Goal: Information Seeking & Learning: Find specific fact

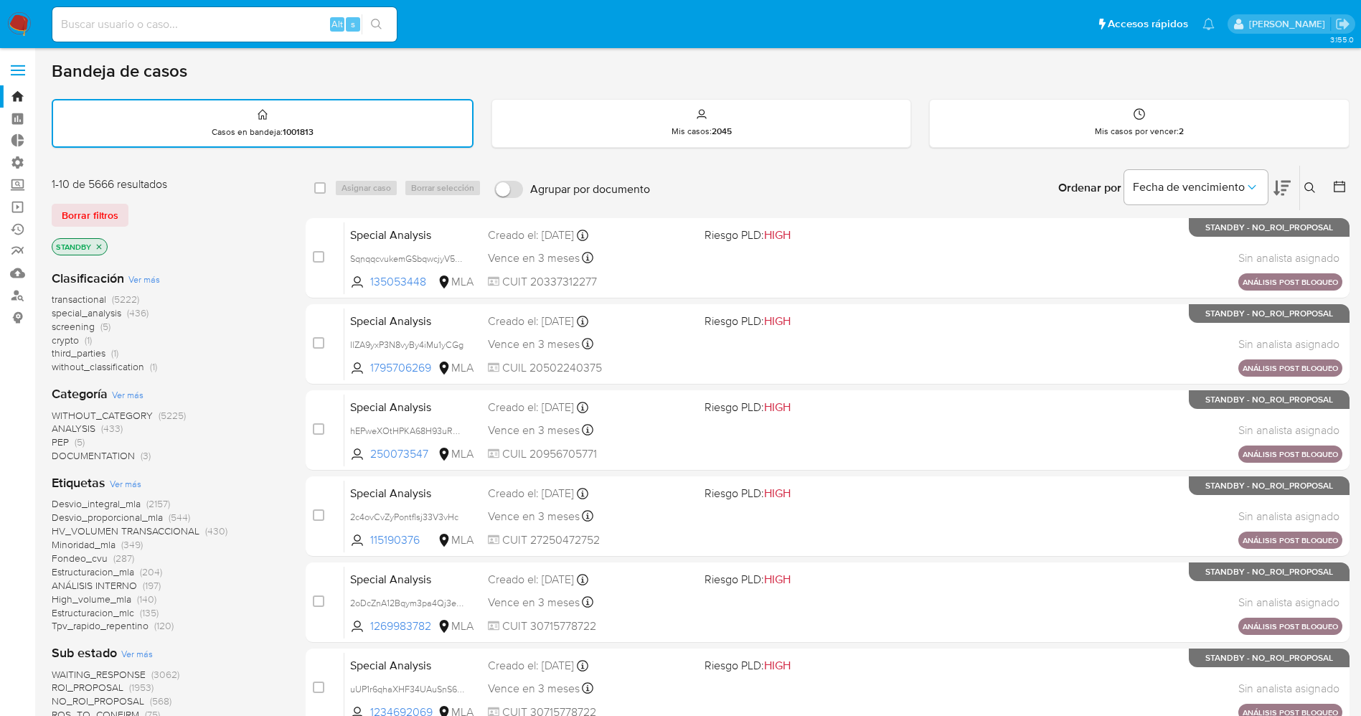
click at [100, 209] on span "Borrar filtros" at bounding box center [90, 215] width 57 height 20
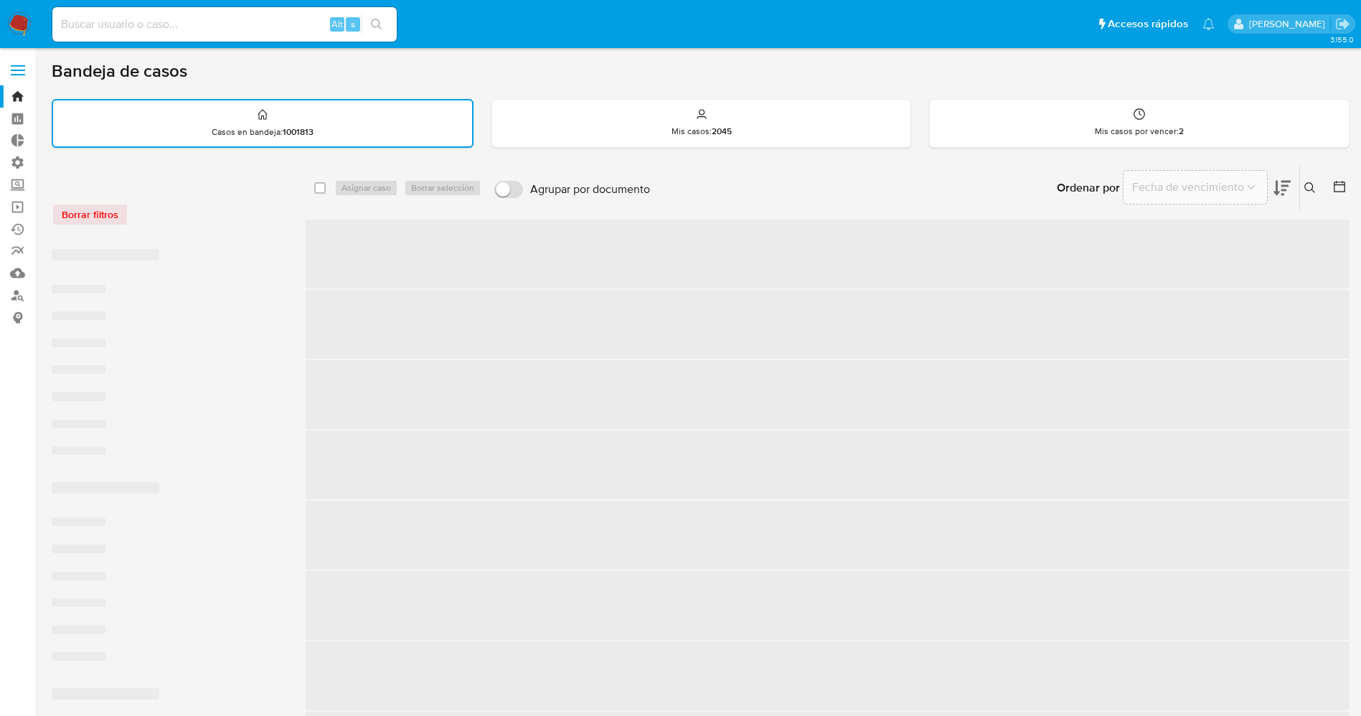
click at [24, 22] on img at bounding box center [19, 24] width 24 height 24
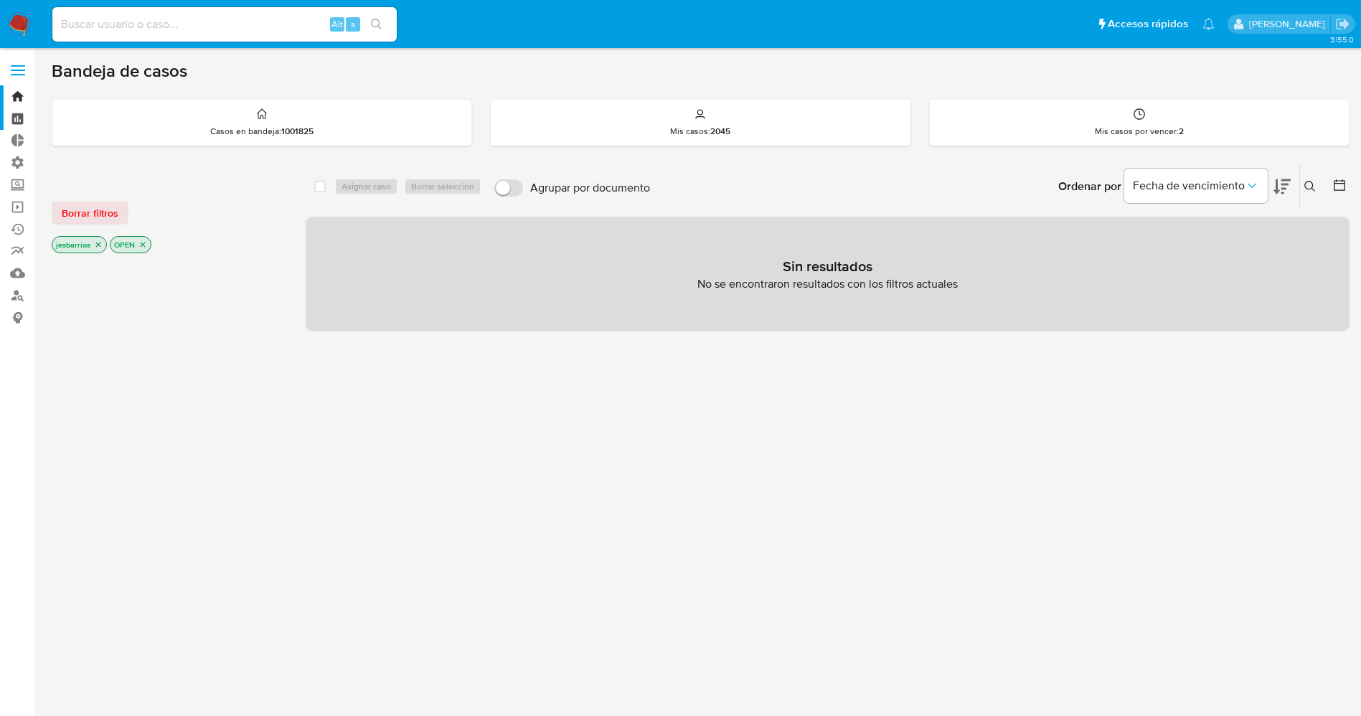
drag, startPoint x: 98, startPoint y: 212, endPoint x: 34, endPoint y: 109, distance: 121.4
click at [86, 198] on div "Borrar filtros jesbarrios OPEN" at bounding box center [167, 215] width 230 height 81
click at [24, 65] on span at bounding box center [18, 66] width 14 height 2
click at [0, 0] on input "checkbox" at bounding box center [0, 0] width 0 height 0
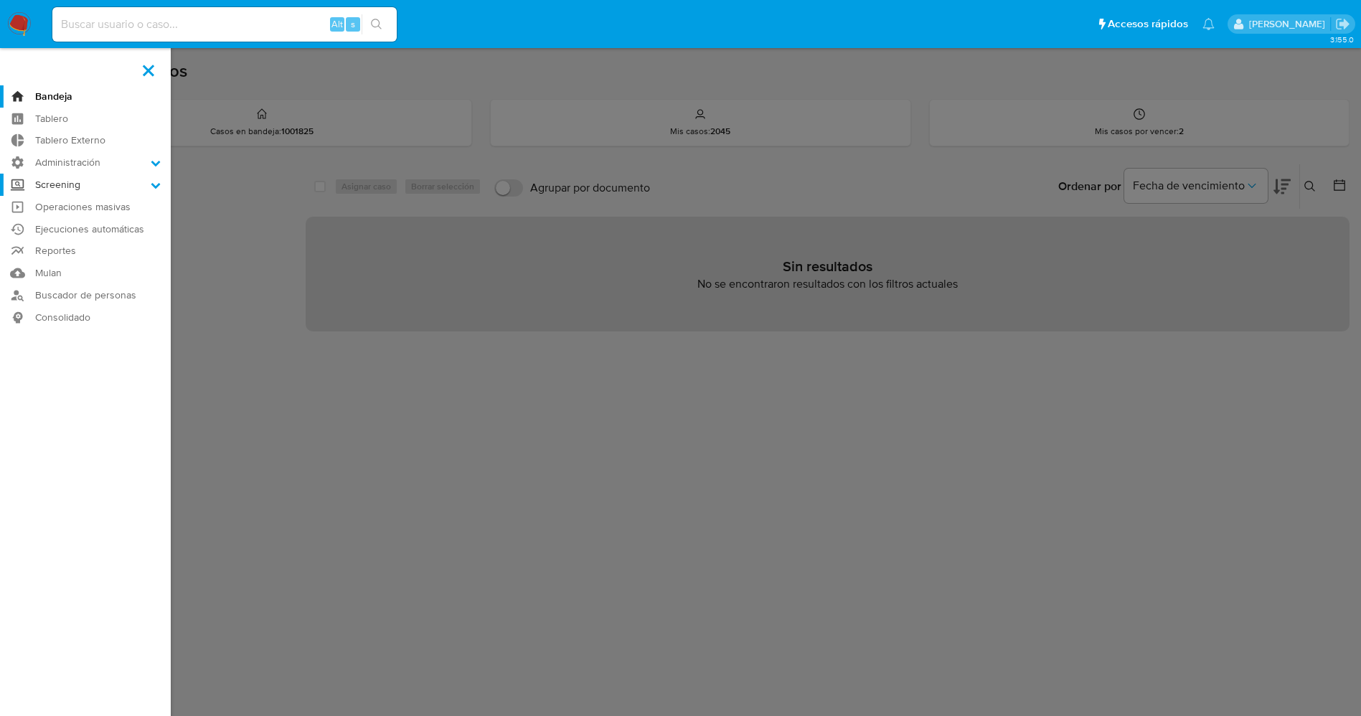
click at [153, 183] on icon at bounding box center [155, 186] width 9 height 6
click at [0, 0] on input "Screening" at bounding box center [0, 0] width 0 height 0
click at [75, 384] on link "Buscador de personas" at bounding box center [85, 385] width 171 height 22
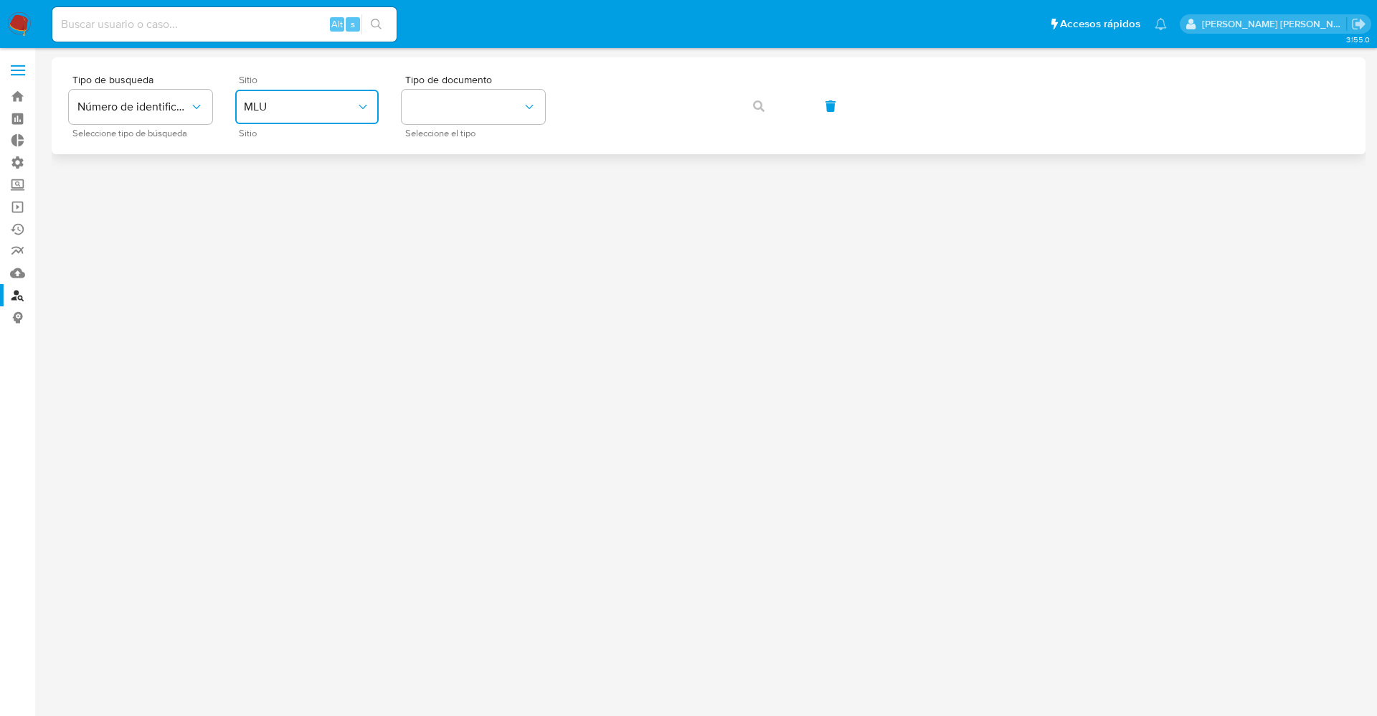
click at [311, 101] on span "MLU" at bounding box center [300, 107] width 112 height 14
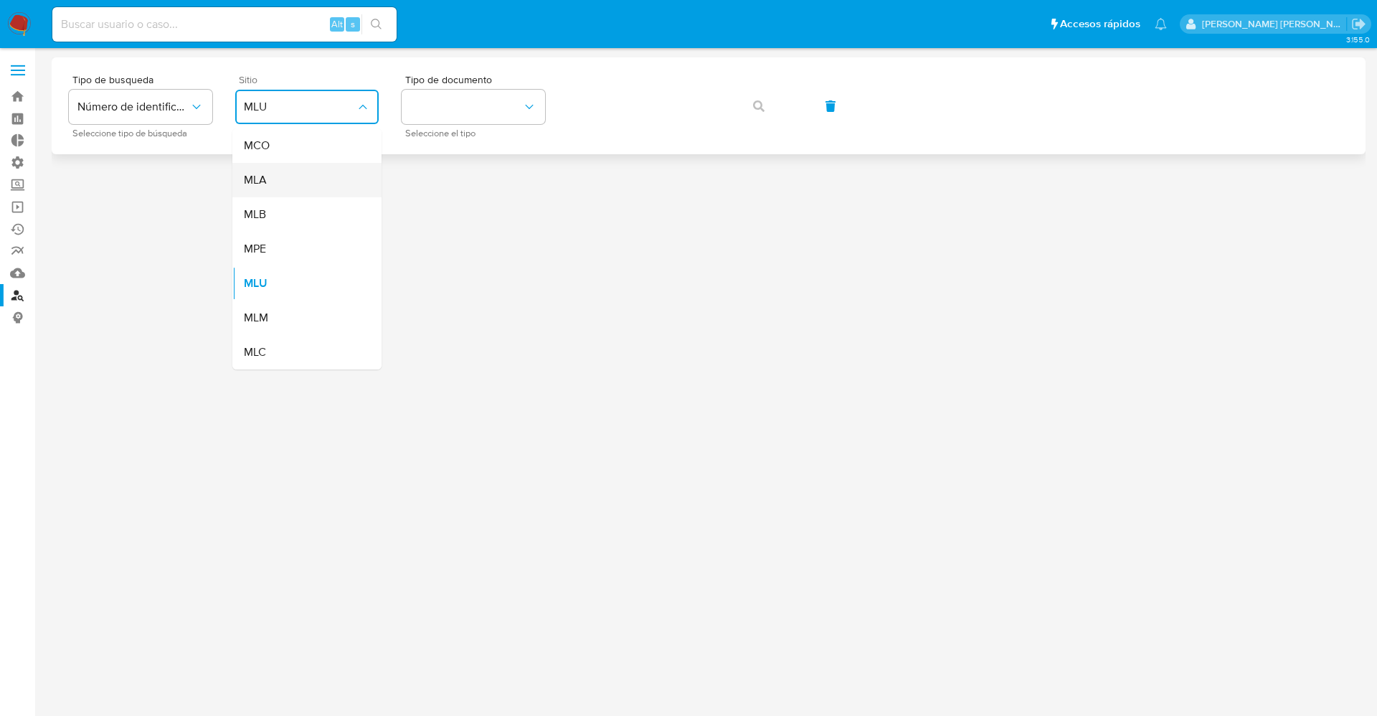
click at [302, 176] on div "MLA" at bounding box center [303, 180] width 118 height 34
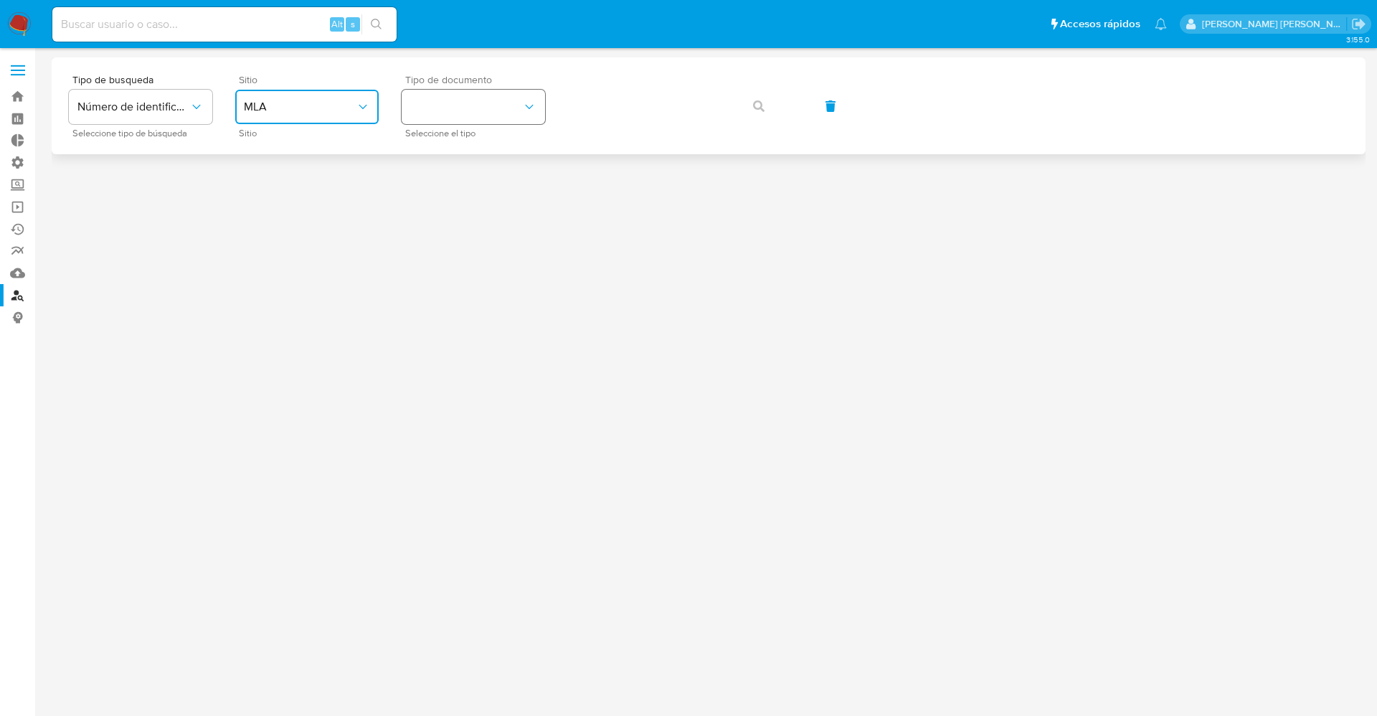
click at [488, 113] on button "identificationType" at bounding box center [473, 107] width 143 height 34
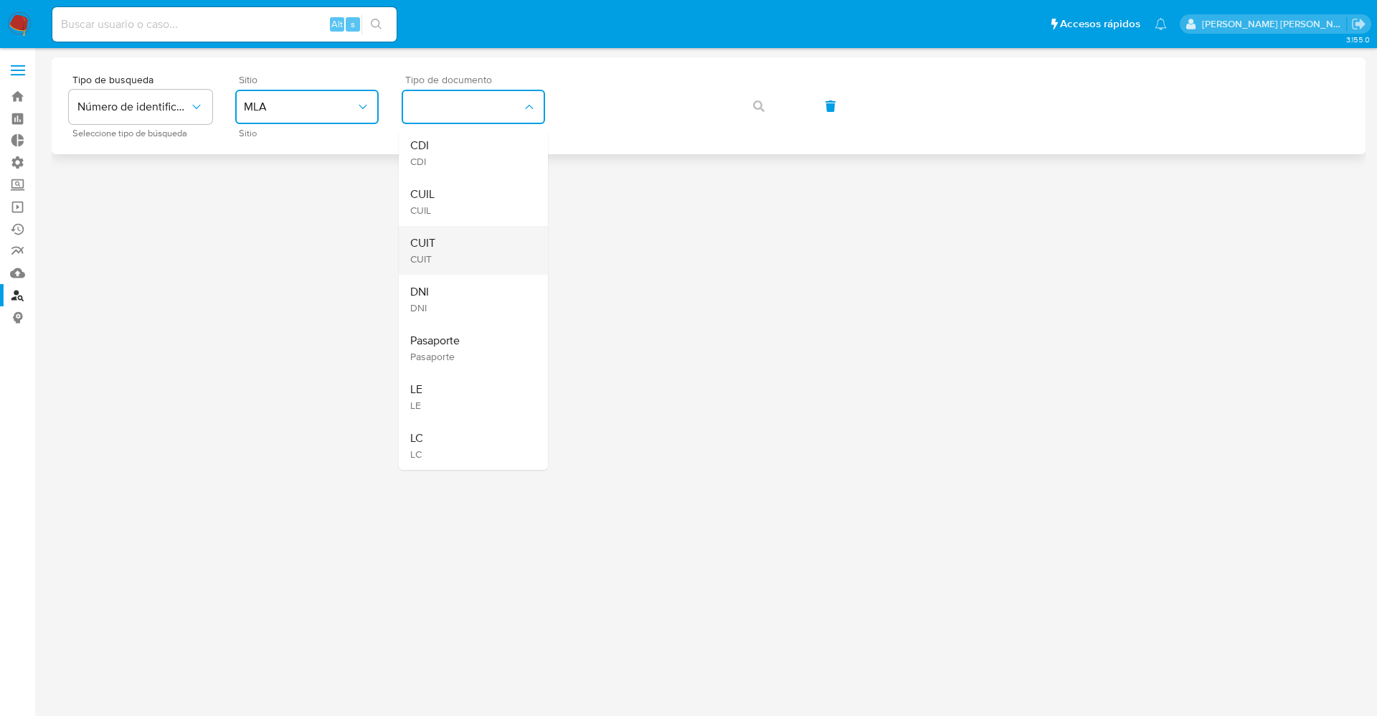
click at [467, 242] on div "CUIT CUIT" at bounding box center [469, 250] width 118 height 49
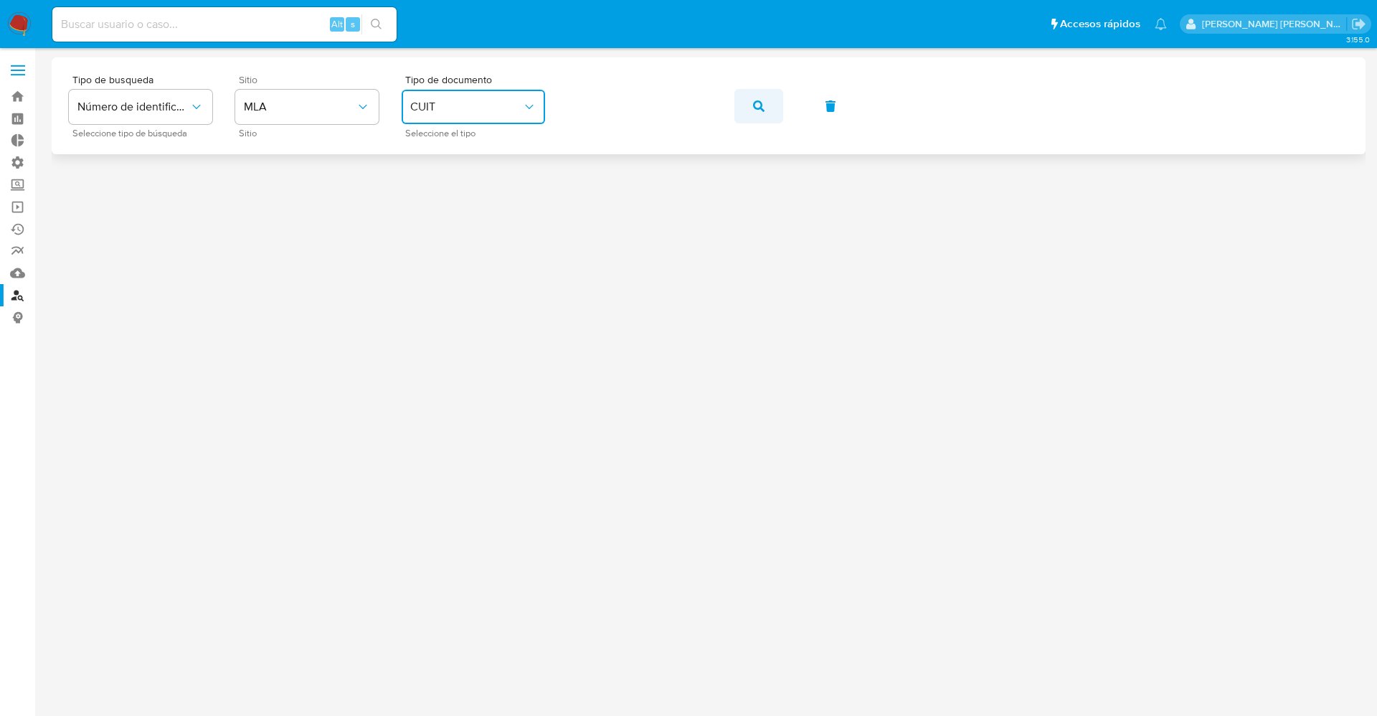
click at [762, 105] on icon "button" at bounding box center [758, 105] width 11 height 11
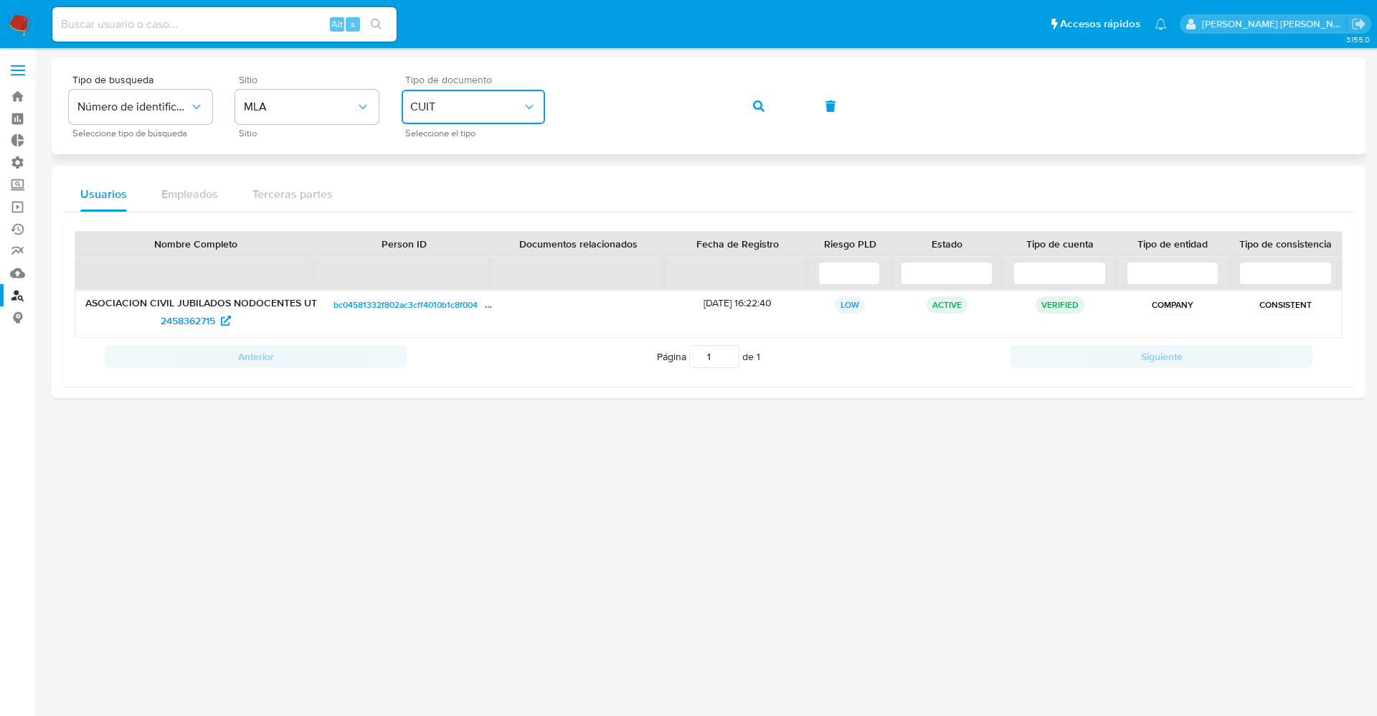
click at [524, 105] on icon "identificationType" at bounding box center [529, 107] width 14 height 14
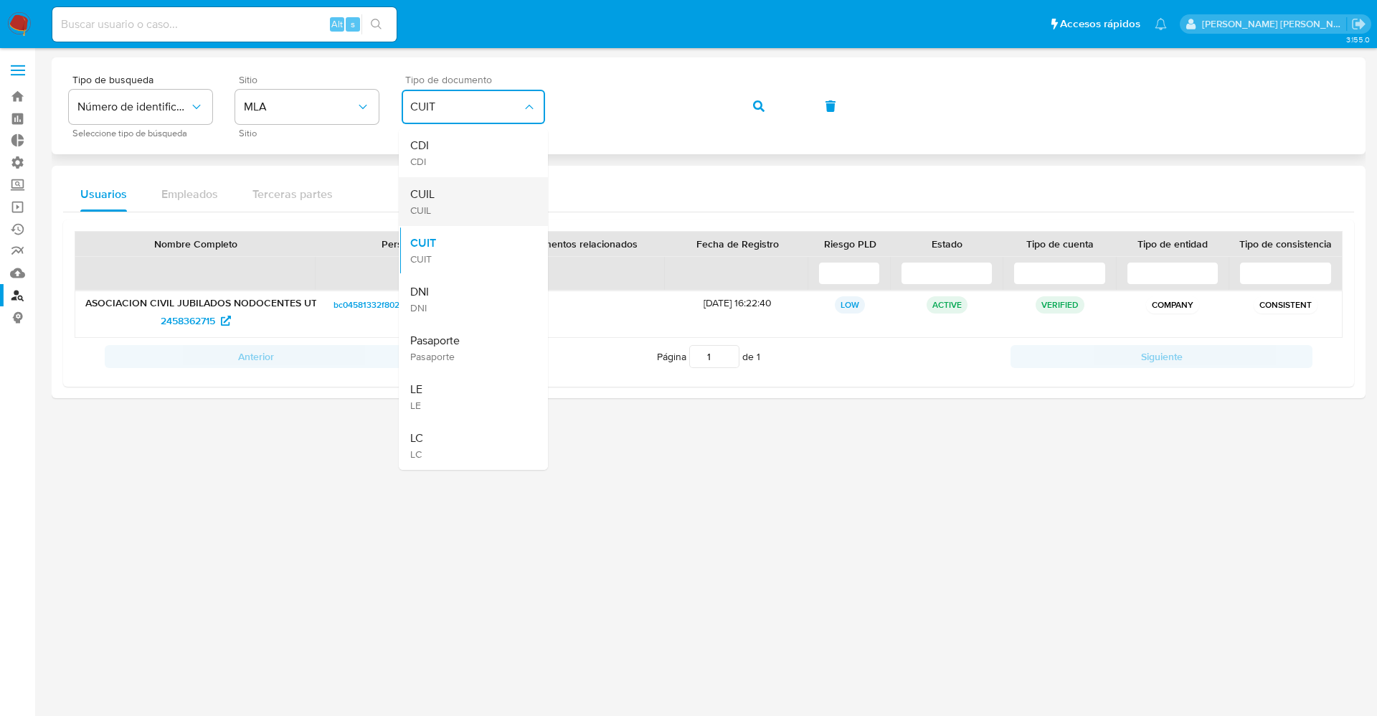
click at [473, 194] on div "CUIL CUIL" at bounding box center [469, 201] width 118 height 49
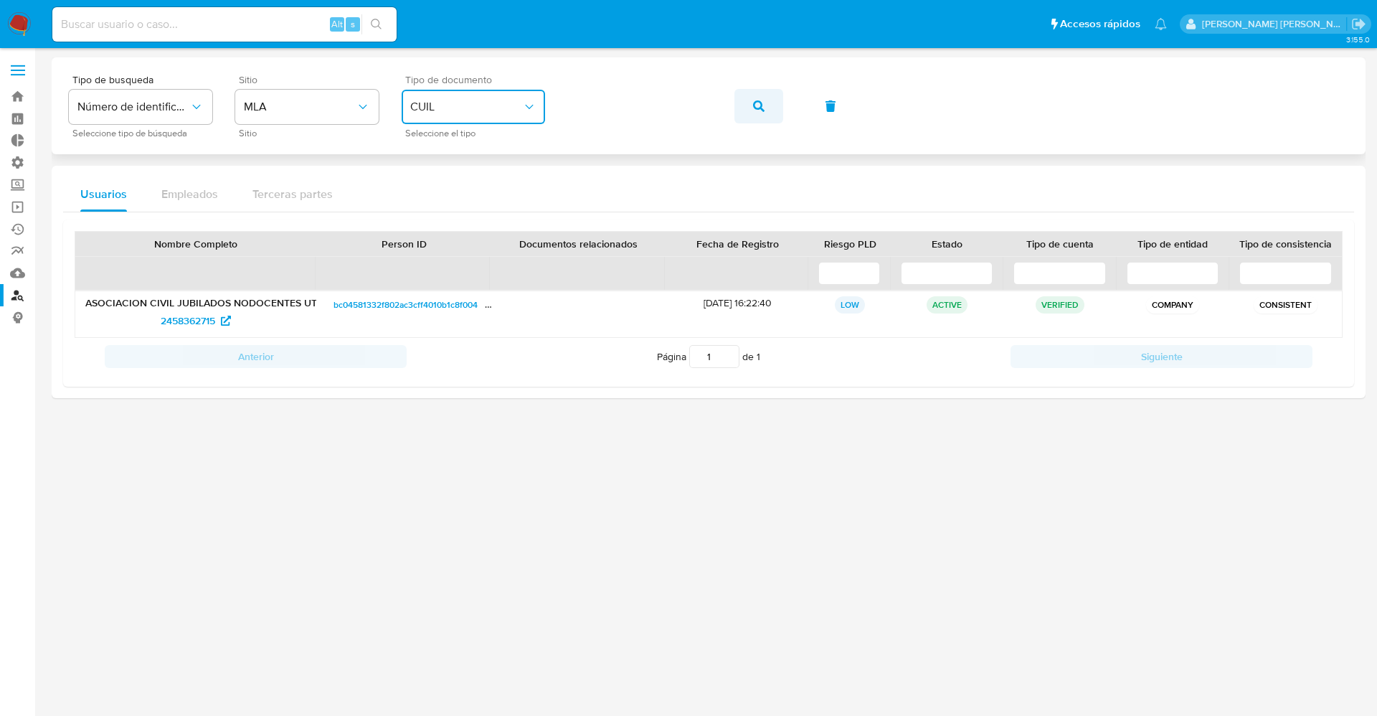
click at [767, 115] on button "button" at bounding box center [758, 106] width 49 height 34
click at [187, 318] on span "2458362715" at bounding box center [188, 320] width 55 height 23
click at [514, 100] on div "Tipo de busqueda Número de identificación Seleccione tipo de búsqueda Sitio MLA…" at bounding box center [709, 106] width 1280 height 62
click at [780, 110] on button "button" at bounding box center [758, 106] width 49 height 34
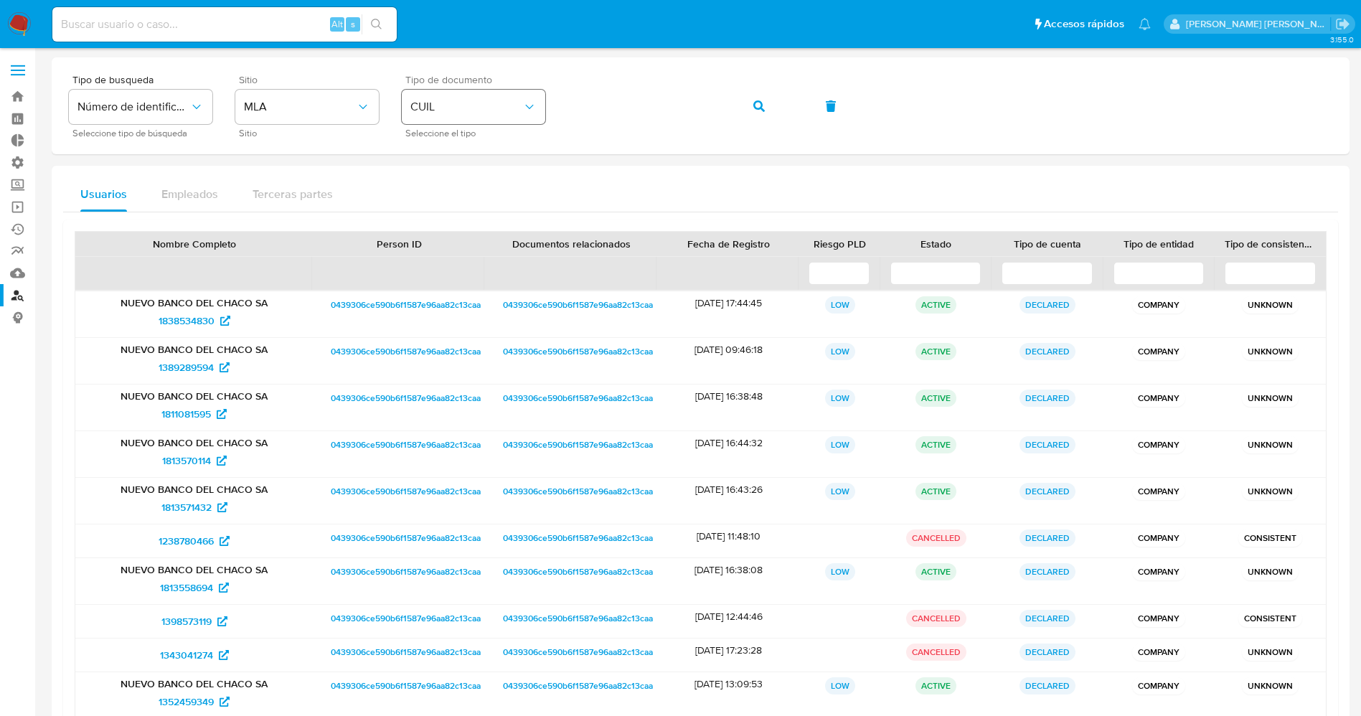
click at [544, 117] on div "Tipo de busqueda Número de identificación Seleccione tipo de búsqueda Sitio MLA…" at bounding box center [700, 106] width 1263 height 62
click at [759, 99] on span "button" at bounding box center [758, 106] width 11 height 32
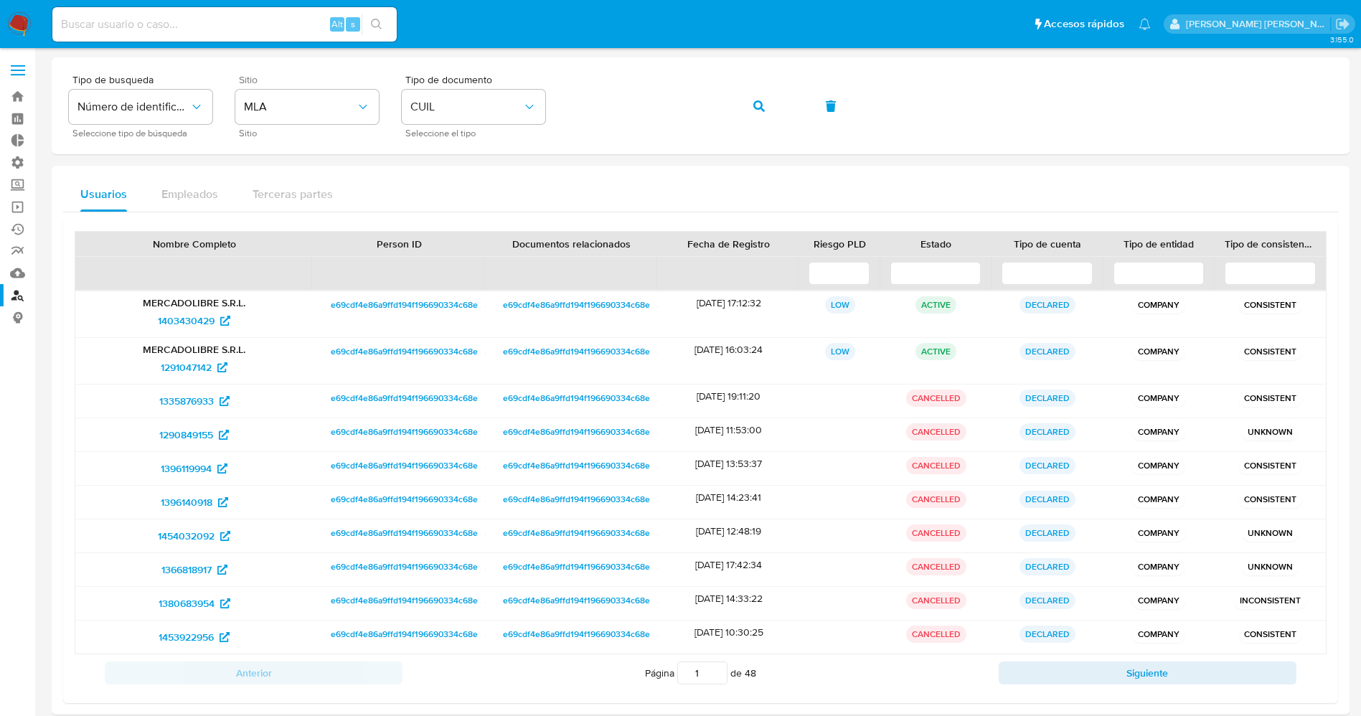
click at [548, 110] on div "Tipo de busqueda Número de identificación Seleccione tipo de búsqueda Sitio MLA…" at bounding box center [700, 106] width 1263 height 62
click at [756, 98] on span "button" at bounding box center [758, 106] width 11 height 32
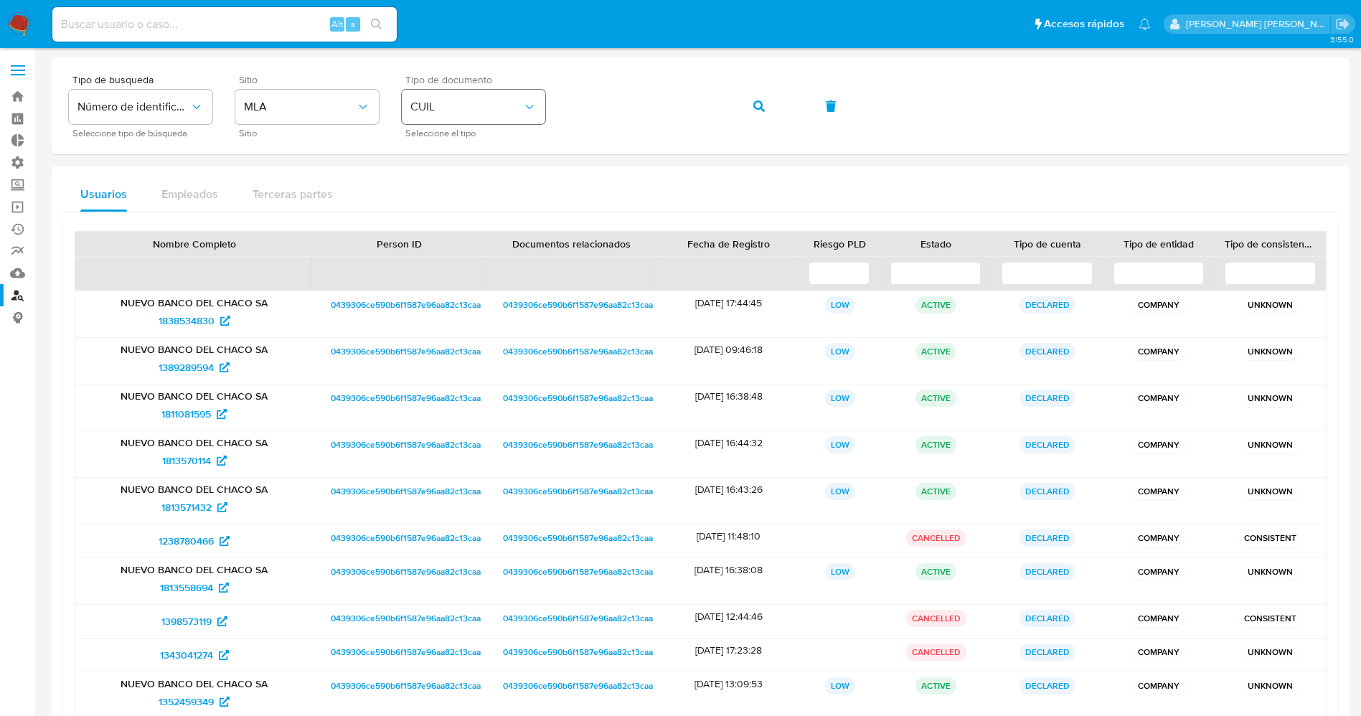
click at [520, 109] on div "Tipo de busqueda Número de identificación Seleccione tipo de búsqueda Sitio MLA…" at bounding box center [700, 106] width 1263 height 62
click at [753, 109] on icon "button" at bounding box center [758, 105] width 11 height 11
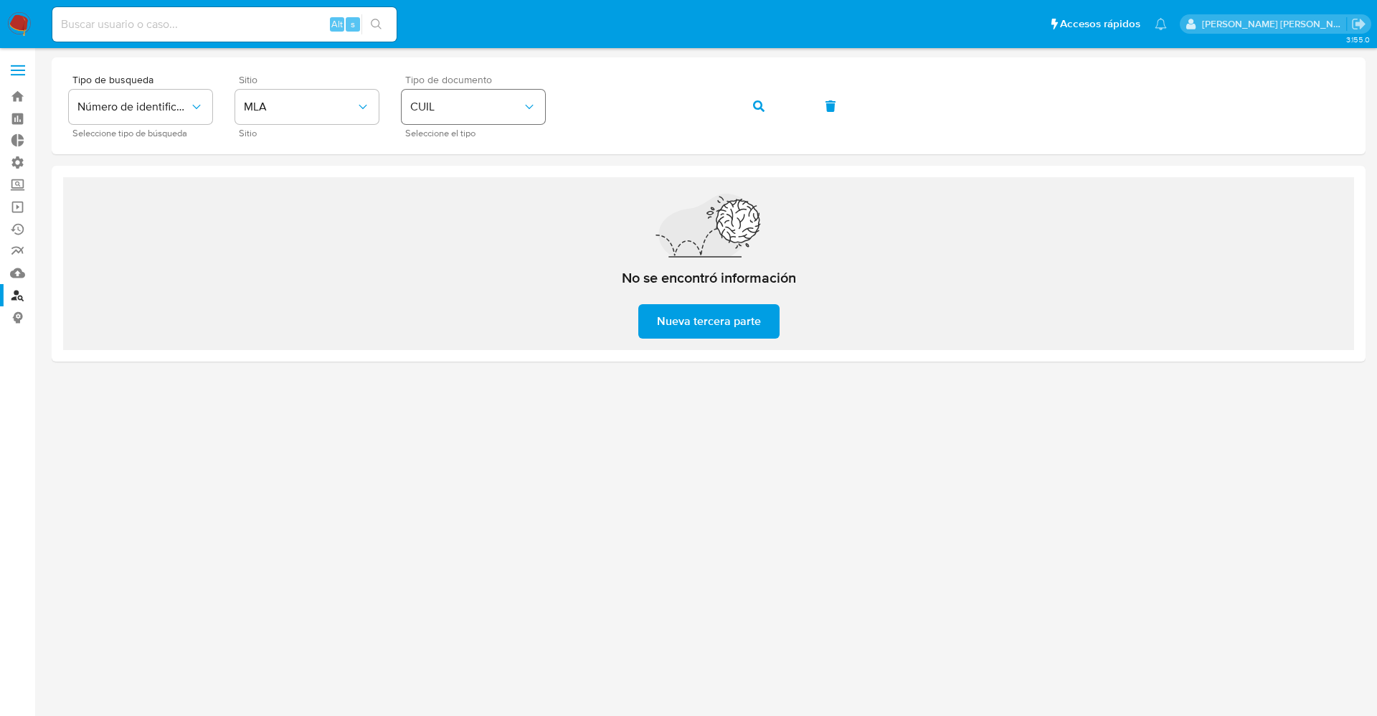
click at [465, 100] on span "CUIL" at bounding box center [466, 107] width 112 height 14
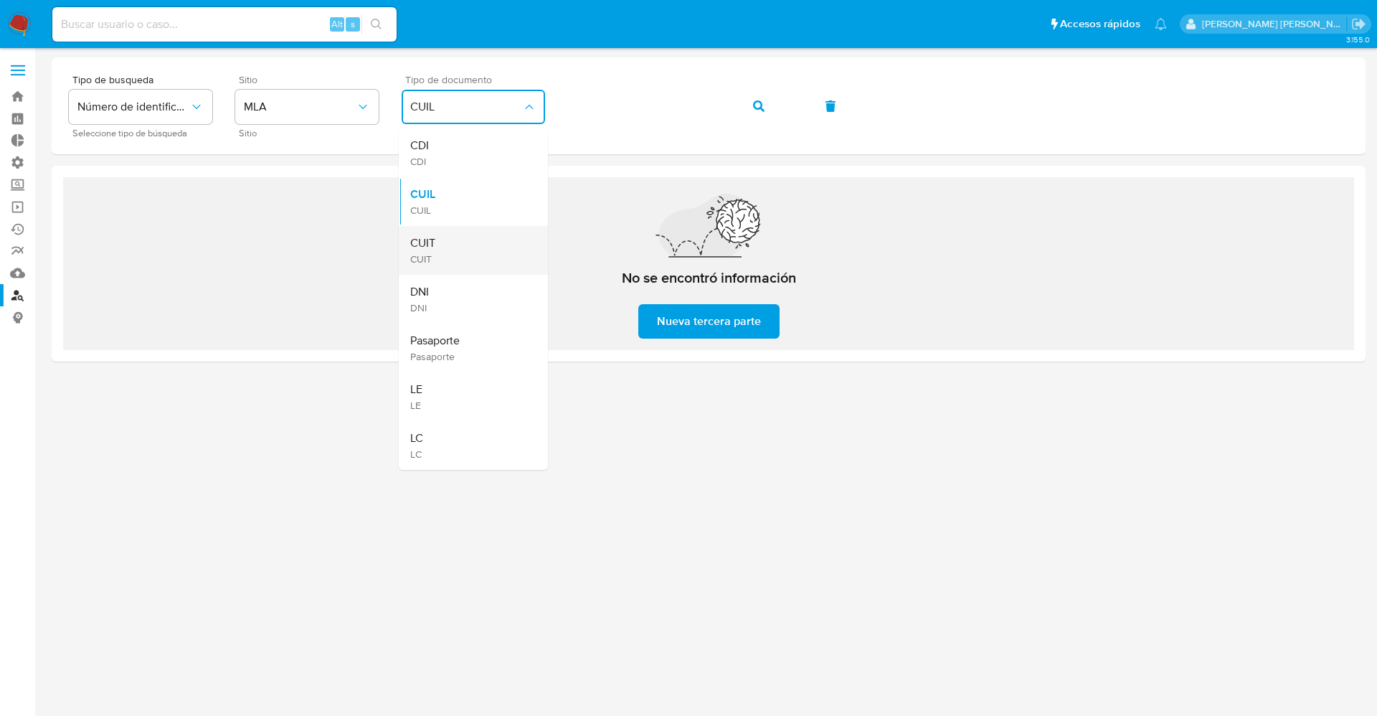
click at [435, 238] on span "CUIT" at bounding box center [422, 243] width 25 height 14
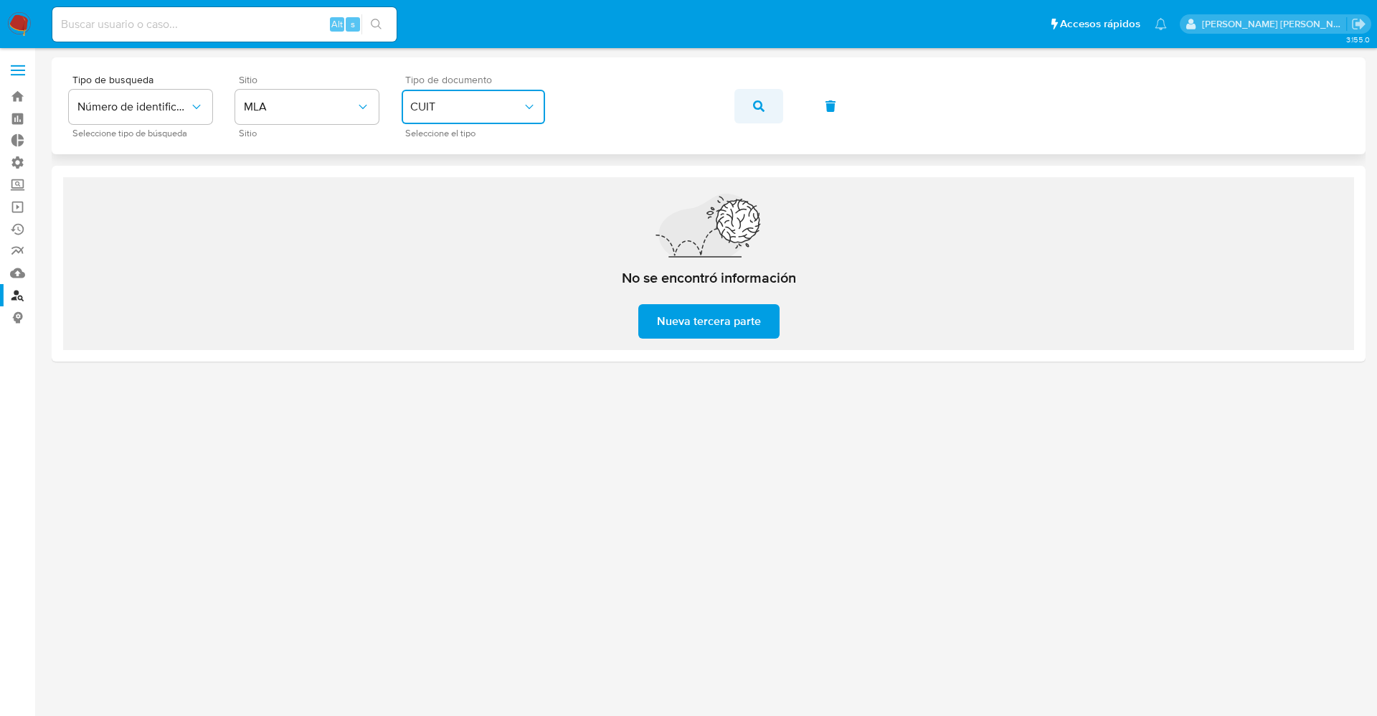
click at [756, 104] on icon "button" at bounding box center [758, 105] width 11 height 11
click at [759, 104] on icon "button" at bounding box center [758, 105] width 11 height 11
click at [539, 94] on div "Tipo de busqueda Número de identificación Seleccione tipo de búsqueda Sitio MLA…" at bounding box center [709, 106] width 1280 height 62
click at [756, 104] on icon "button" at bounding box center [758, 105] width 11 height 11
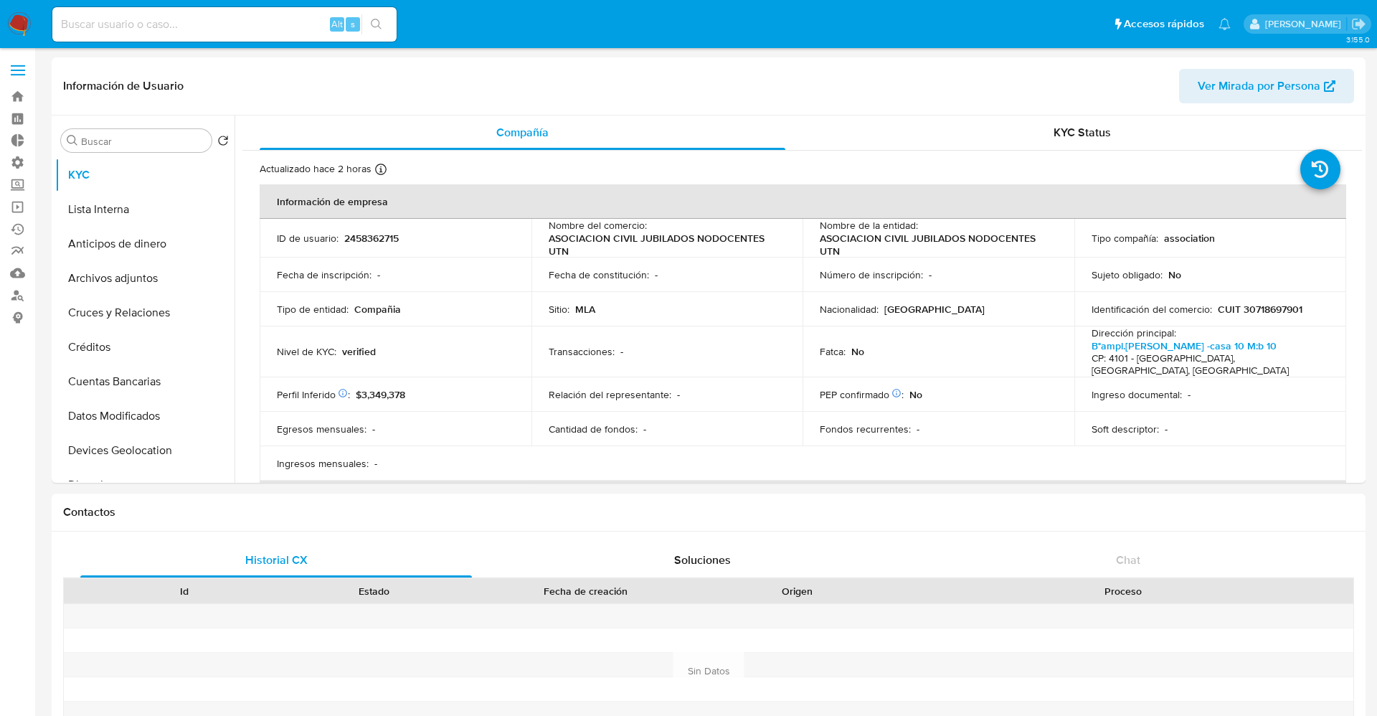
select select "10"
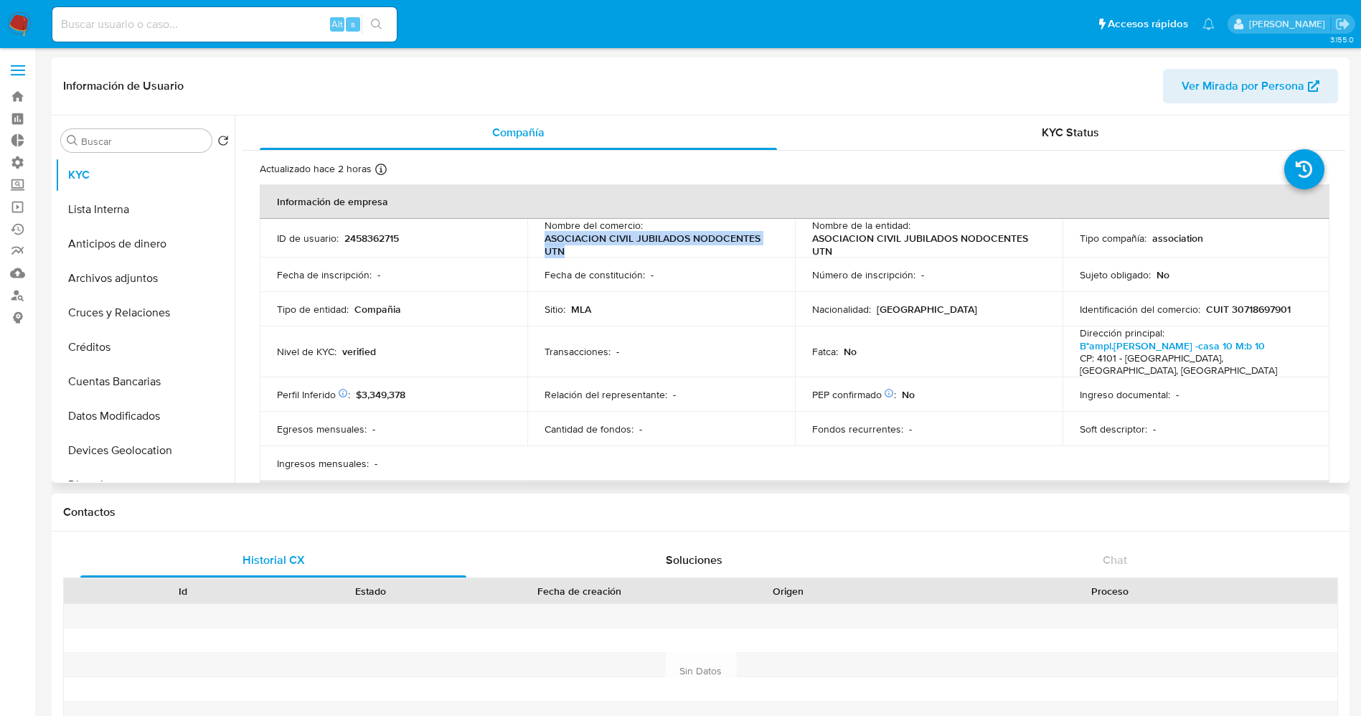
drag, startPoint x: 544, startPoint y: 242, endPoint x: 572, endPoint y: 246, distance: 28.3
click at [572, 246] on p "ASOCIACION CIVIL JUBILADOS NODOCENTES UTN" at bounding box center [657, 245] width 227 height 26
copy p "ASOCIACION CIVIL JUBILADOS NODOCENTES UTN"
drag, startPoint x: 1225, startPoint y: 311, endPoint x: 1290, endPoint y: 308, distance: 65.3
click at [1290, 308] on div "Identificación del comercio : CUIT 30718697901" at bounding box center [1195, 309] width 233 height 13
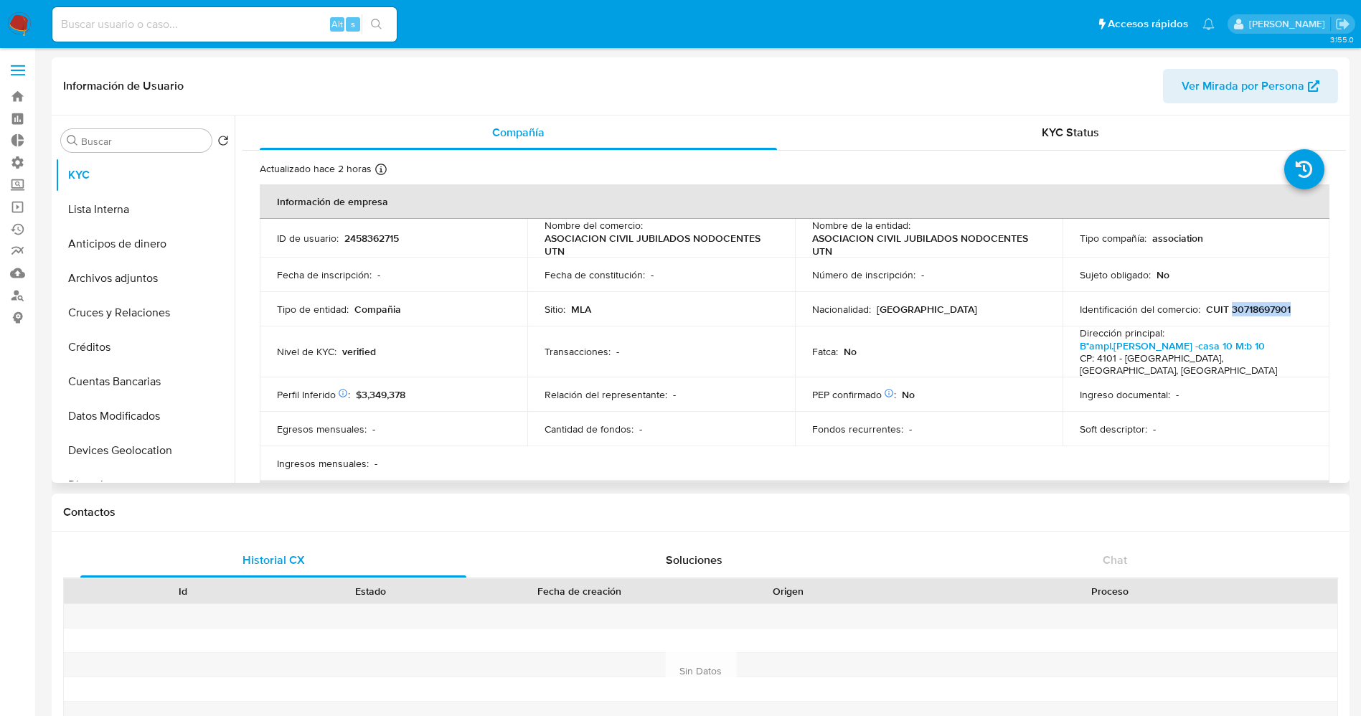
copy p "30718697901"
drag, startPoint x: 544, startPoint y: 237, endPoint x: 622, endPoint y: 252, distance: 79.5
click at [622, 252] on p "ASOCIACION CIVIL JUBILADOS NODOCENTES UTN" at bounding box center [657, 245] width 227 height 26
copy p "ASOCIACION CIVIL JUBILADOS NODOCENTES UTN"
drag, startPoint x: 1225, startPoint y: 304, endPoint x: 1302, endPoint y: 315, distance: 78.2
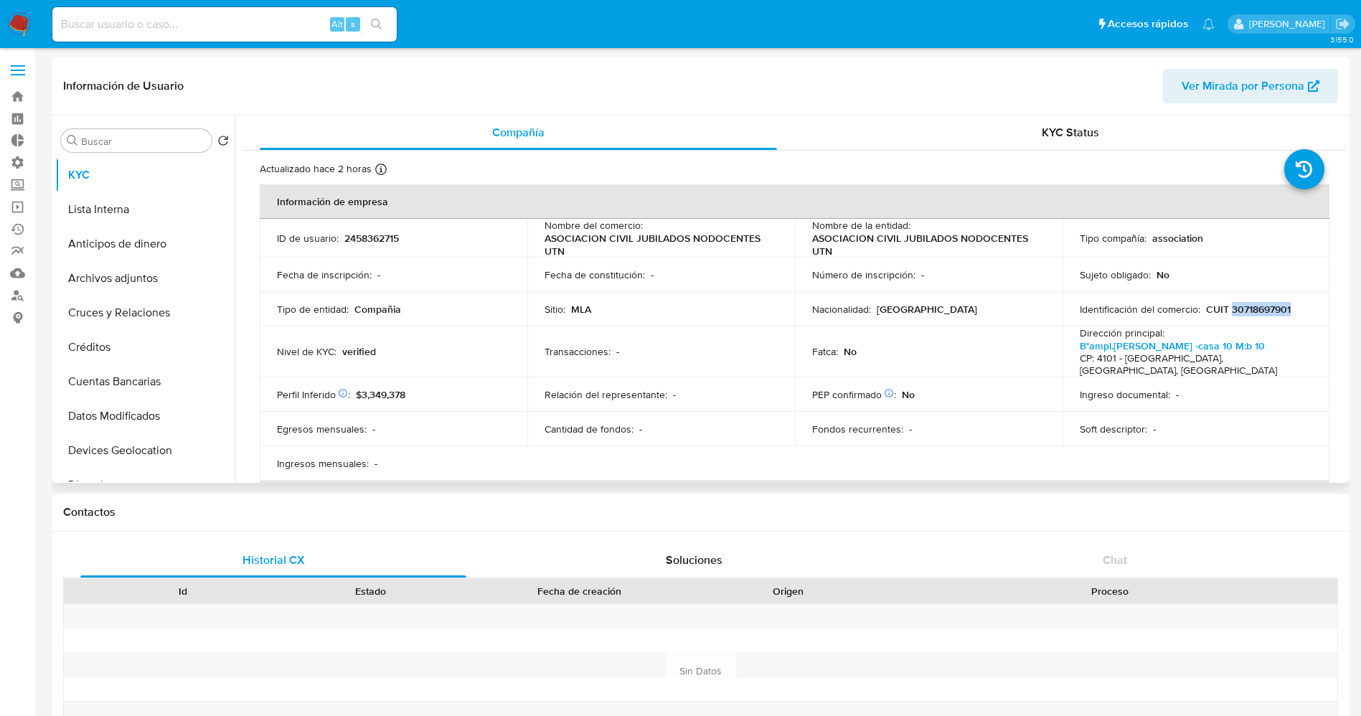
click at [1303, 315] on div "Identificación del comercio : CUIT 30718697901" at bounding box center [1195, 309] width 233 height 13
copy p "30718697901"
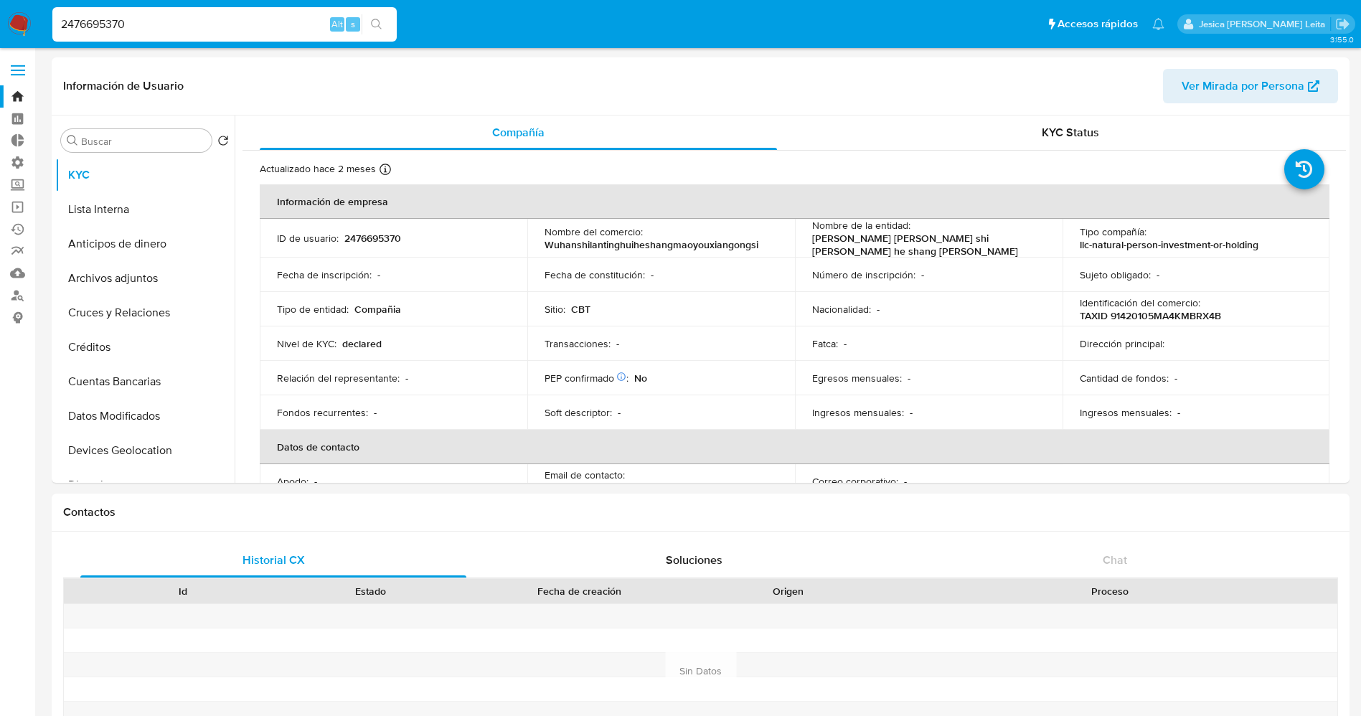
select select "10"
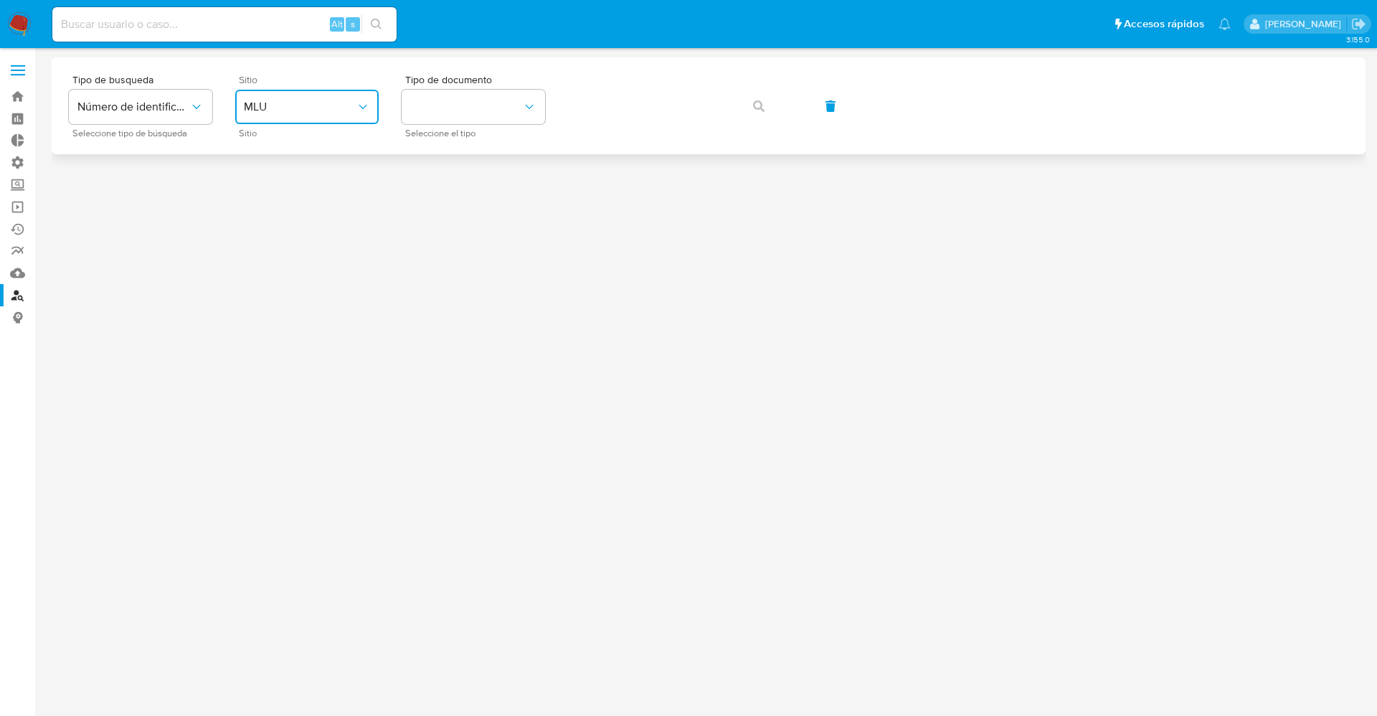
click at [280, 103] on span "MLU" at bounding box center [300, 107] width 112 height 14
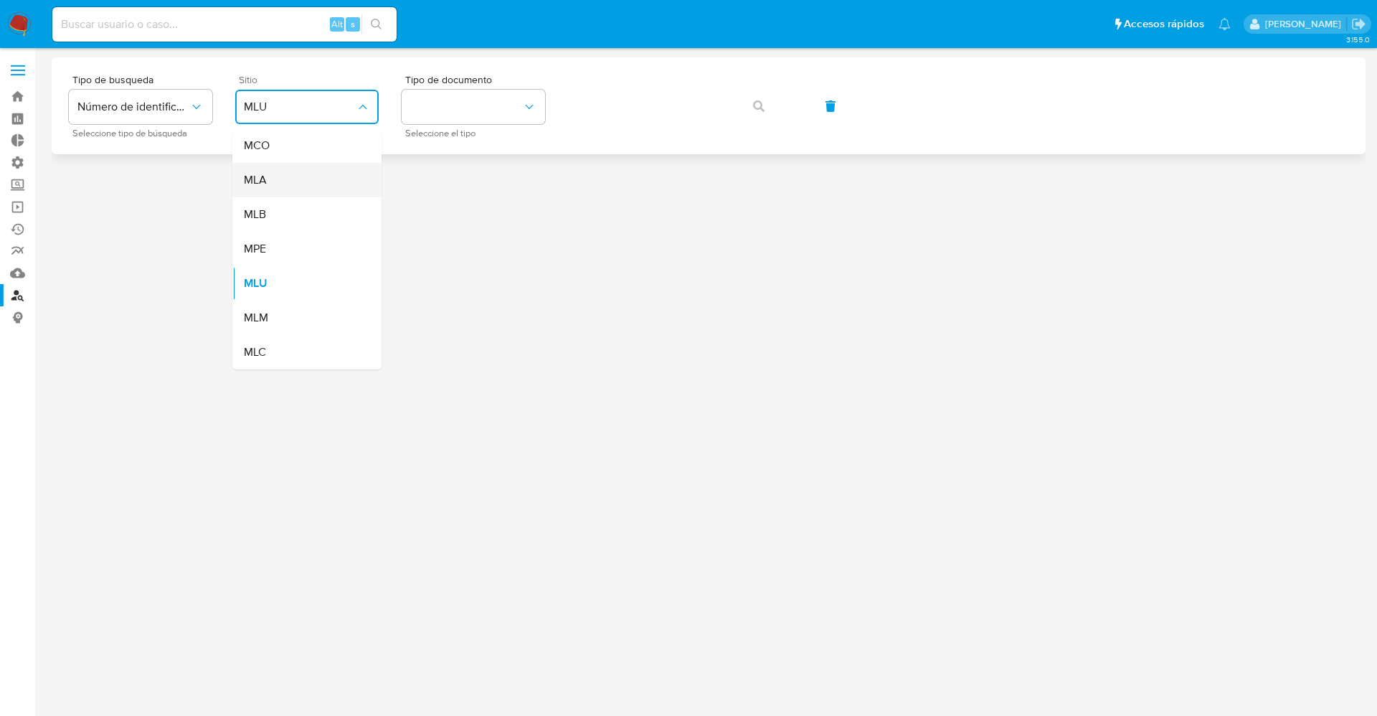
click at [300, 179] on div "MLA" at bounding box center [303, 180] width 118 height 34
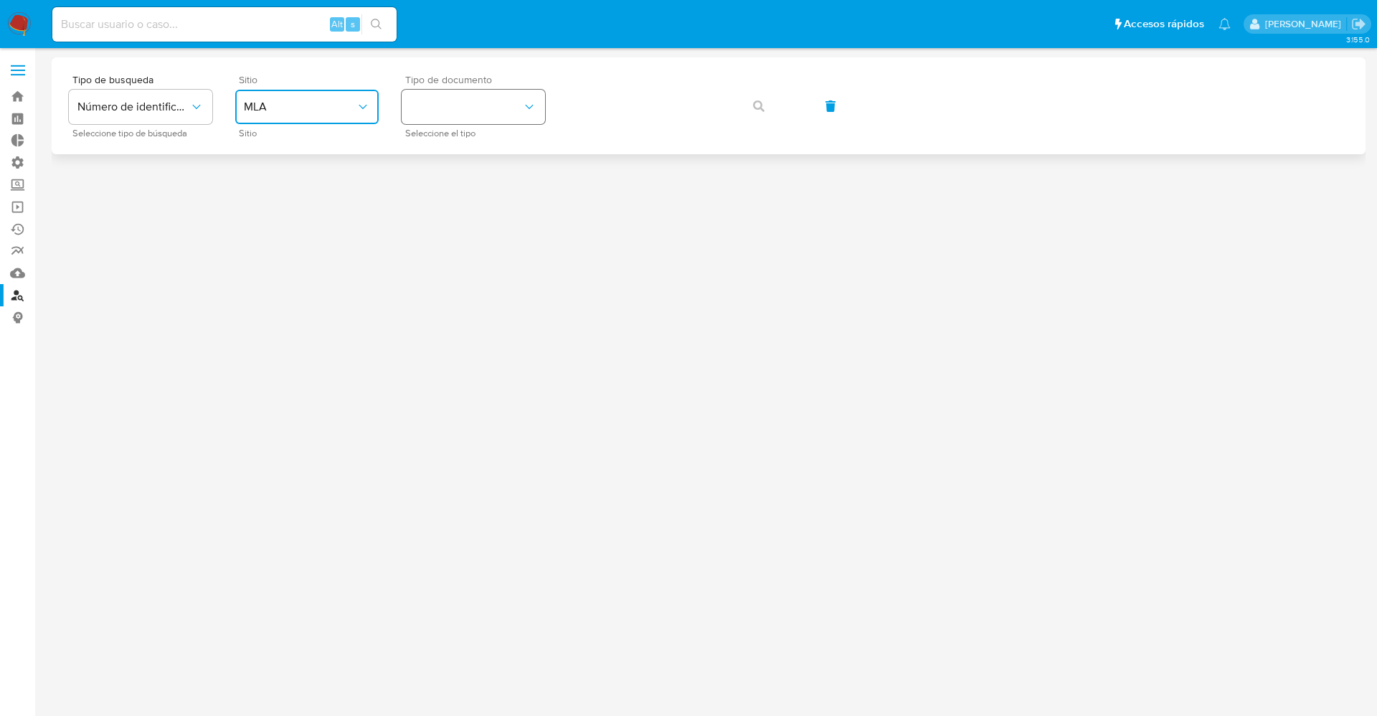
click at [502, 107] on button "identificationType" at bounding box center [473, 107] width 143 height 34
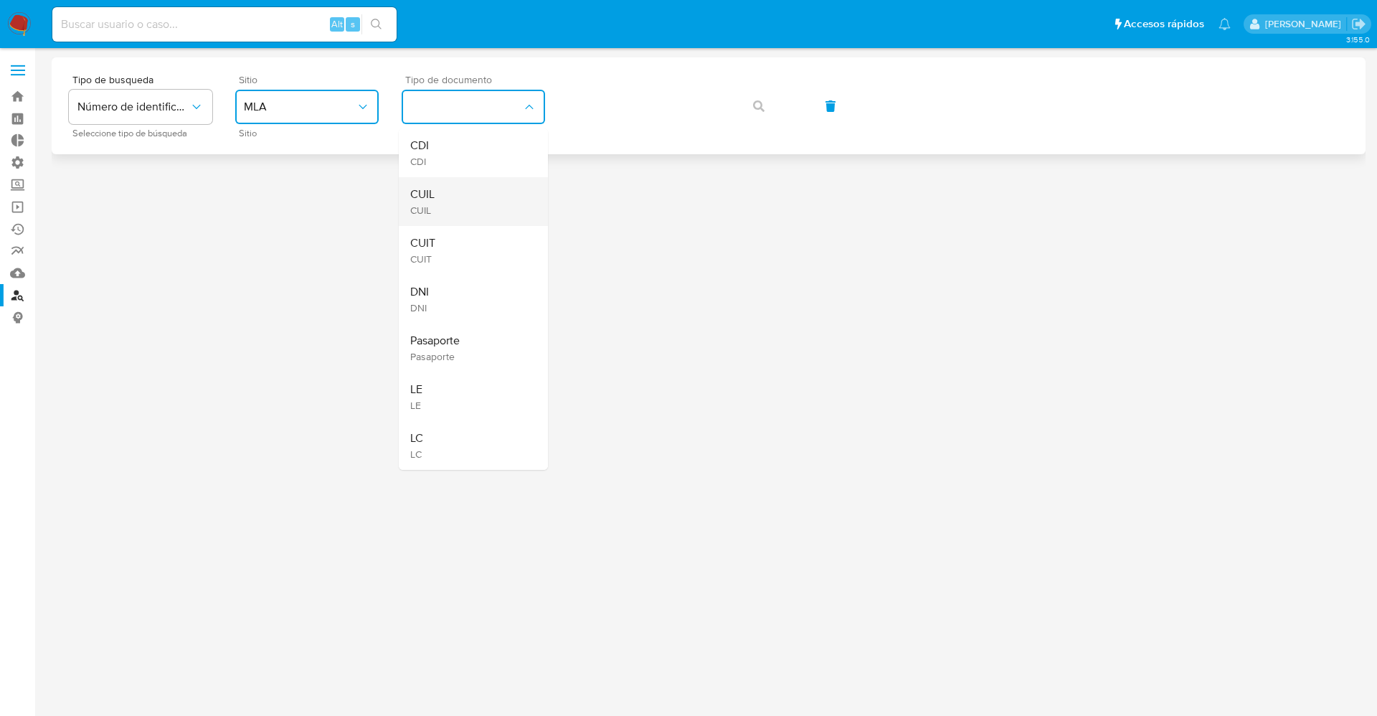
click at [487, 206] on div "CUIL CUIL" at bounding box center [469, 201] width 118 height 49
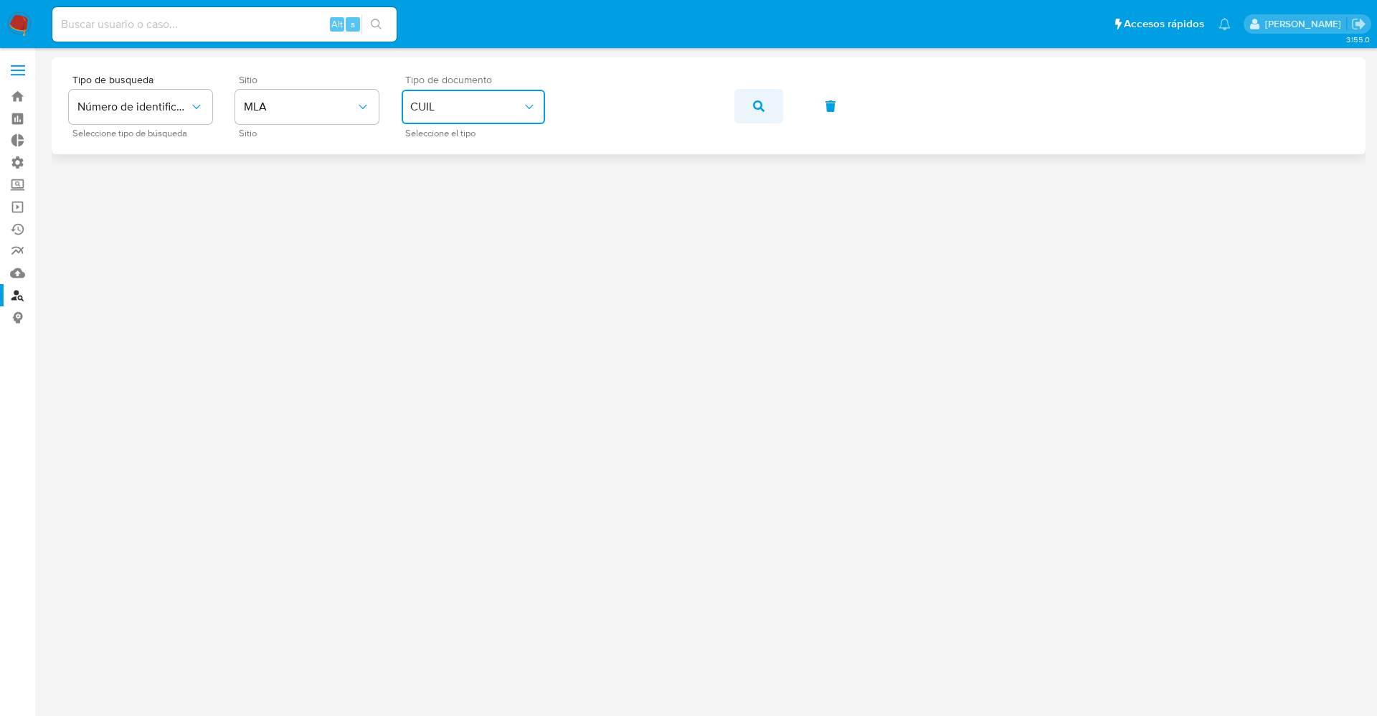
click at [759, 109] on icon "button" at bounding box center [758, 105] width 11 height 11
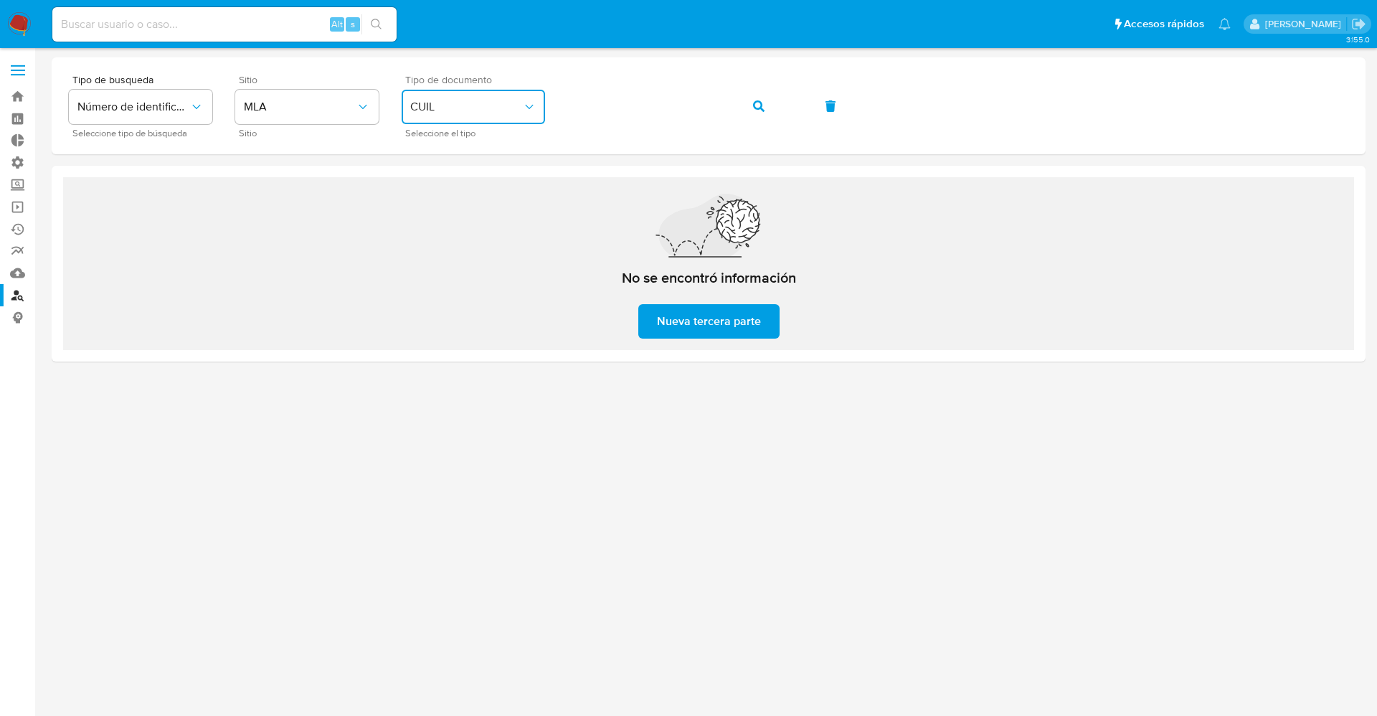
click at [458, 113] on span "CUIL" at bounding box center [466, 107] width 112 height 14
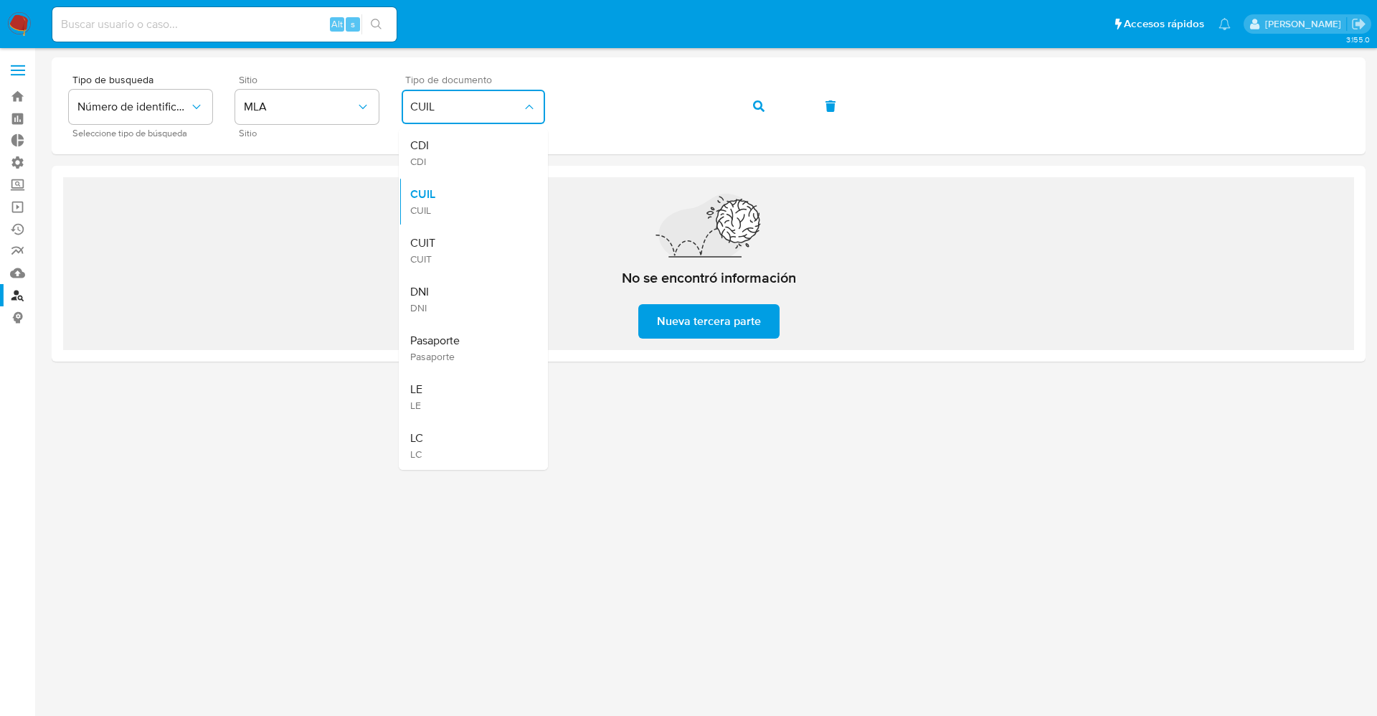
drag, startPoint x: 451, startPoint y: 143, endPoint x: 488, endPoint y: 130, distance: 38.8
click at [455, 141] on div "CDI CDI" at bounding box center [469, 152] width 118 height 49
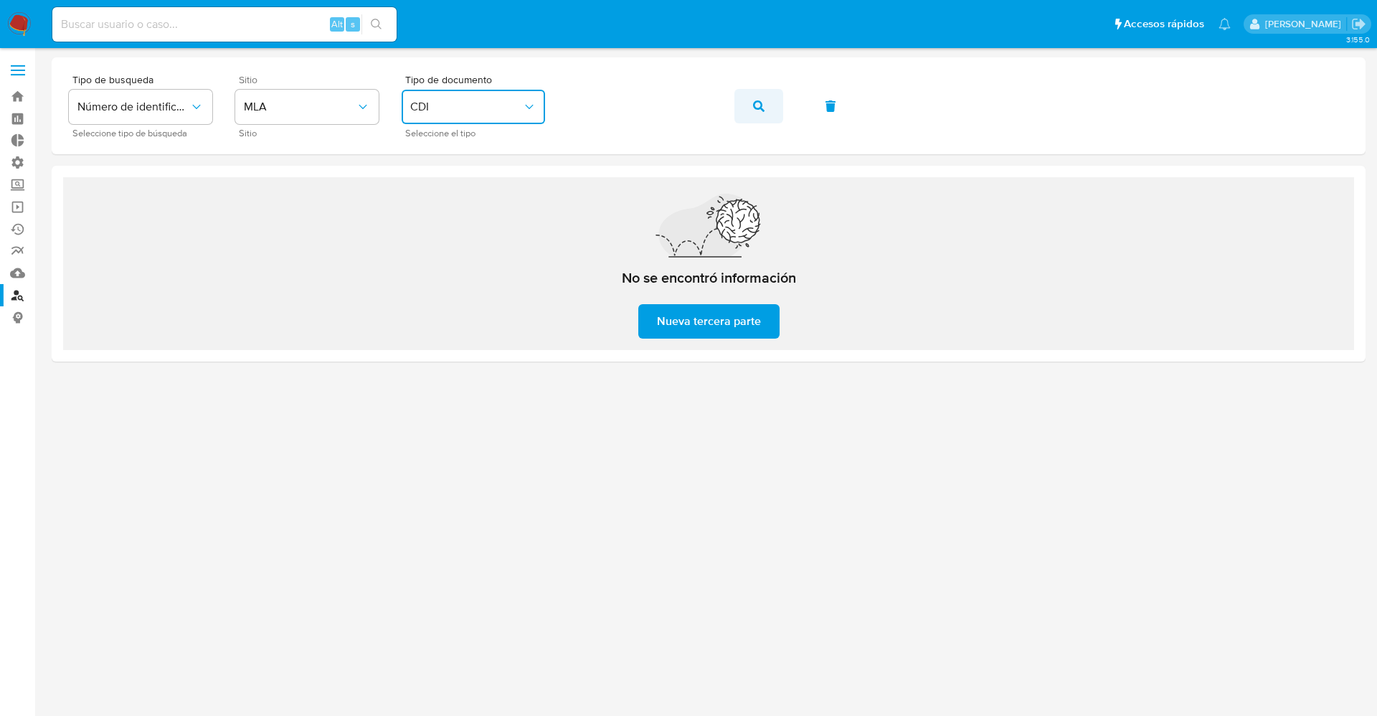
click at [766, 93] on button "button" at bounding box center [758, 106] width 49 height 34
click at [552, 113] on div "Tipo de busqueda Número de identificación Seleccione tipo de búsqueda Sitio MLA…" at bounding box center [709, 106] width 1280 height 62
click at [545, 113] on div "Tipo de busqueda Número de identificación Seleccione tipo de búsqueda Sitio MLA…" at bounding box center [709, 106] width 1280 height 62
click at [544, 113] on button "CDI" at bounding box center [473, 107] width 143 height 34
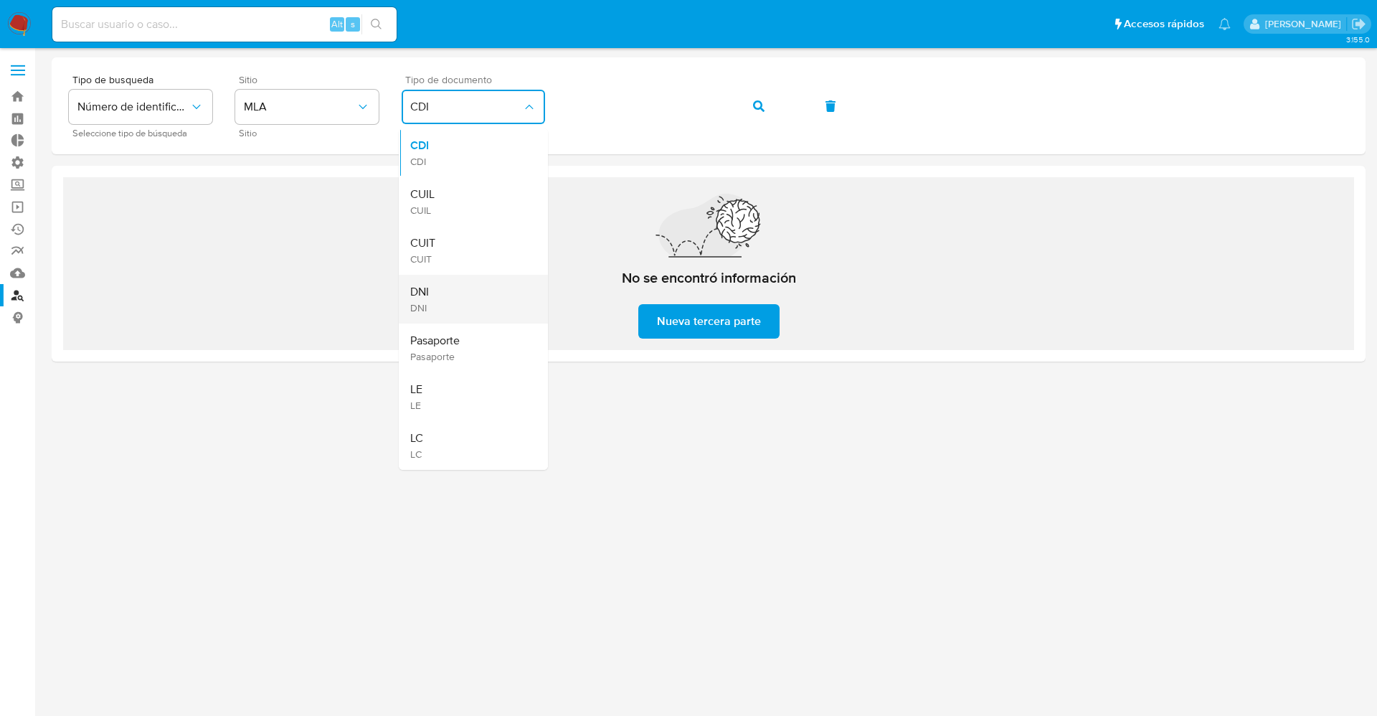
click at [487, 295] on div "DNI DNI" at bounding box center [469, 299] width 118 height 49
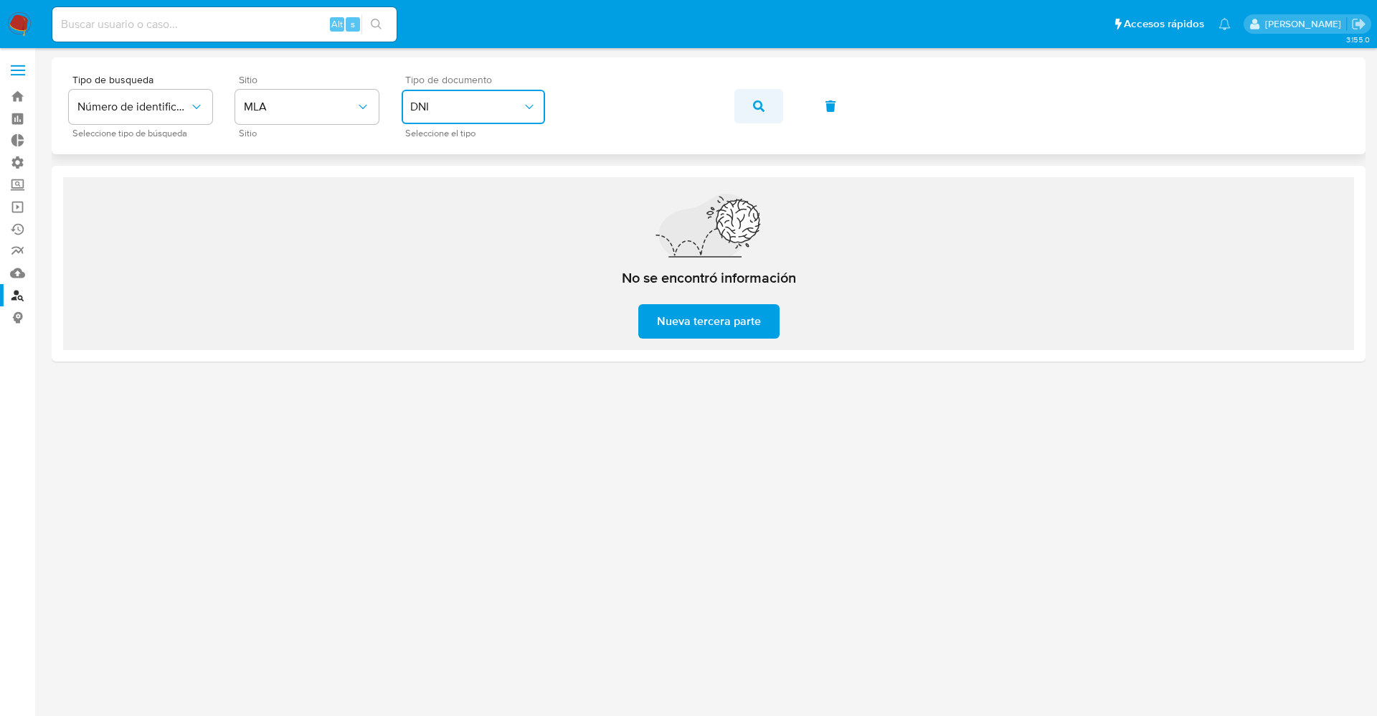
click at [752, 103] on button "button" at bounding box center [758, 106] width 49 height 34
click at [525, 116] on button "DNI" at bounding box center [473, 107] width 143 height 34
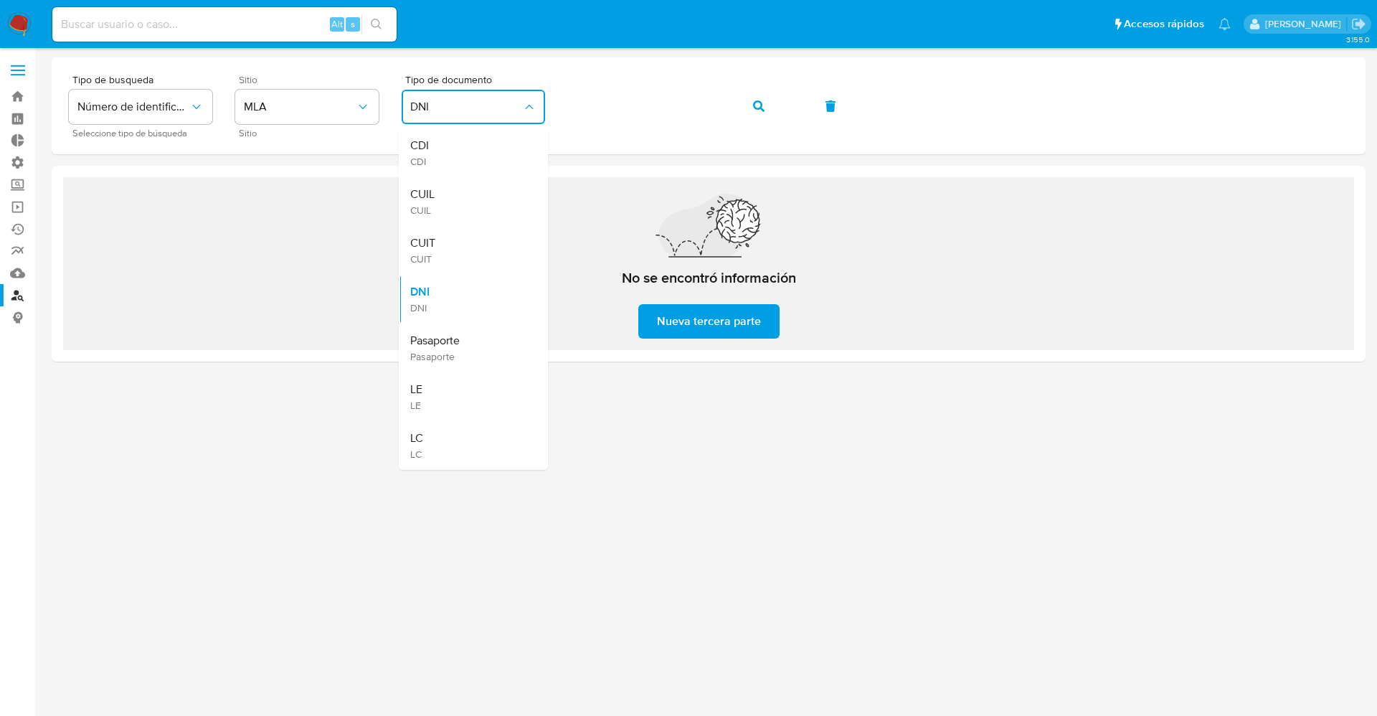
click at [438, 355] on span "Pasaporte" at bounding box center [434, 356] width 49 height 13
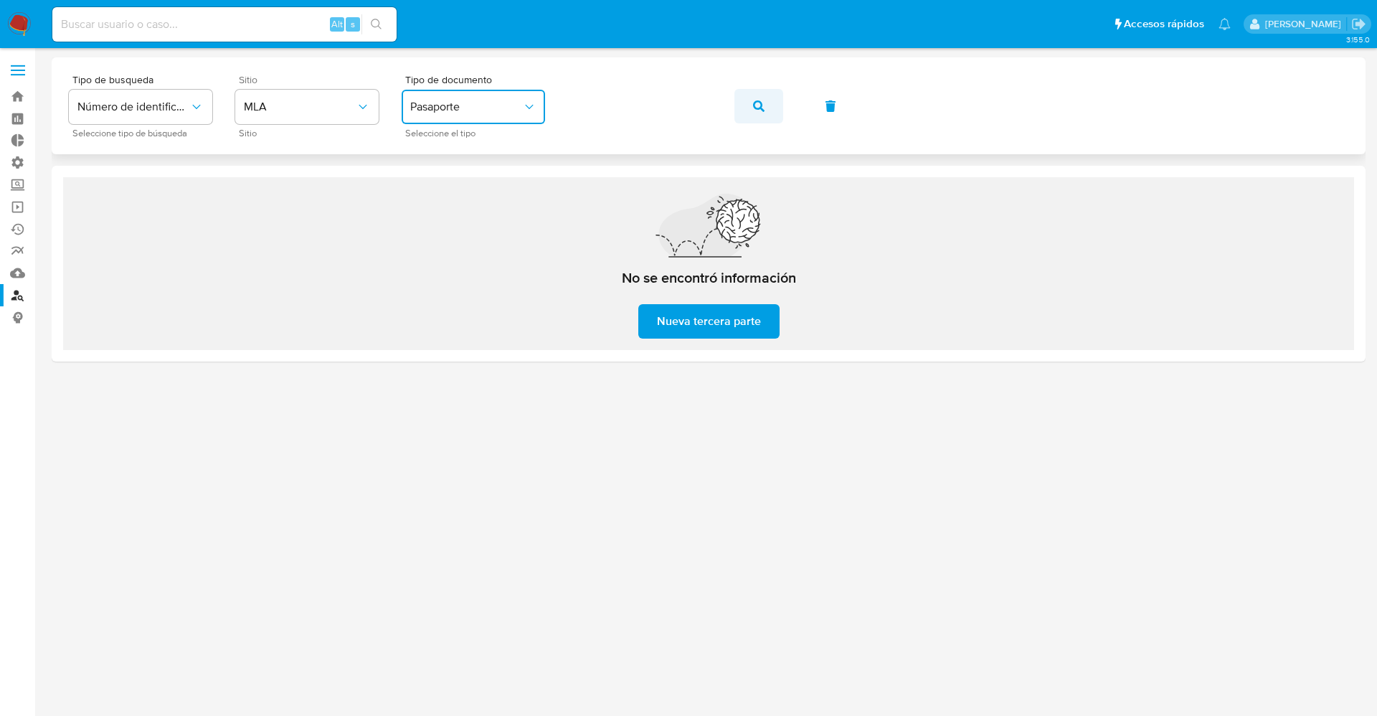
click at [762, 105] on icon "button" at bounding box center [758, 105] width 11 height 11
click at [505, 113] on span "Pasaporte" at bounding box center [466, 107] width 112 height 14
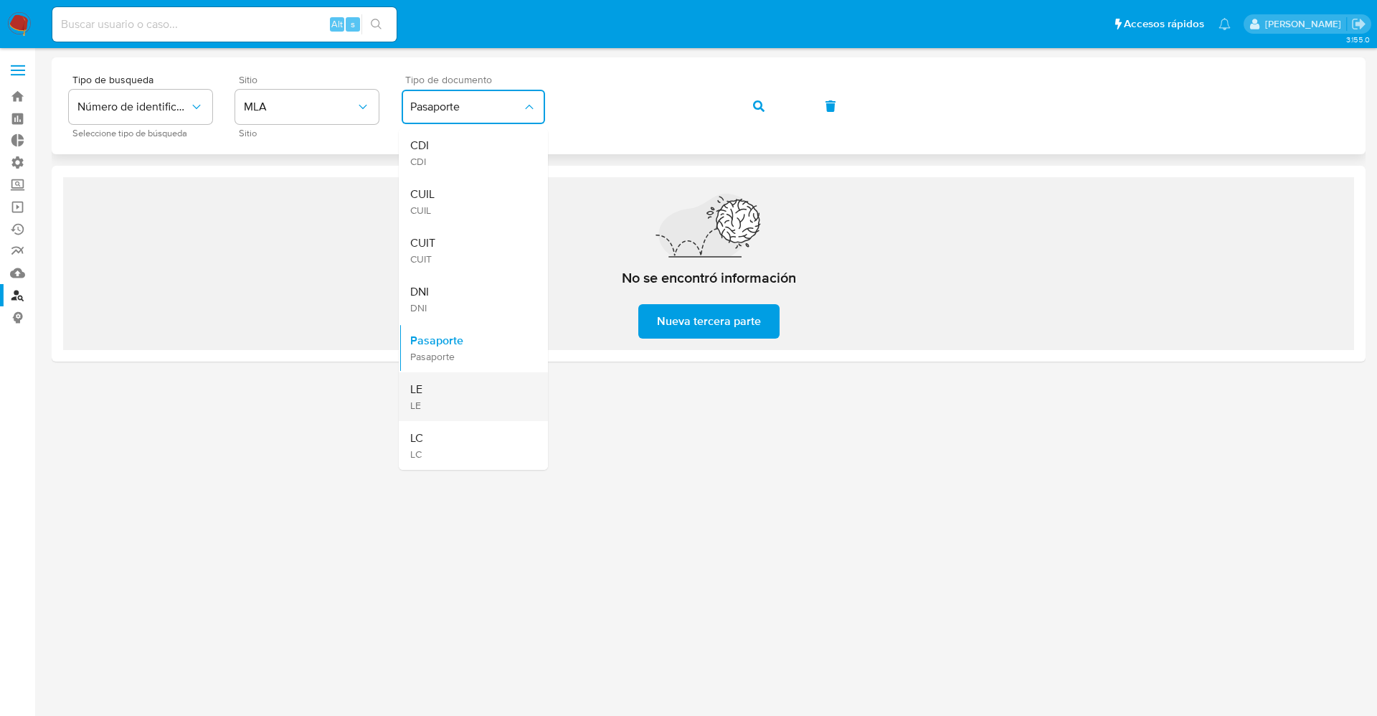
click at [462, 393] on div "LE LE" at bounding box center [469, 396] width 118 height 49
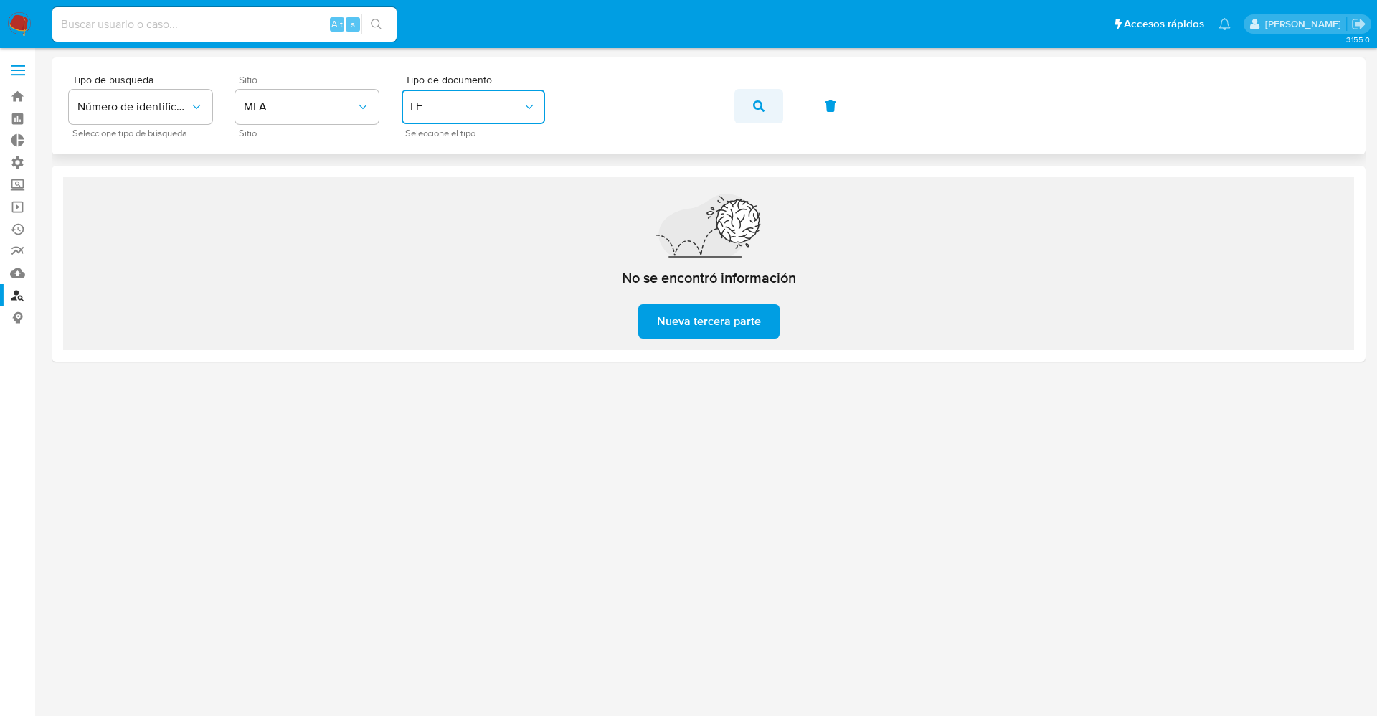
click at [772, 101] on button "button" at bounding box center [758, 106] width 49 height 34
click at [533, 105] on icon "identificationType" at bounding box center [529, 107] width 14 height 14
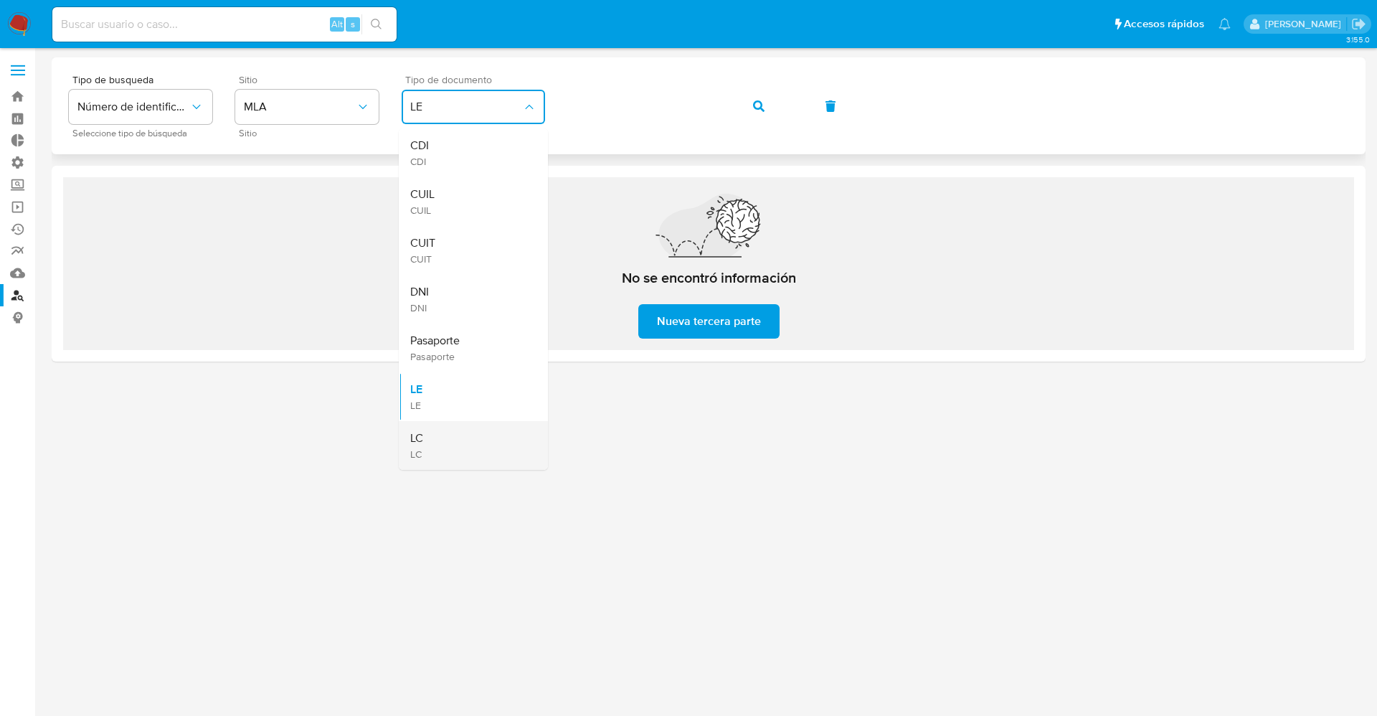
click at [430, 443] on div "LC LC" at bounding box center [469, 445] width 118 height 49
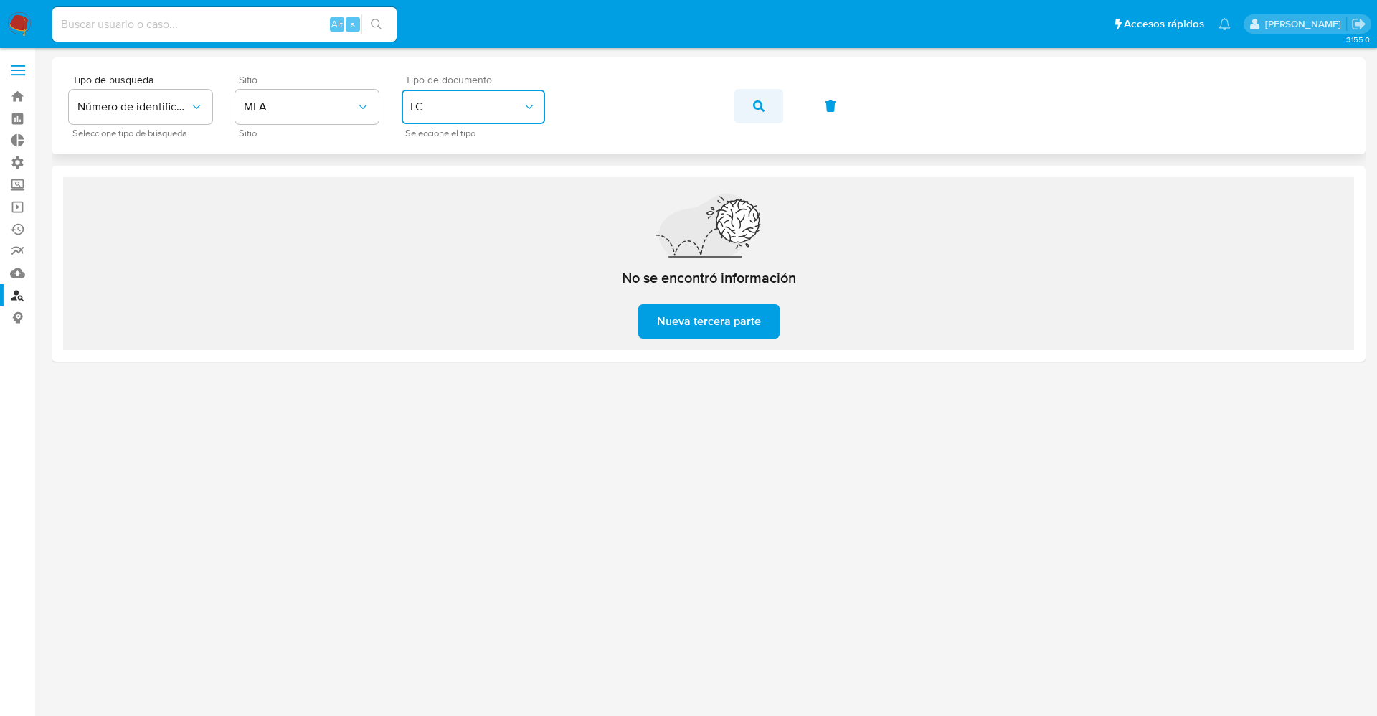
click at [738, 110] on button "button" at bounding box center [758, 106] width 49 height 34
click at [423, 120] on div "Tipo de busqueda Número de identificación Seleccione tipo de búsqueda Sitio MLA…" at bounding box center [709, 106] width 1280 height 62
click at [425, 106] on span "LC" at bounding box center [466, 107] width 112 height 14
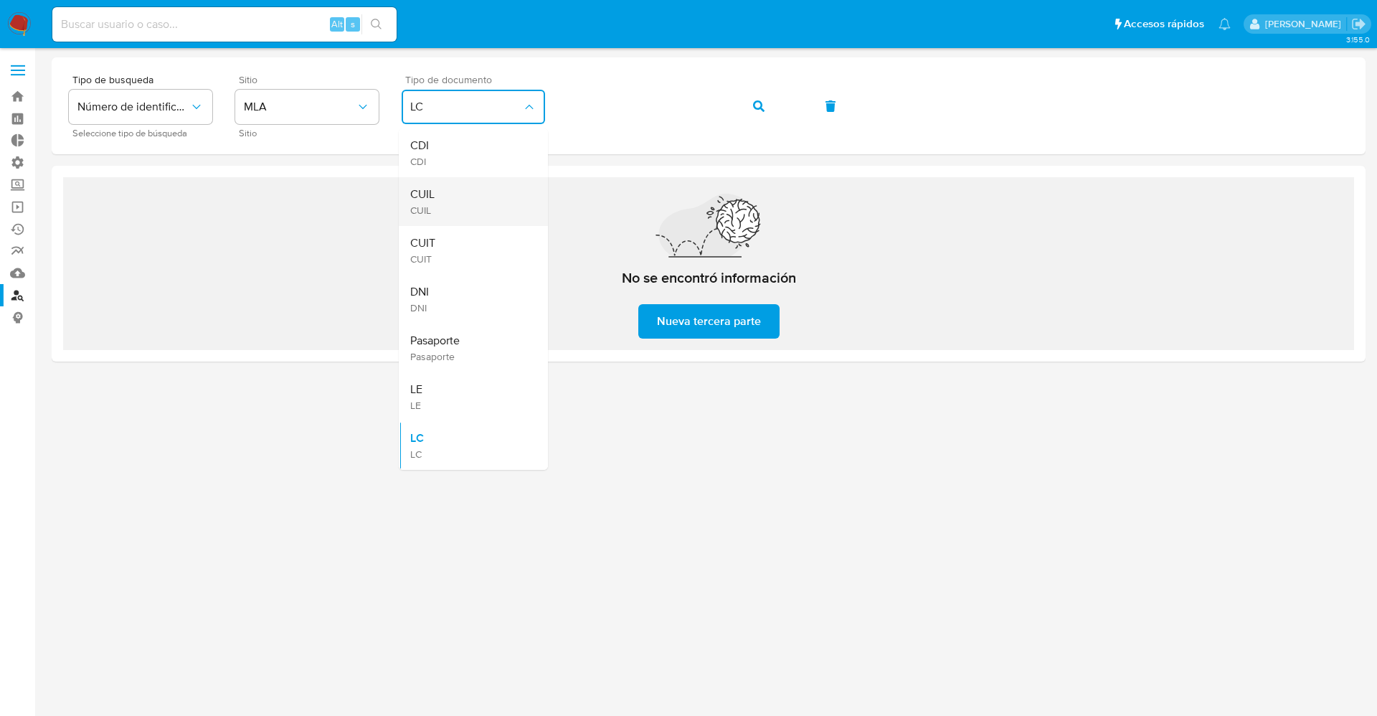
click at [454, 199] on div "CUIL CUIL" at bounding box center [469, 201] width 118 height 49
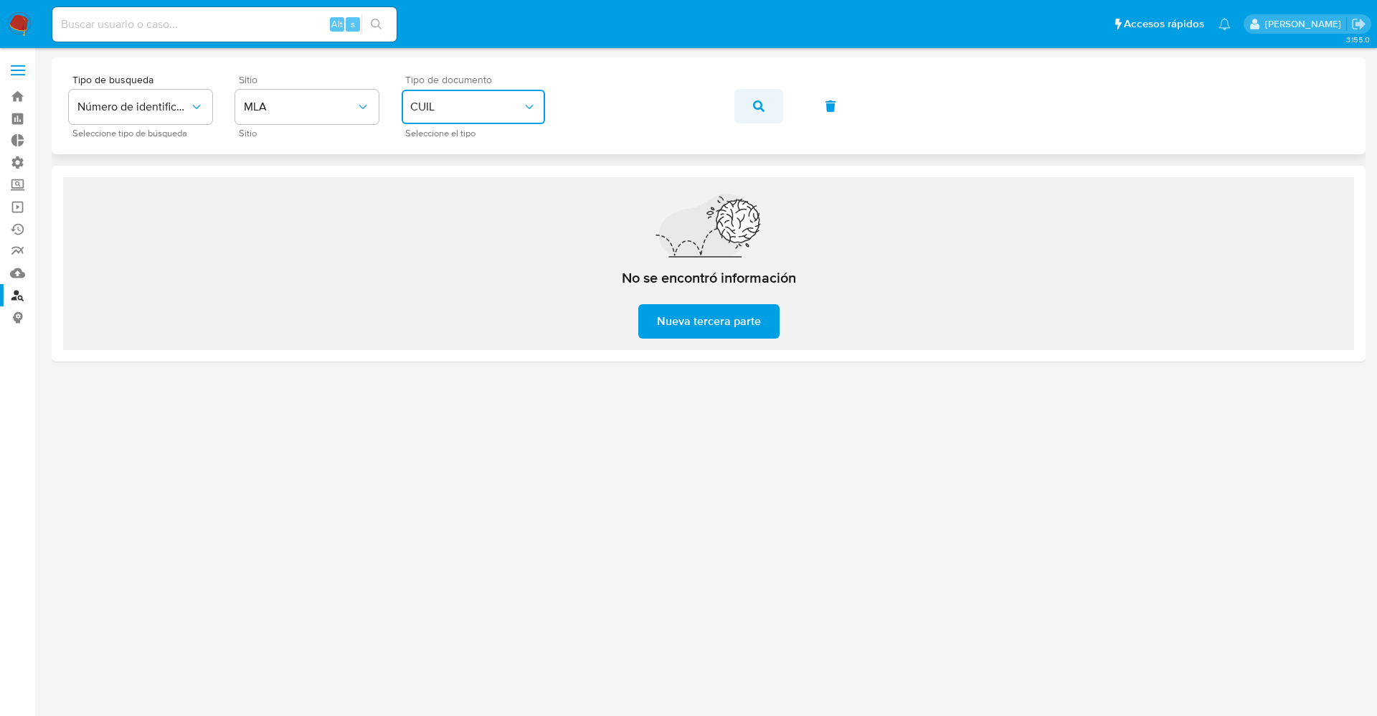
click at [760, 119] on span "button" at bounding box center [758, 106] width 11 height 32
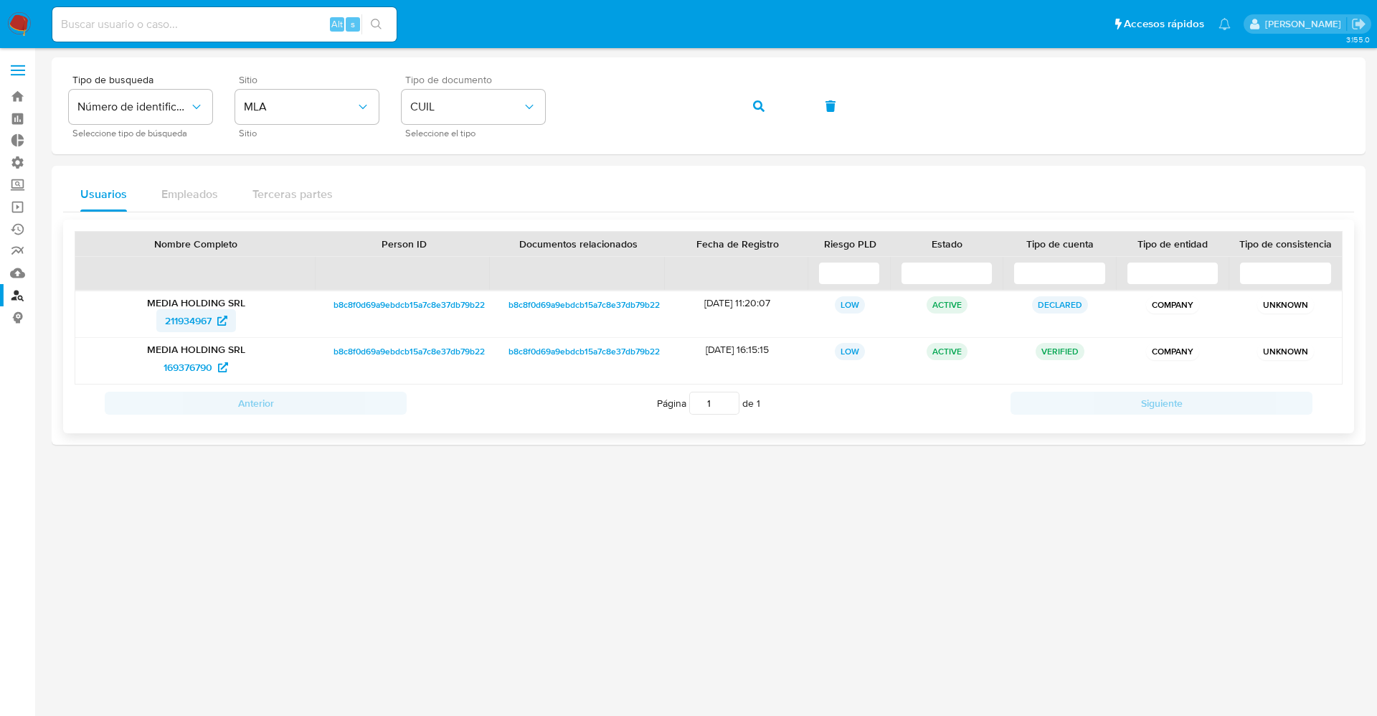
click at [188, 321] on span "211934967" at bounding box center [188, 320] width 47 height 23
click at [197, 372] on span "169376790" at bounding box center [188, 367] width 49 height 23
click at [202, 367] on span "169376790" at bounding box center [188, 367] width 49 height 23
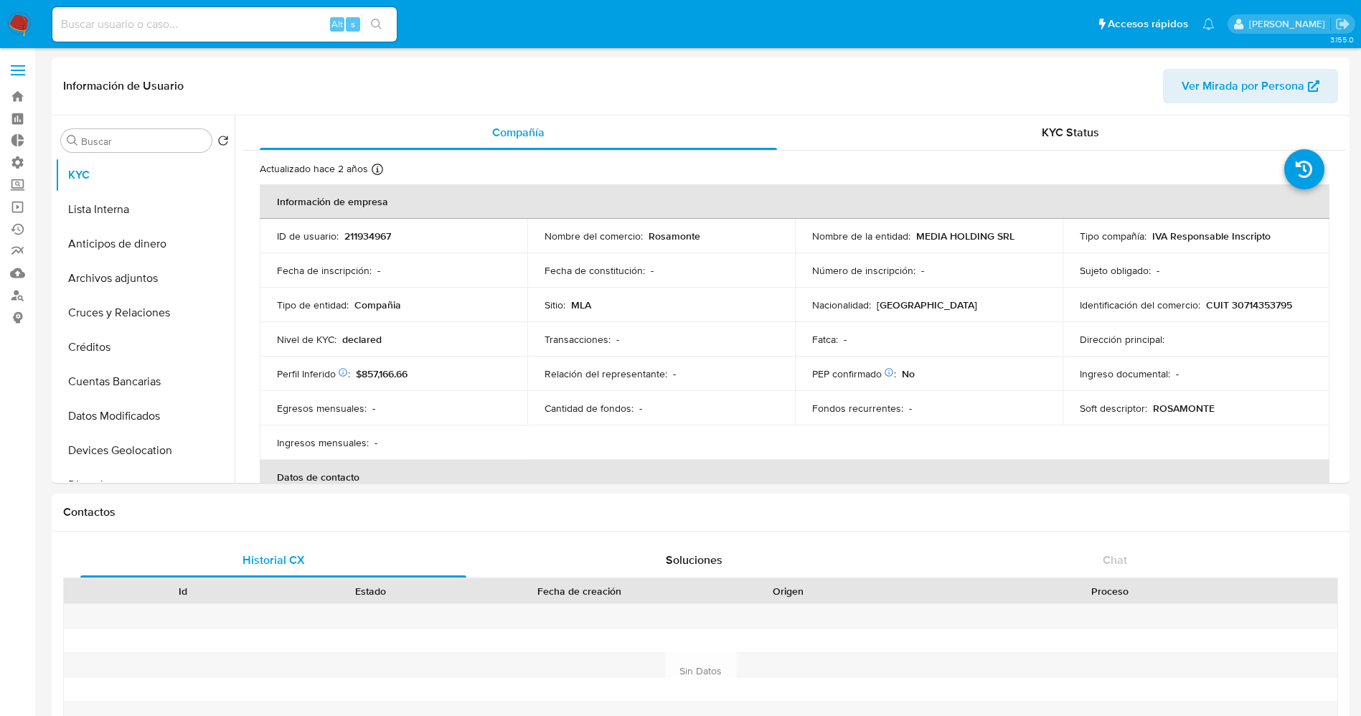
select select "10"
drag, startPoint x: 1224, startPoint y: 305, endPoint x: 1300, endPoint y: 312, distance: 76.4
click at [1300, 312] on td "Identificación del comercio : CUIT 30714353795" at bounding box center [1196, 305] width 268 height 34
copy p "30714353795"
drag, startPoint x: 912, startPoint y: 239, endPoint x: 1011, endPoint y: 245, distance: 99.2
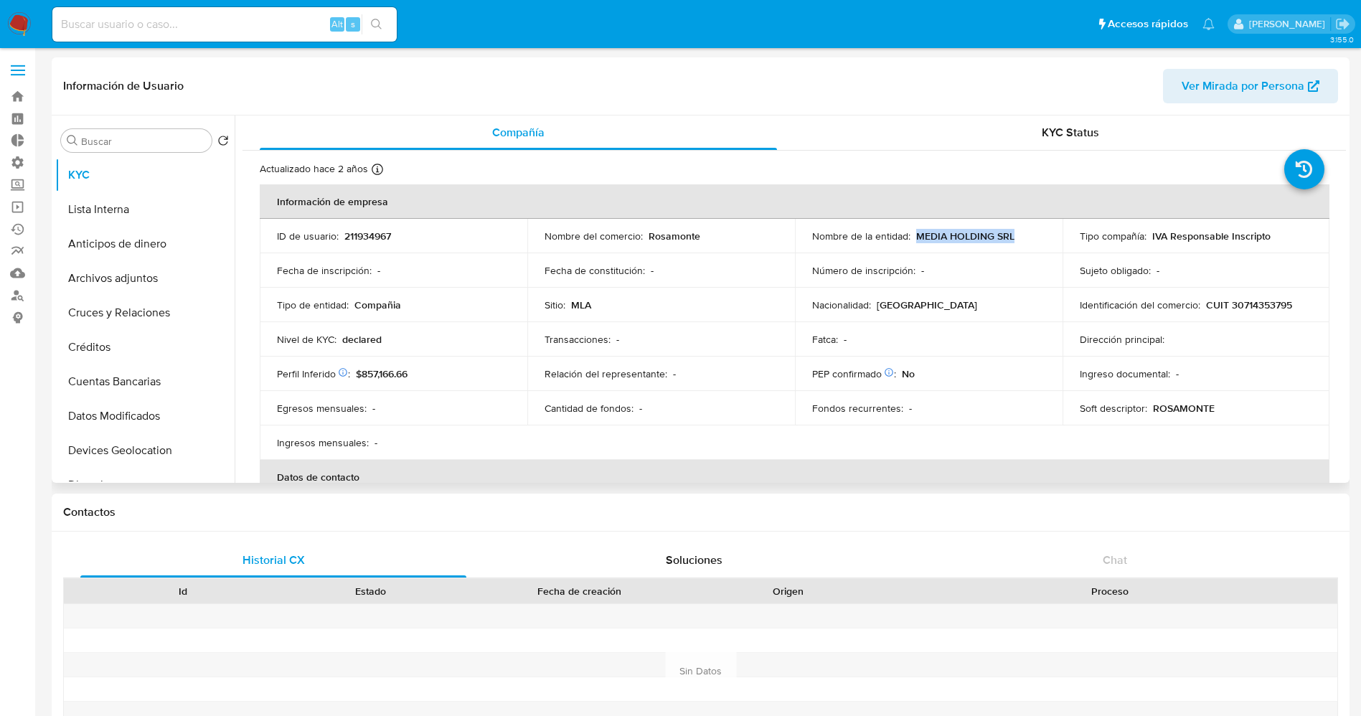
click at [1011, 245] on td "Nombre de la entidad : MEDIA HOLDING SRL" at bounding box center [929, 236] width 268 height 34
copy p "MEDIA HOLDING SRL"
drag, startPoint x: 1226, startPoint y: 307, endPoint x: 1309, endPoint y: 308, distance: 83.2
click at [1309, 308] on td "Identificación del comercio : CUIT 30714353795" at bounding box center [1196, 305] width 268 height 34
copy p "30714353795"
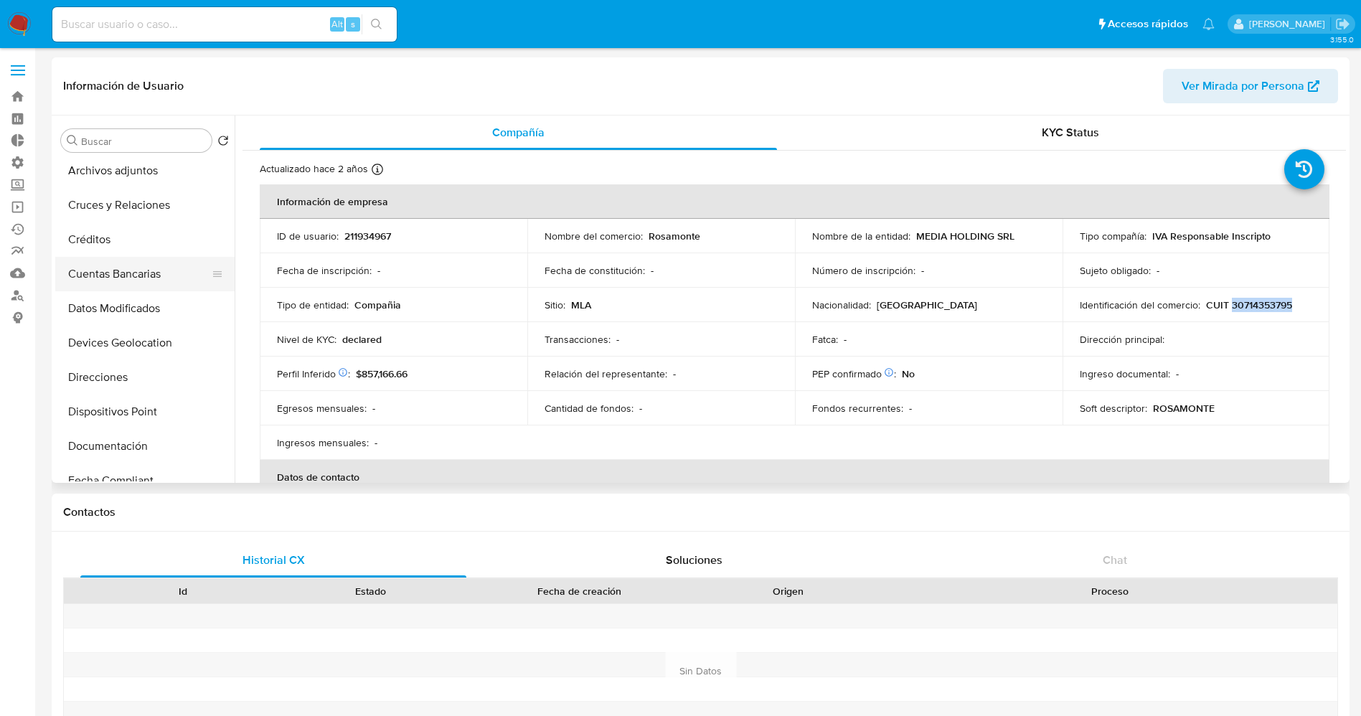
scroll to position [215, 0]
click at [119, 347] on button "Documentación" at bounding box center [139, 338] width 168 height 34
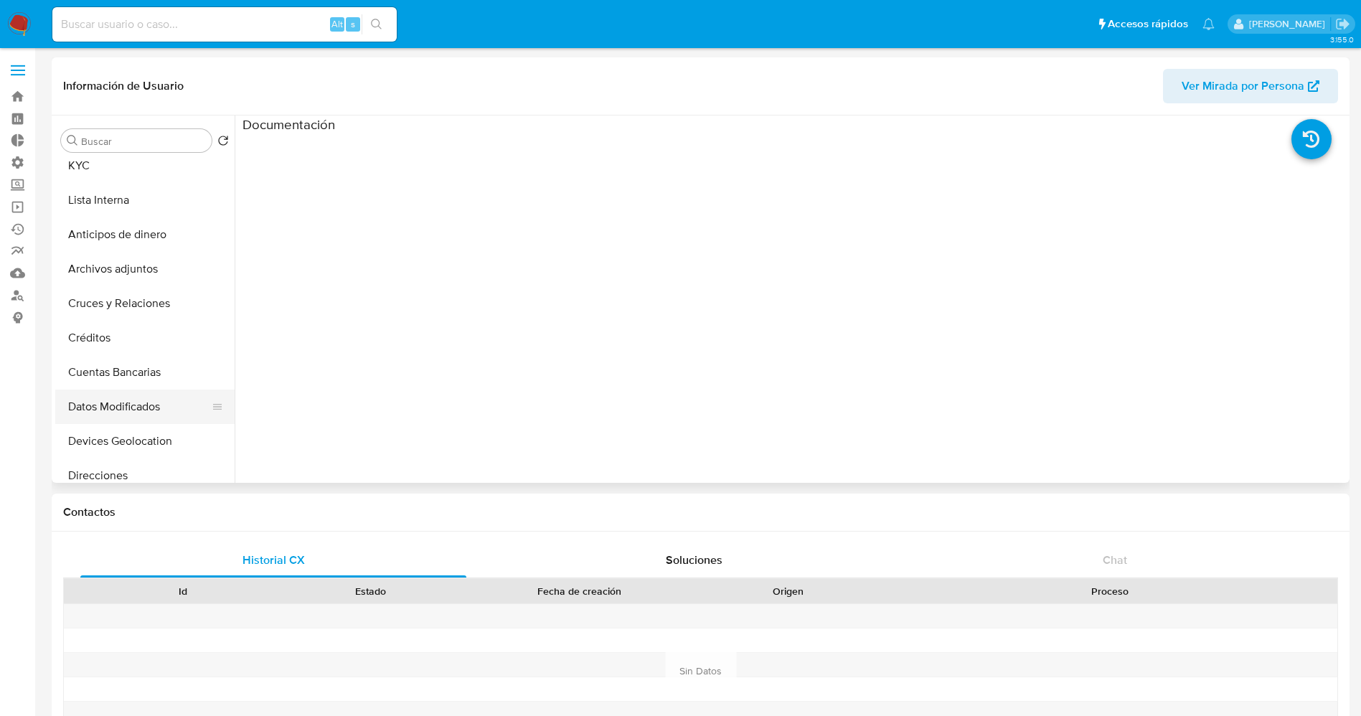
scroll to position [0, 0]
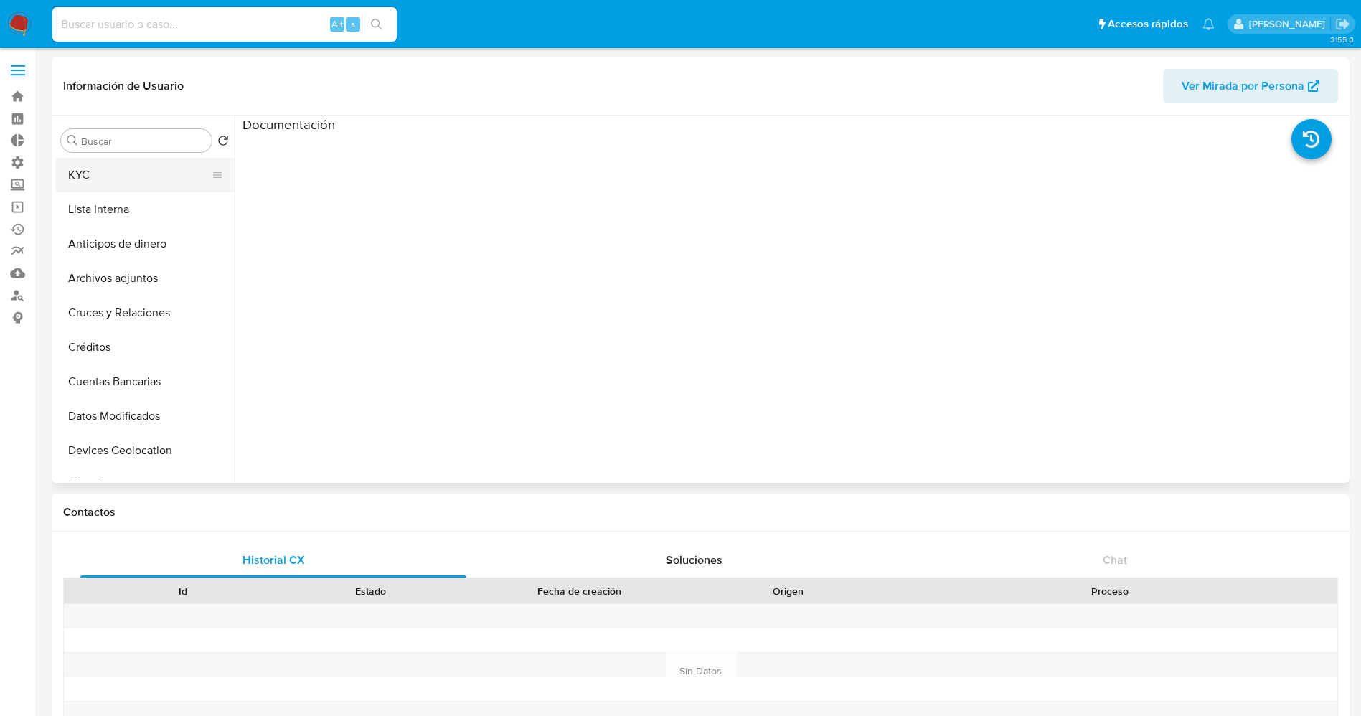
click at [105, 170] on button "KYC" at bounding box center [139, 175] width 168 height 34
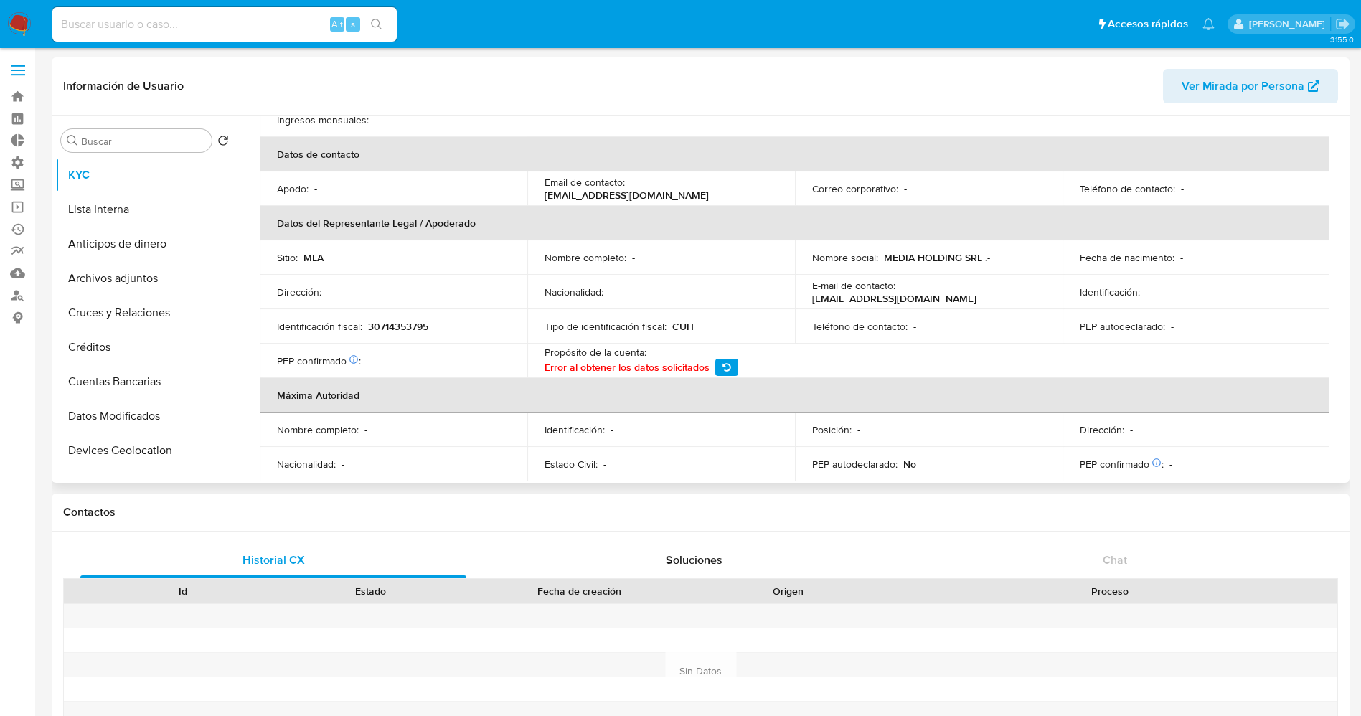
scroll to position [430, 0]
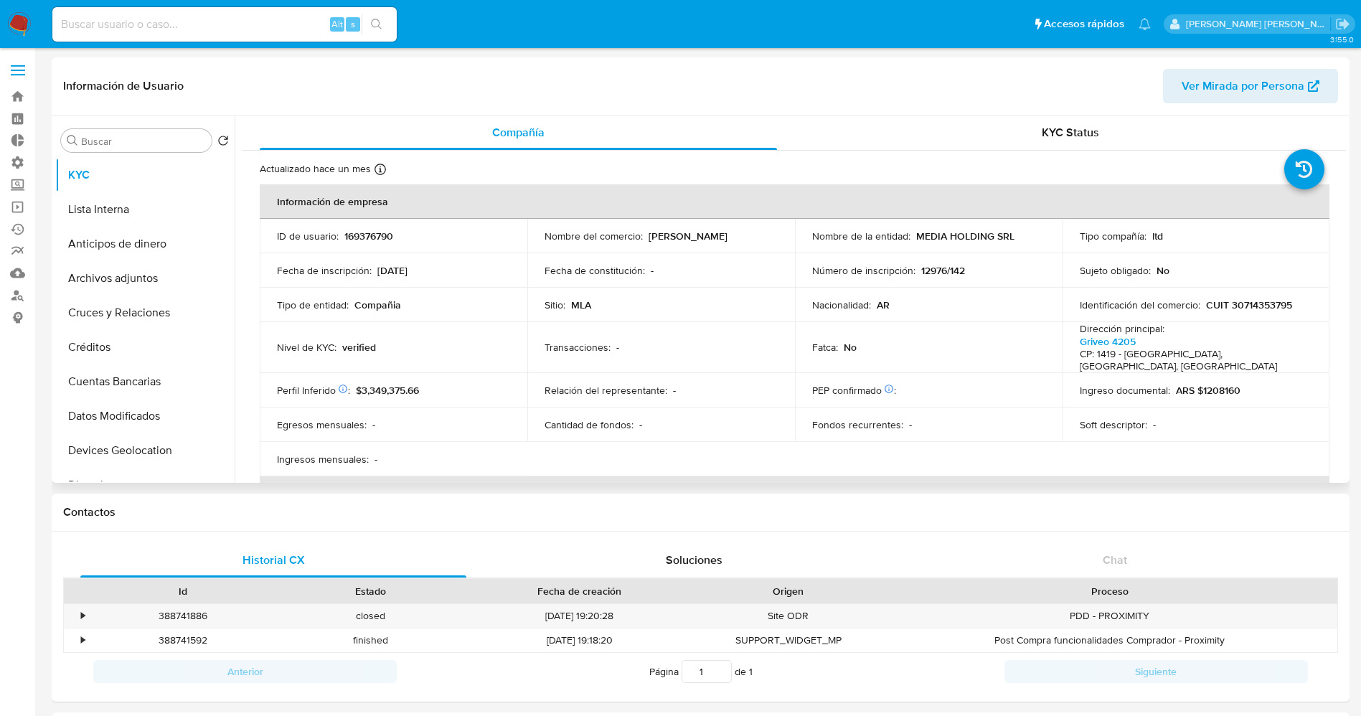
select select "10"
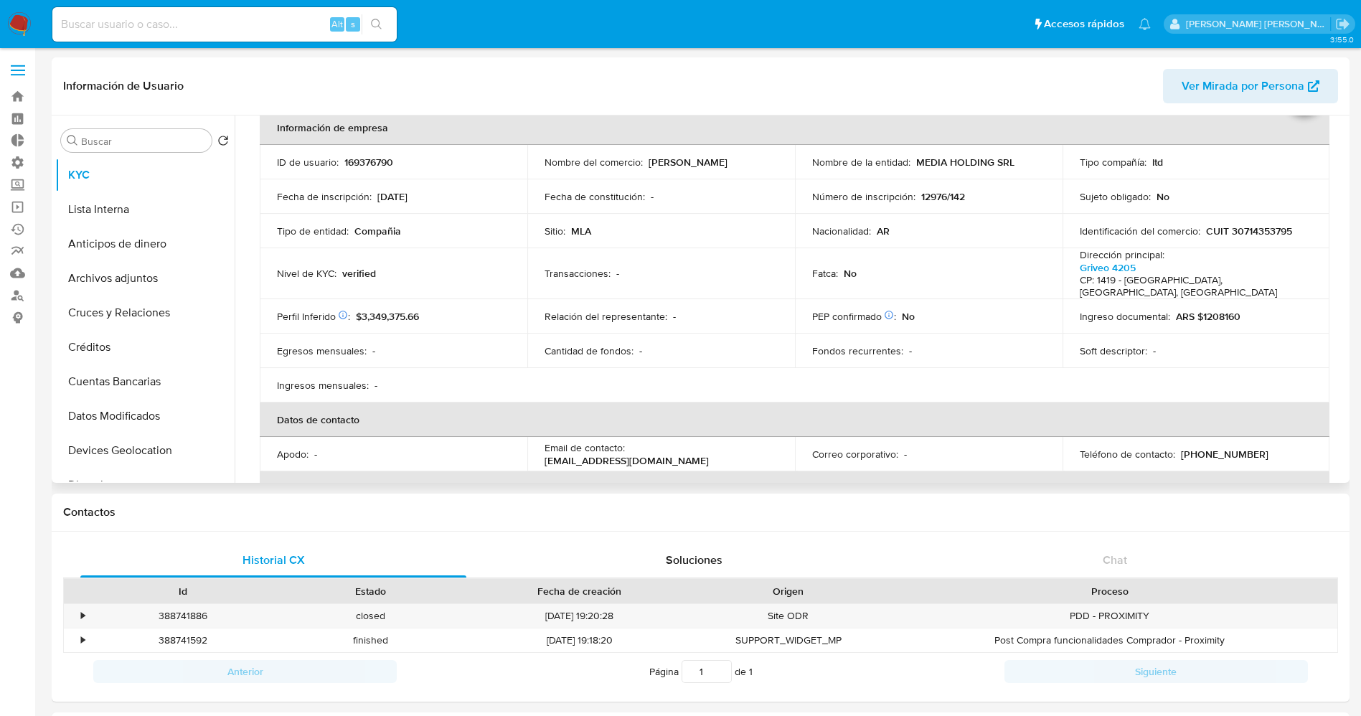
scroll to position [108, 0]
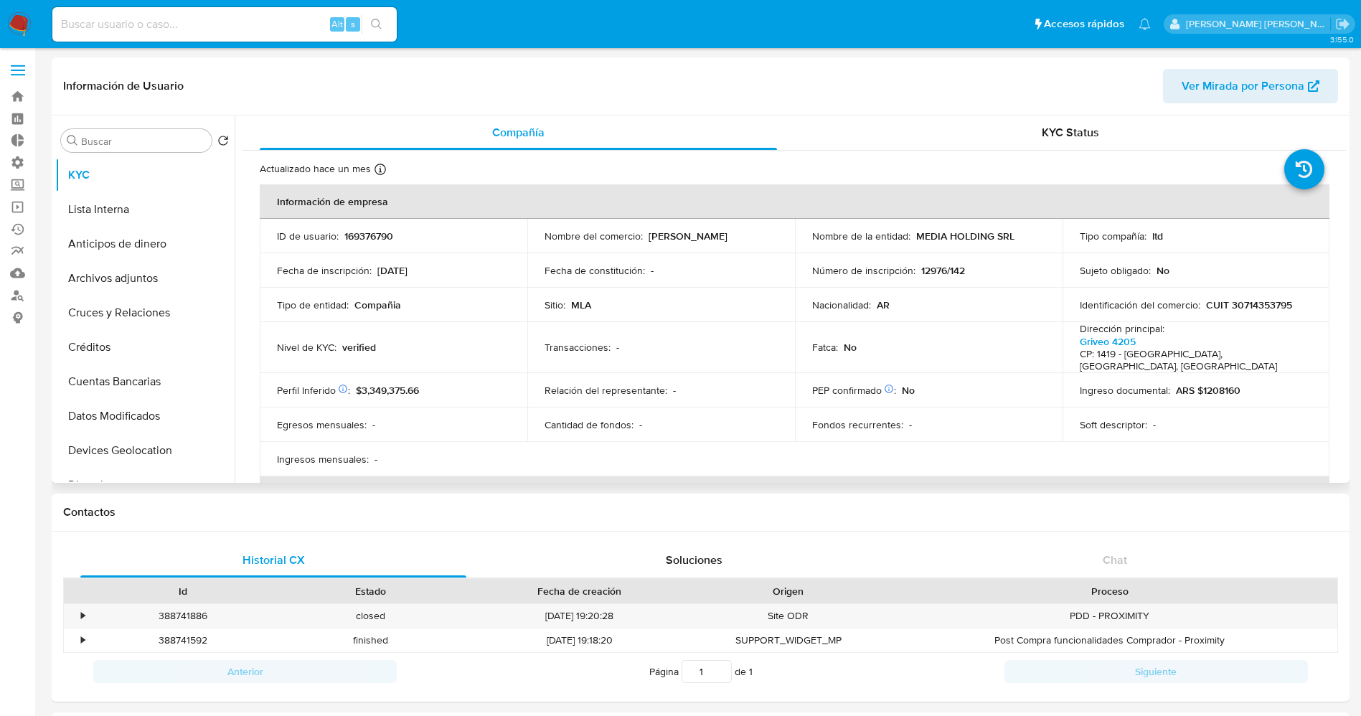
select select "10"
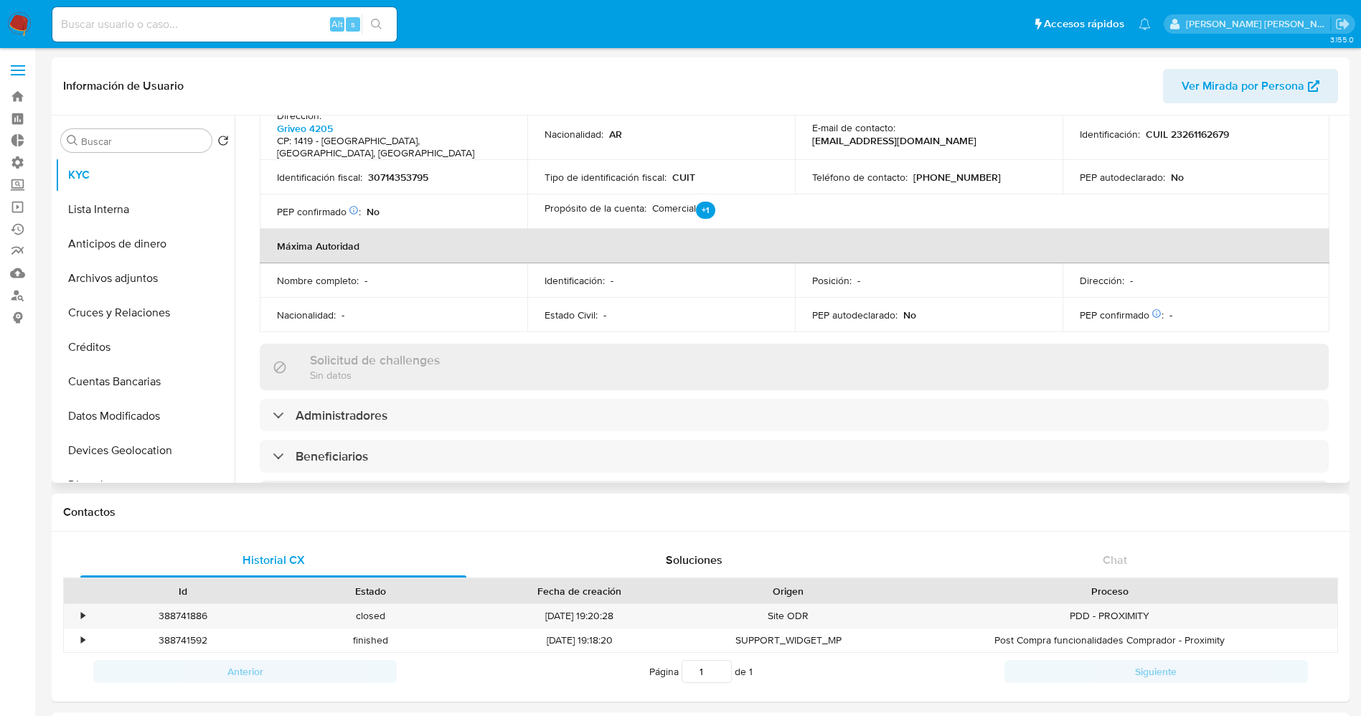
scroll to position [538, 0]
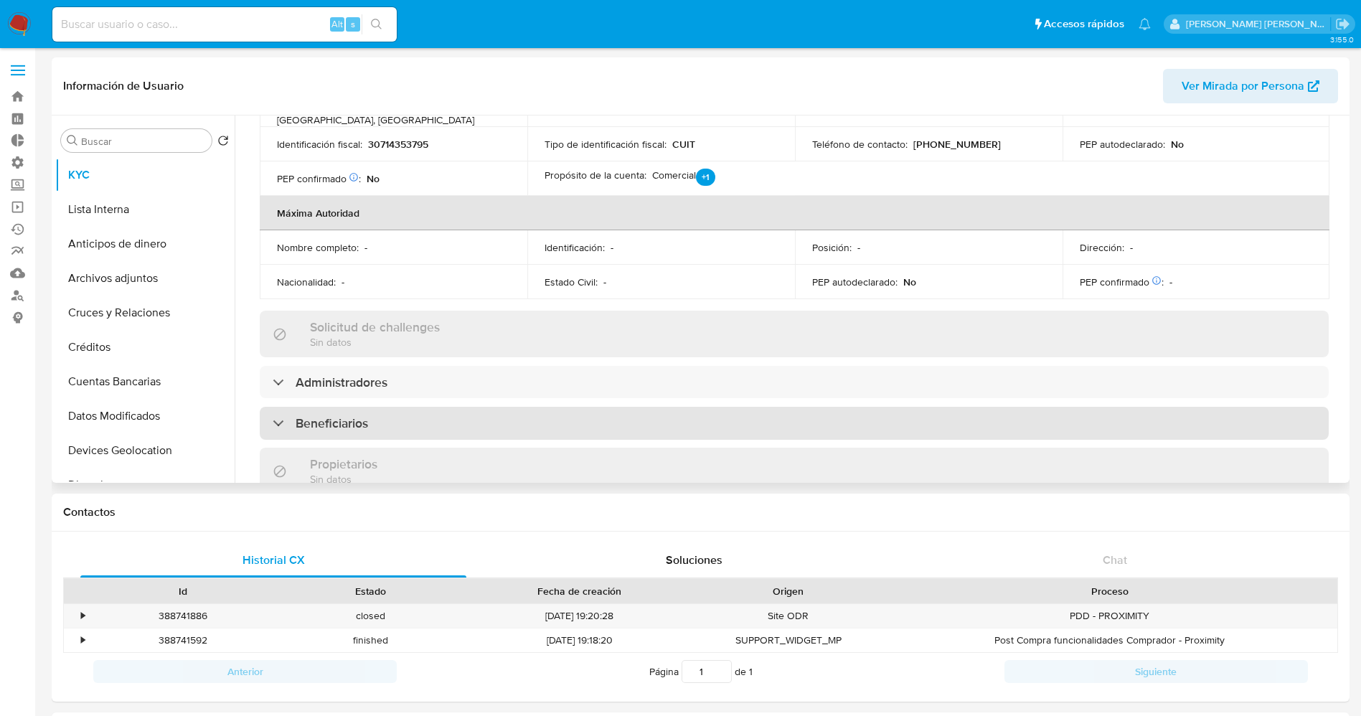
click at [487, 407] on div "Beneficiarios" at bounding box center [794, 423] width 1069 height 33
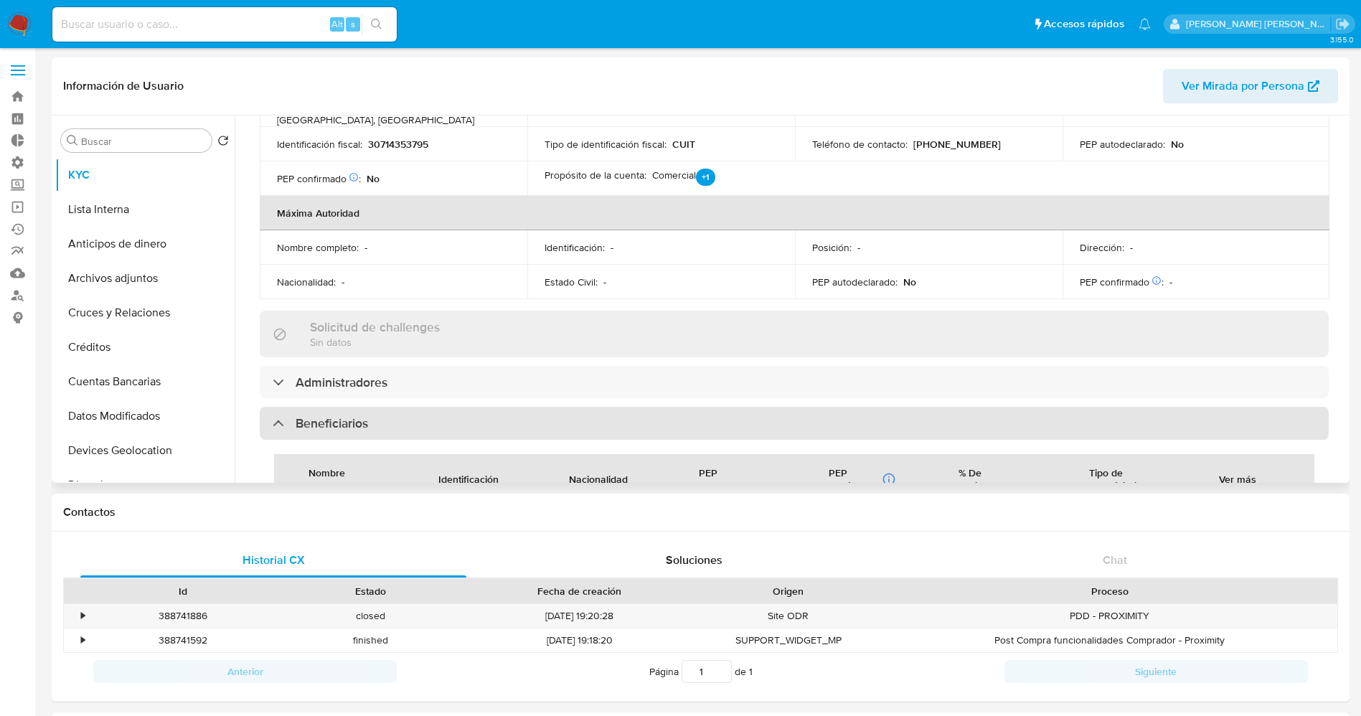
scroll to position [646, 0]
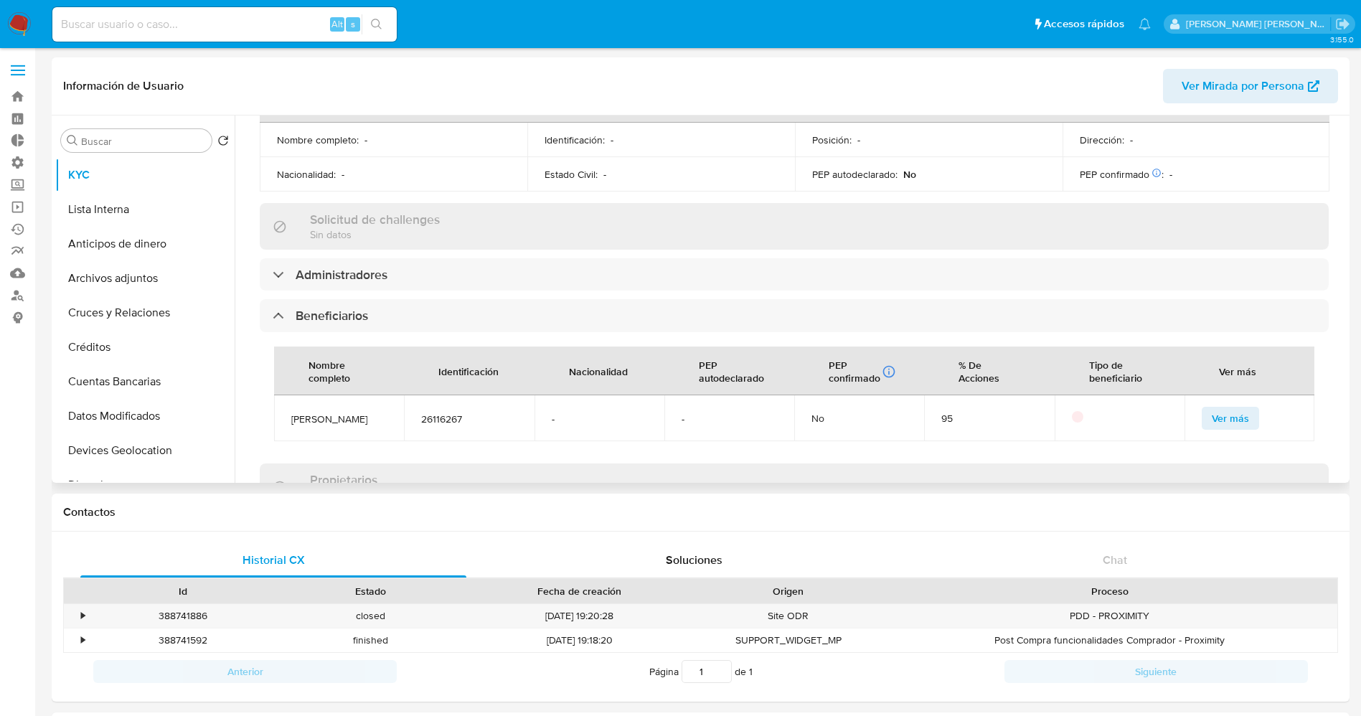
drag, startPoint x: 293, startPoint y: 397, endPoint x: 329, endPoint y: 406, distance: 37.1
click at [329, 412] on span "[PERSON_NAME]" at bounding box center [338, 418] width 95 height 13
copy span "[PERSON_NAME]"
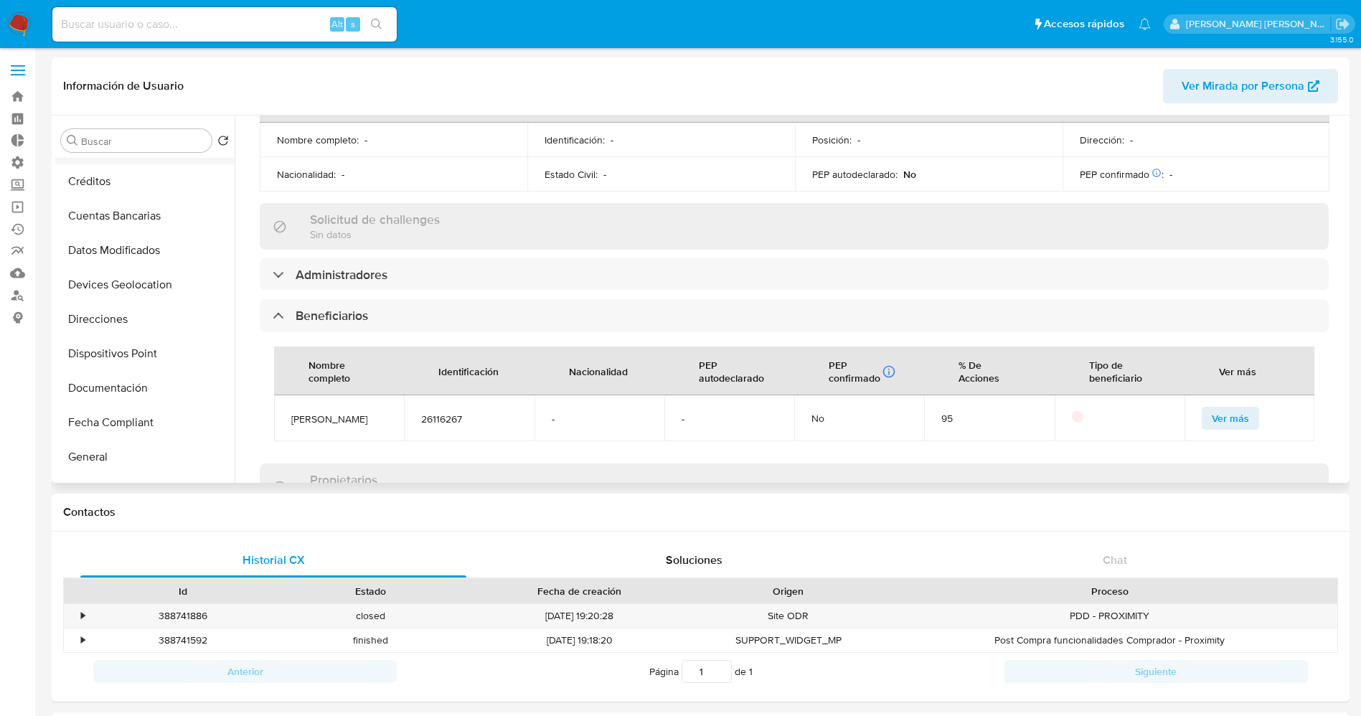
scroll to position [215, 0]
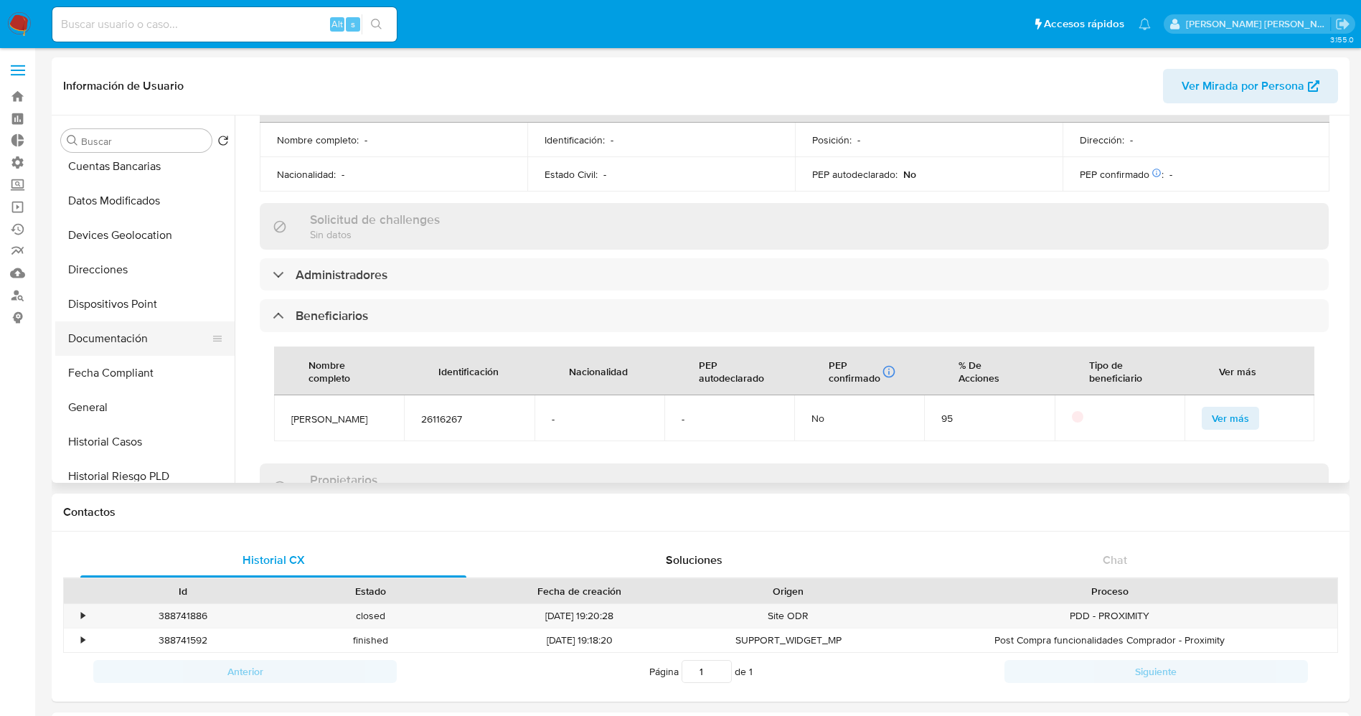
click at [134, 331] on button "Documentación" at bounding box center [139, 338] width 168 height 34
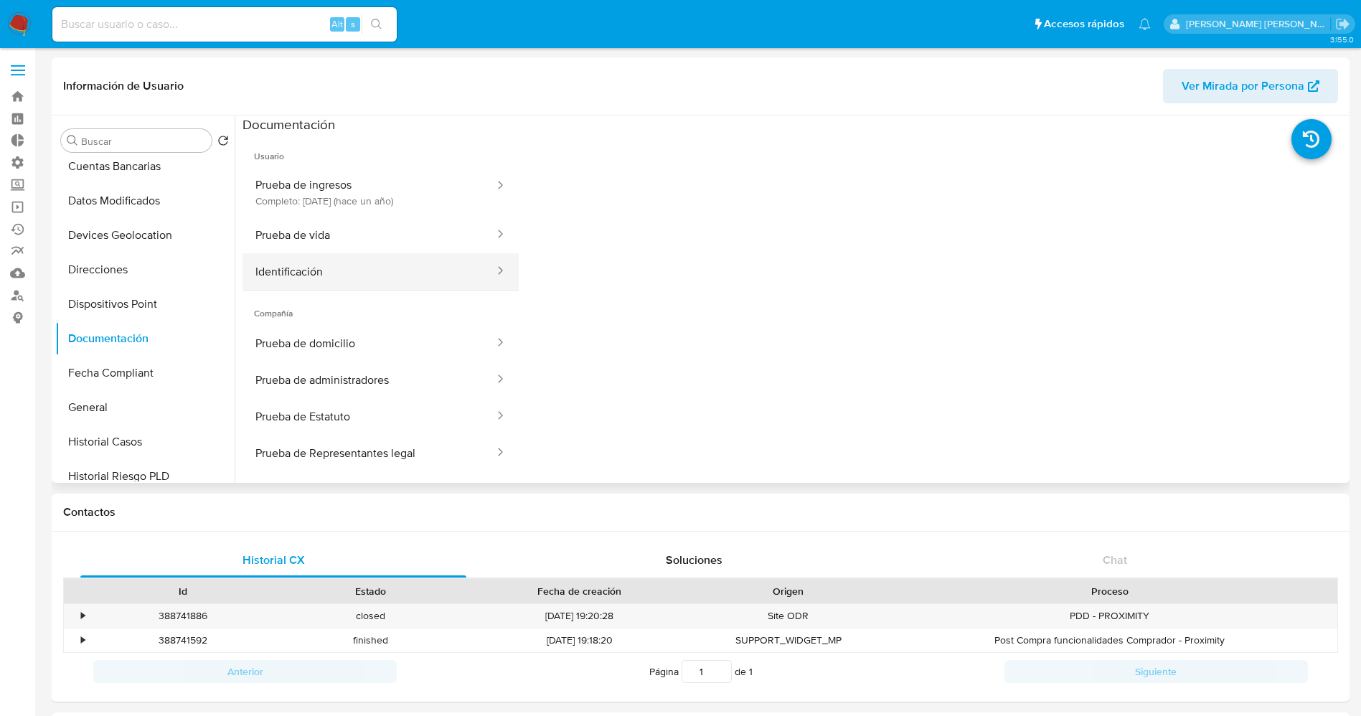
click at [346, 274] on button "Identificación" at bounding box center [368, 271] width 253 height 37
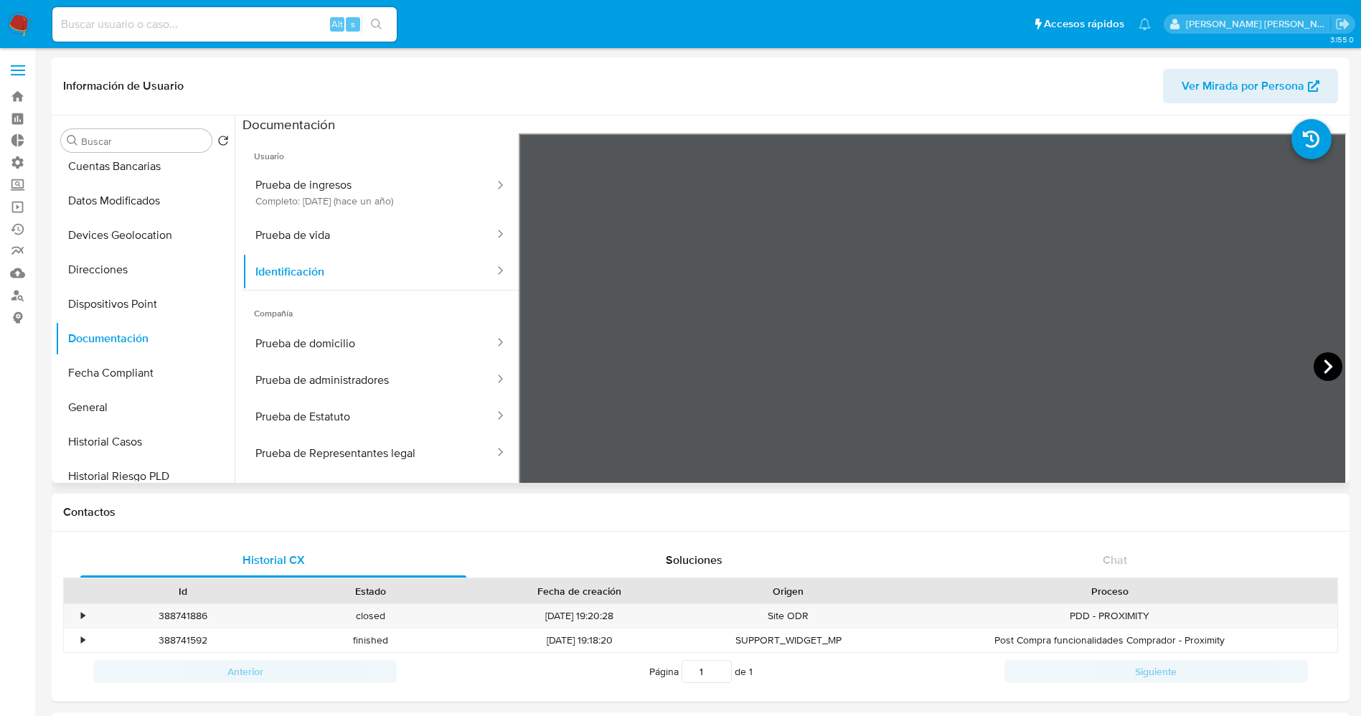
click at [1328, 368] on icon at bounding box center [1327, 366] width 29 height 29
click at [357, 241] on button "Prueba de vida" at bounding box center [368, 235] width 253 height 37
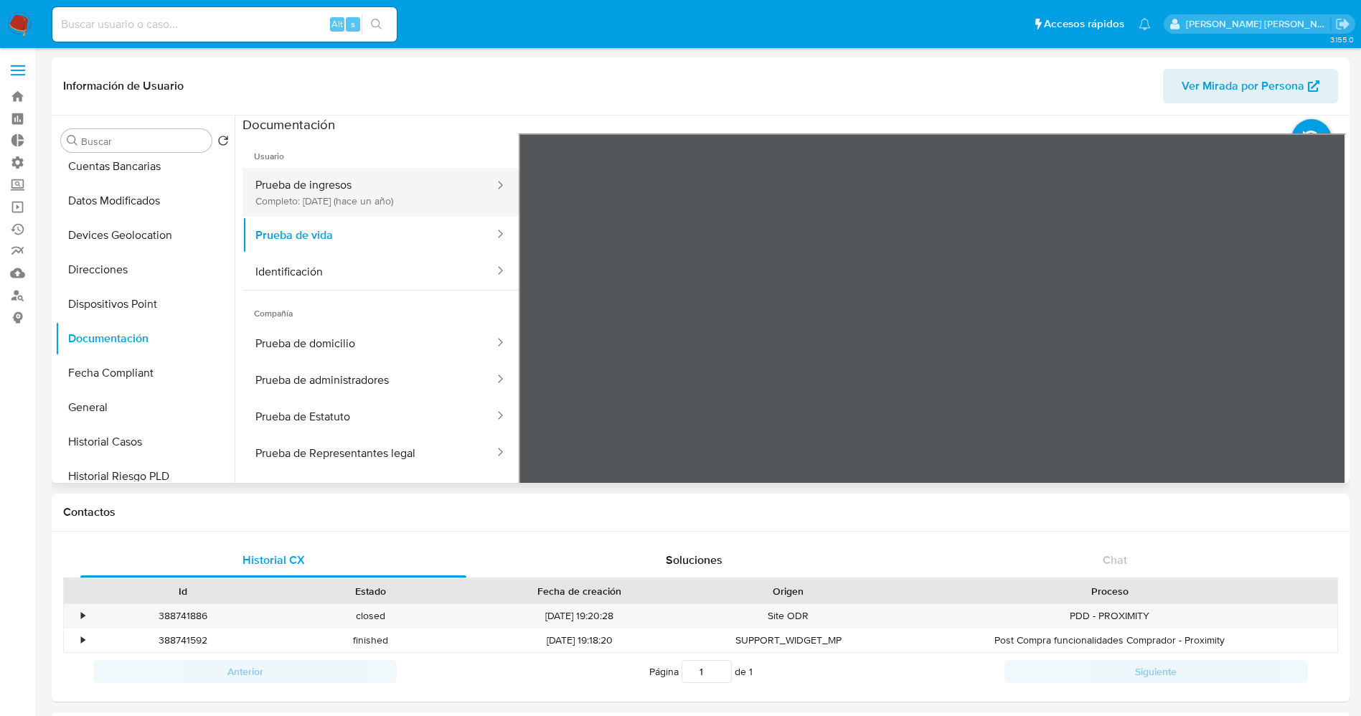
click at [392, 198] on button "Prueba de ingresos Completo: 13/03/2024 (hace un año)" at bounding box center [368, 192] width 253 height 49
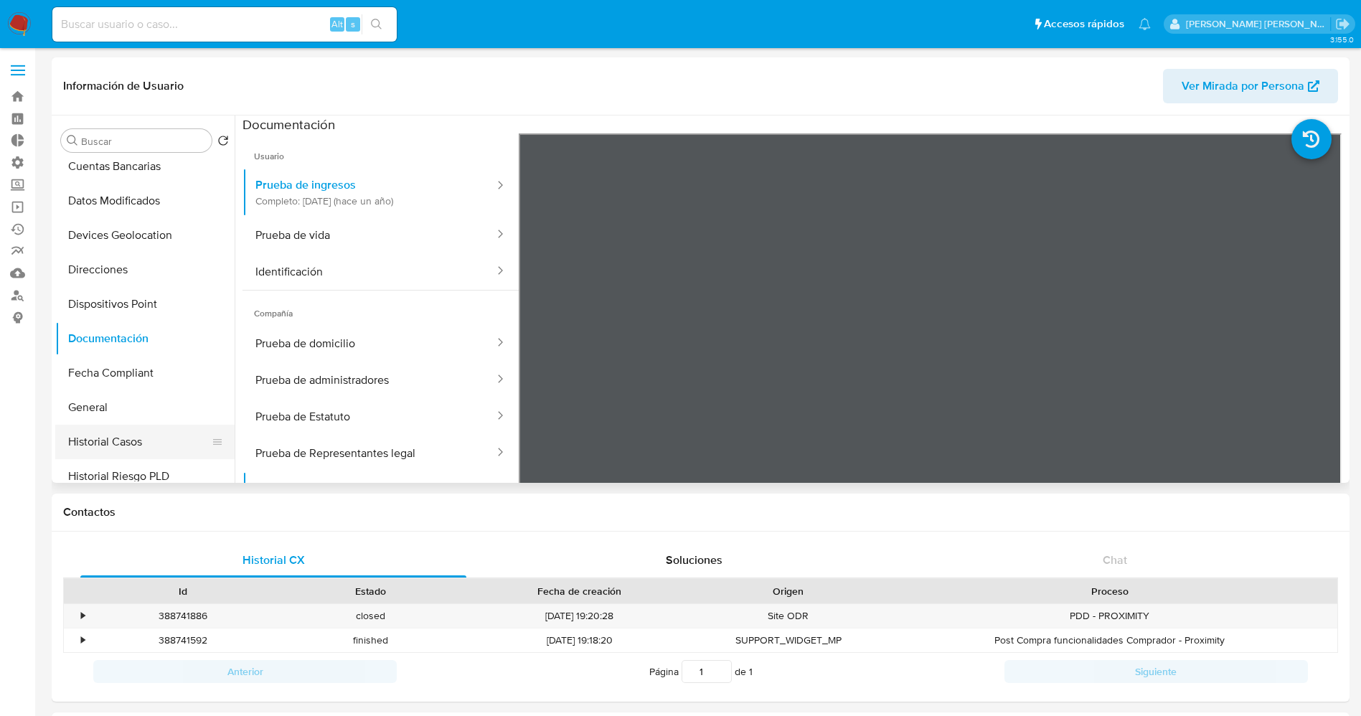
click at [161, 452] on button "Historial Casos" at bounding box center [139, 442] width 168 height 34
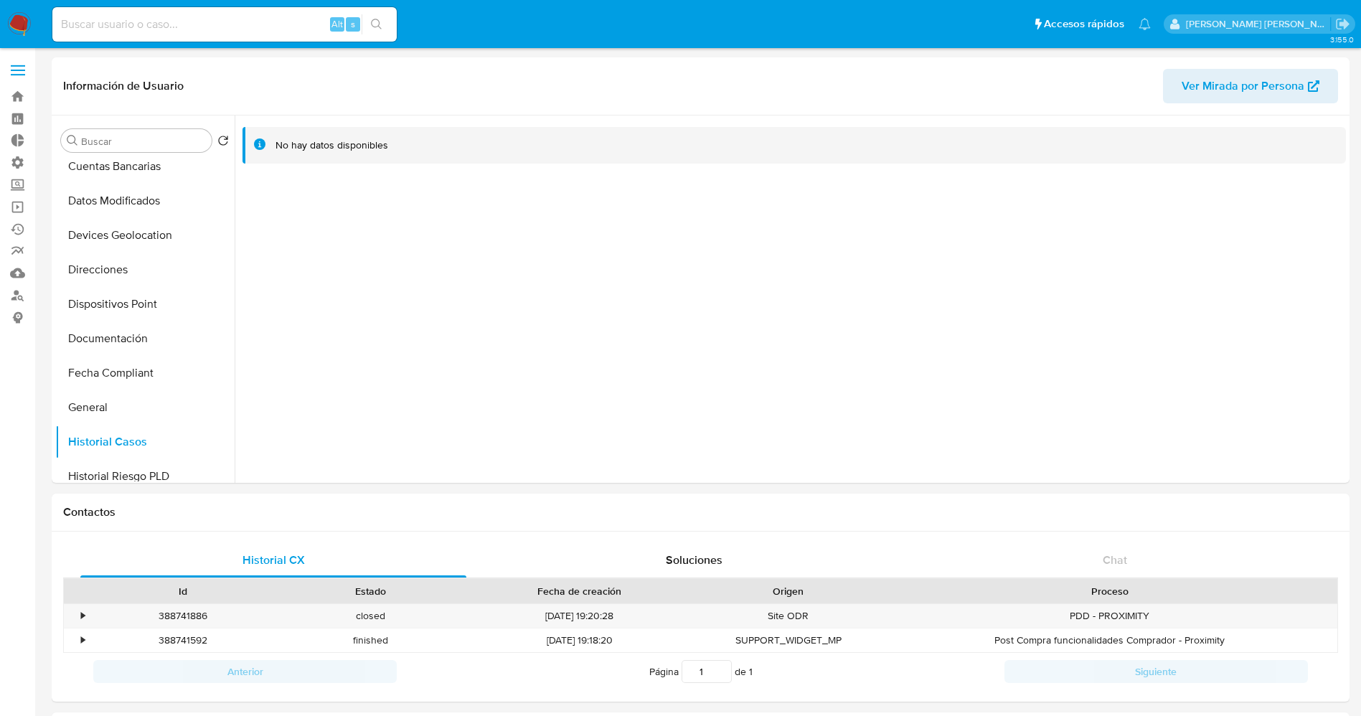
click at [137, 30] on input at bounding box center [224, 24] width 344 height 19
paste input "2476695370"
type input "2476695370"
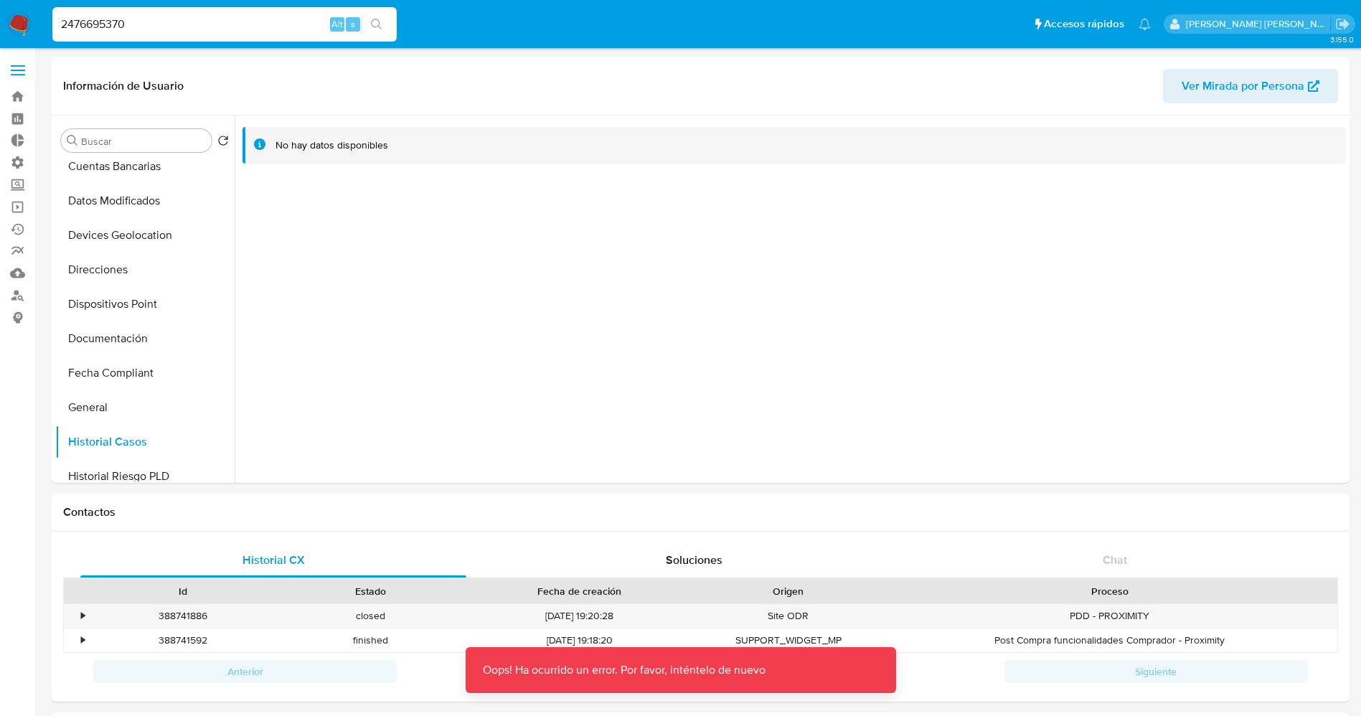
click at [146, 16] on input "2476695370" at bounding box center [224, 24] width 344 height 19
click at [66, 20] on input "2476695370" at bounding box center [224, 24] width 344 height 19
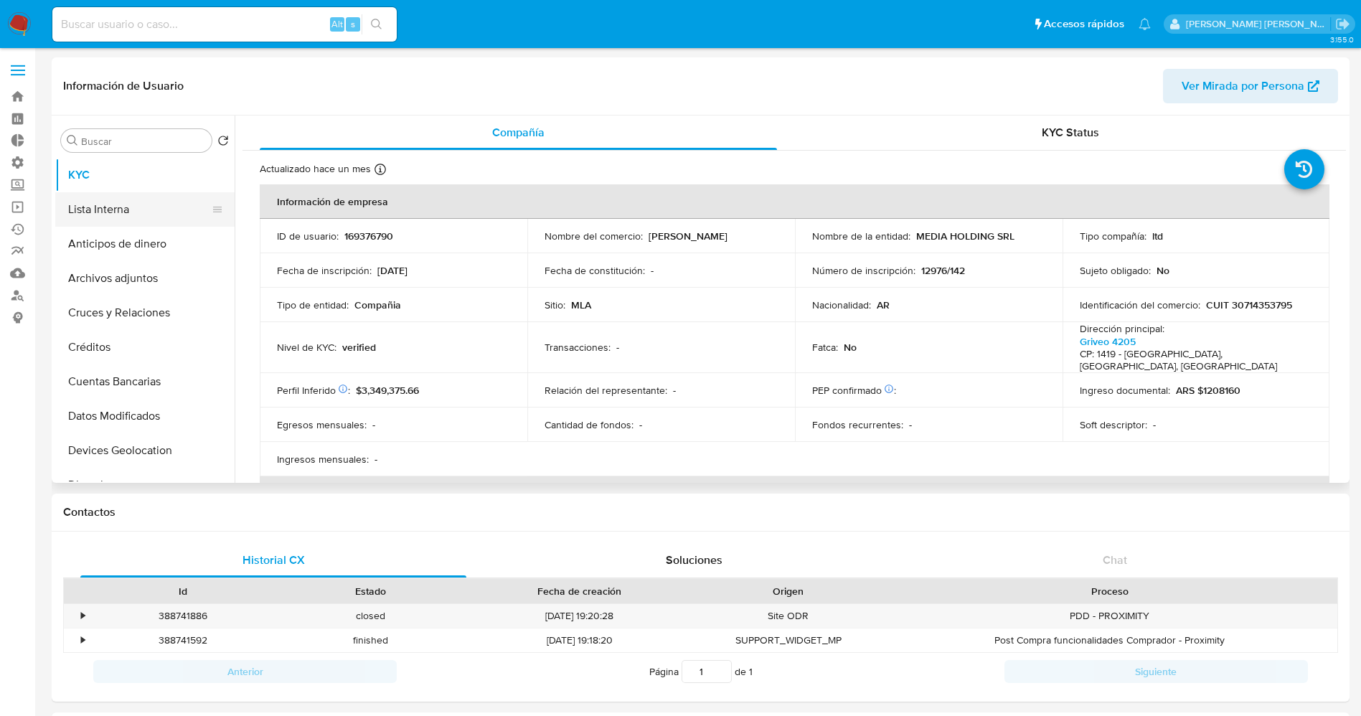
select select "10"
click at [173, 42] on div "Alt s" at bounding box center [224, 24] width 344 height 40
click at [172, 32] on input at bounding box center [224, 24] width 344 height 19
paste input "2476695370"
type input "2476695370"
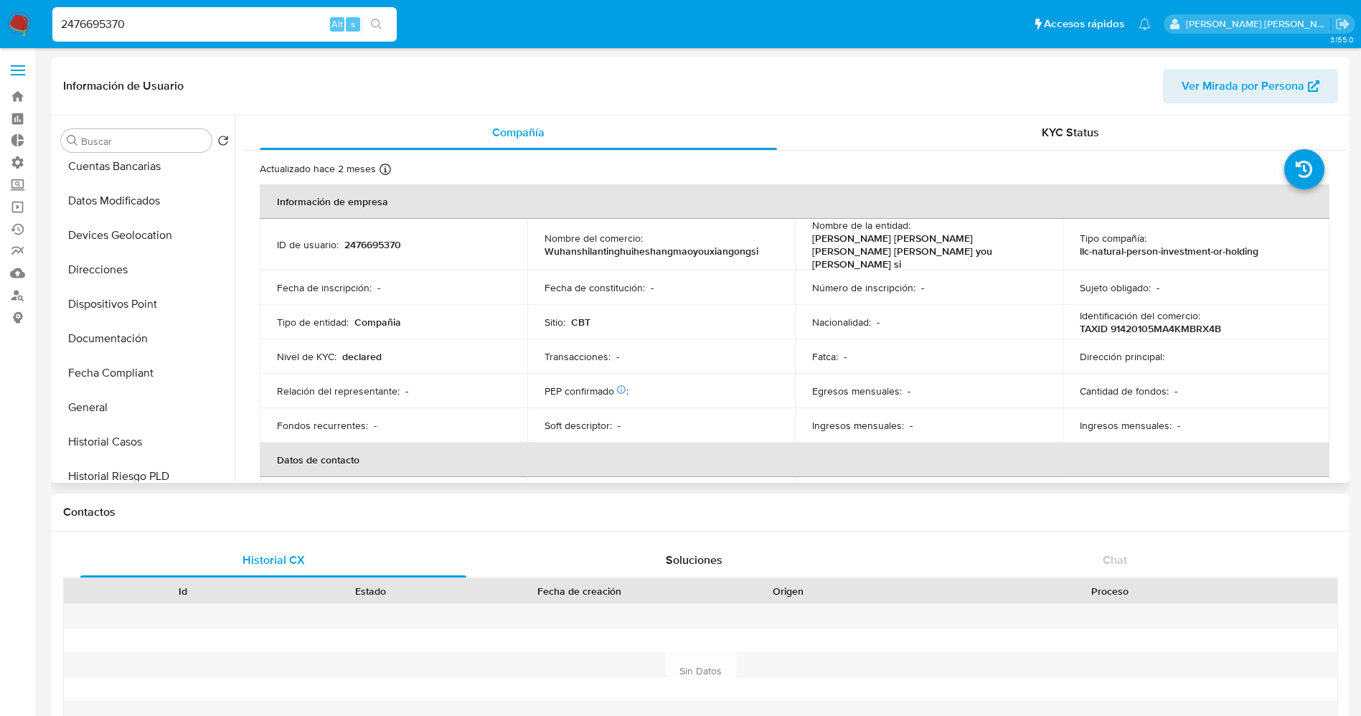
select select "10"
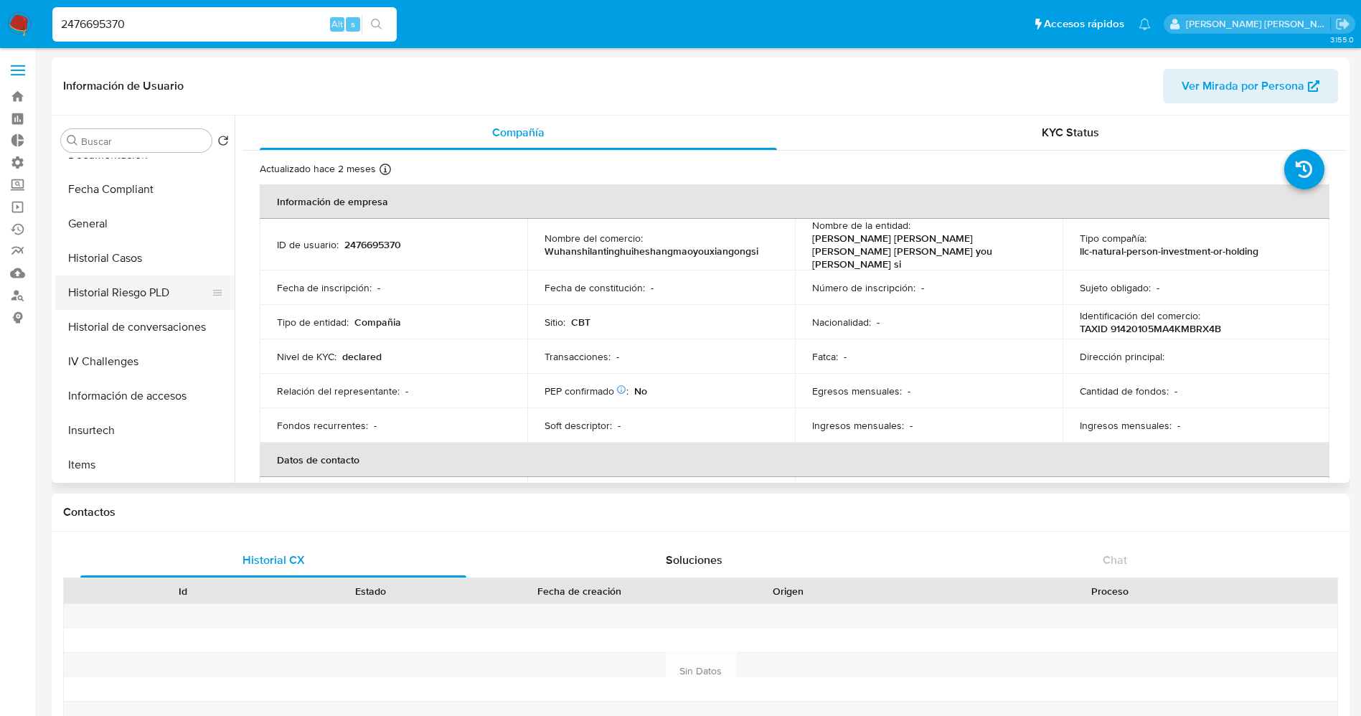
scroll to position [430, 0]
click at [135, 239] on button "Historial Casos" at bounding box center [139, 226] width 168 height 34
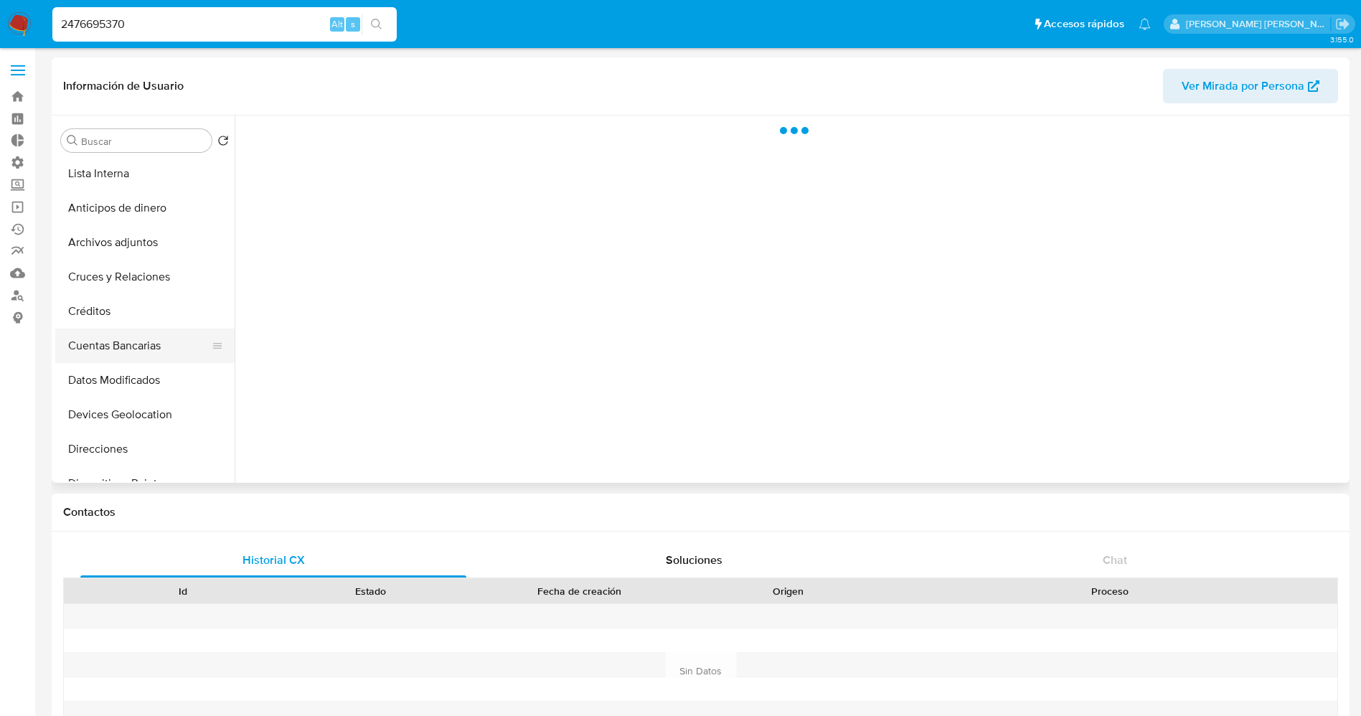
scroll to position [0, 0]
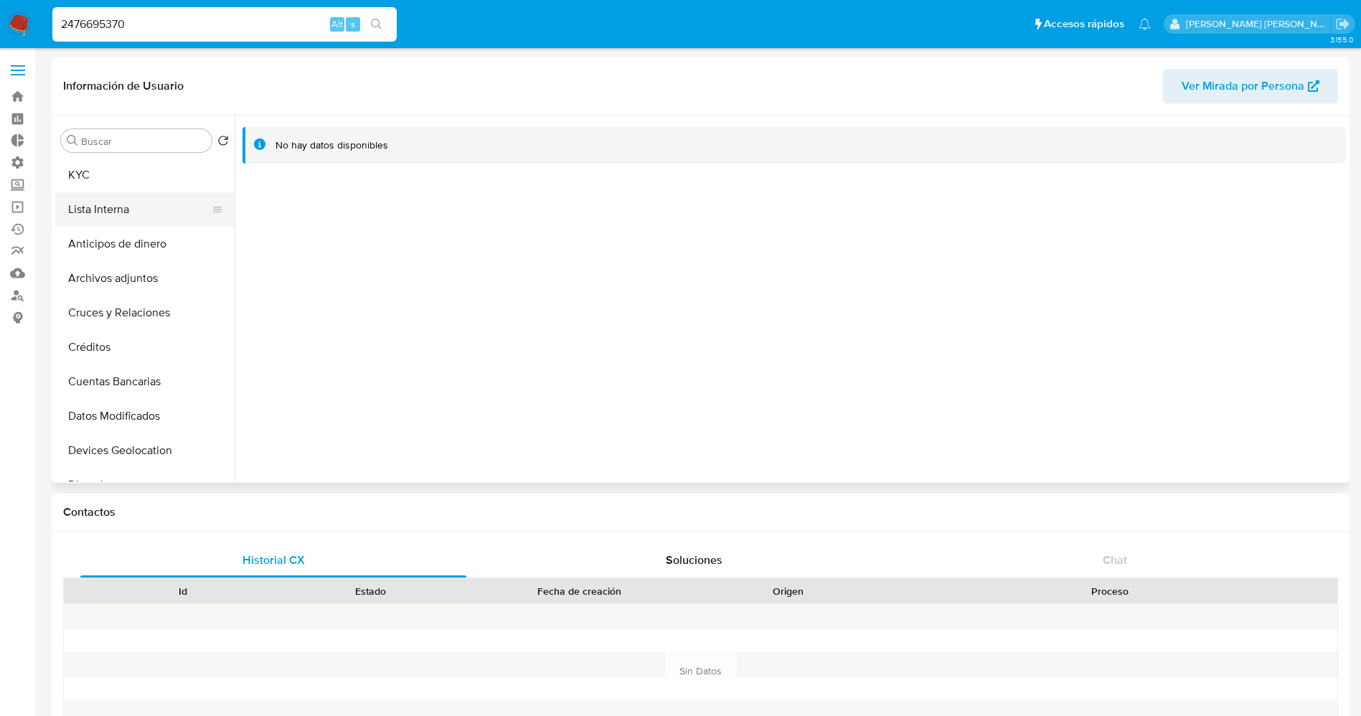
click at [96, 207] on button "Lista Interna" at bounding box center [139, 209] width 168 height 34
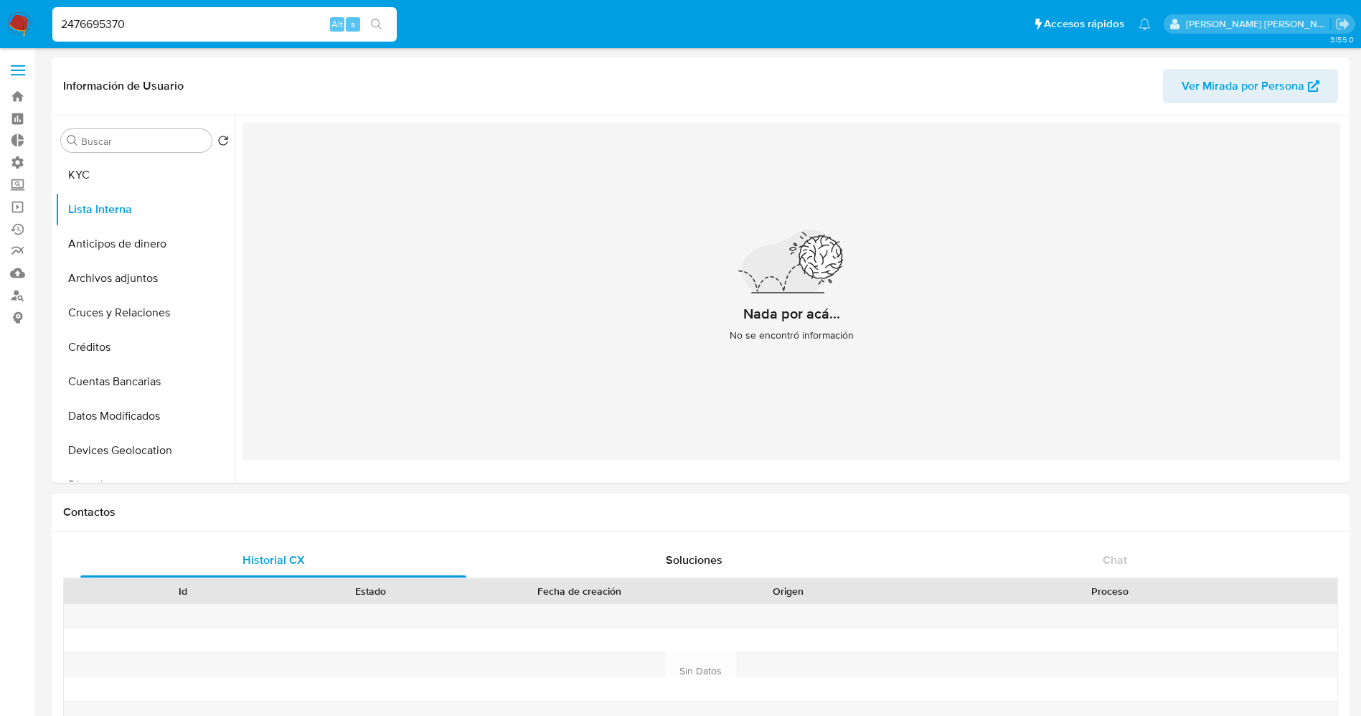
drag, startPoint x: 163, startPoint y: 23, endPoint x: 11, endPoint y: 49, distance: 154.4
paste input "57129073"
type input "2571290730"
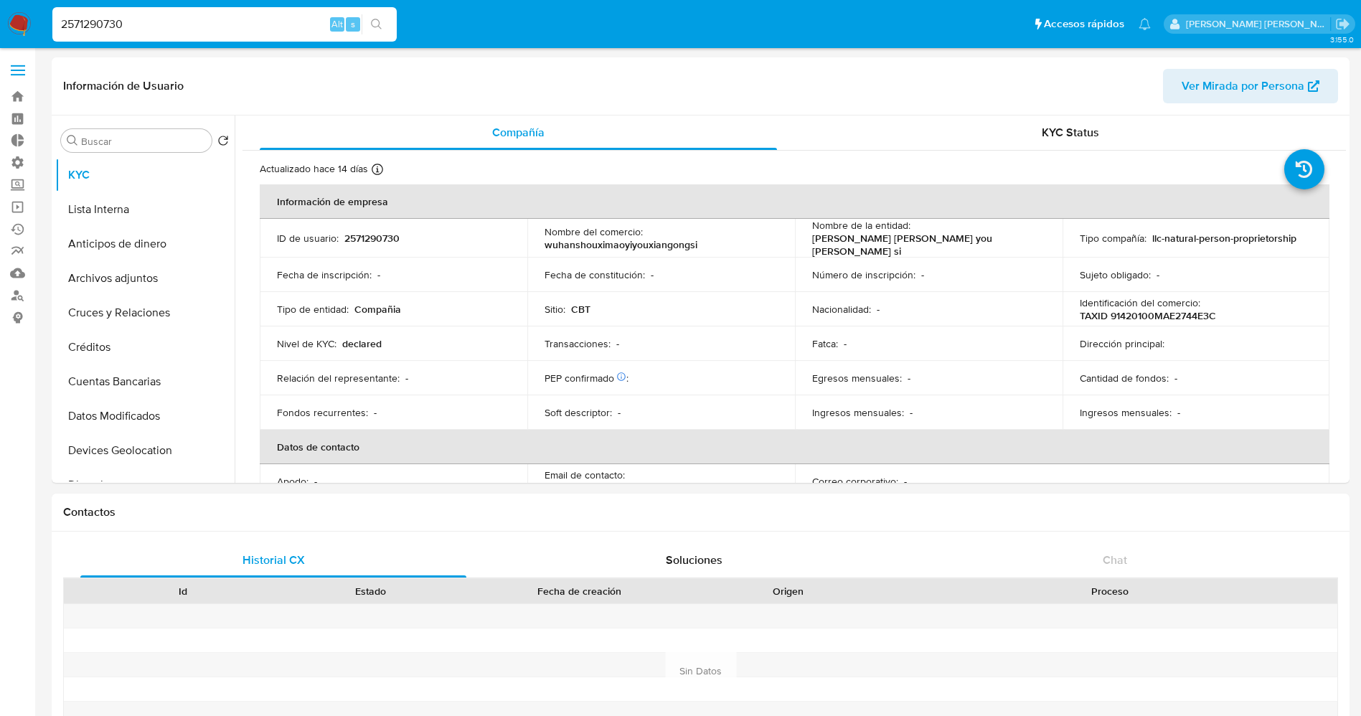
select select "10"
click at [137, 217] on button "Lista Interna" at bounding box center [139, 209] width 168 height 34
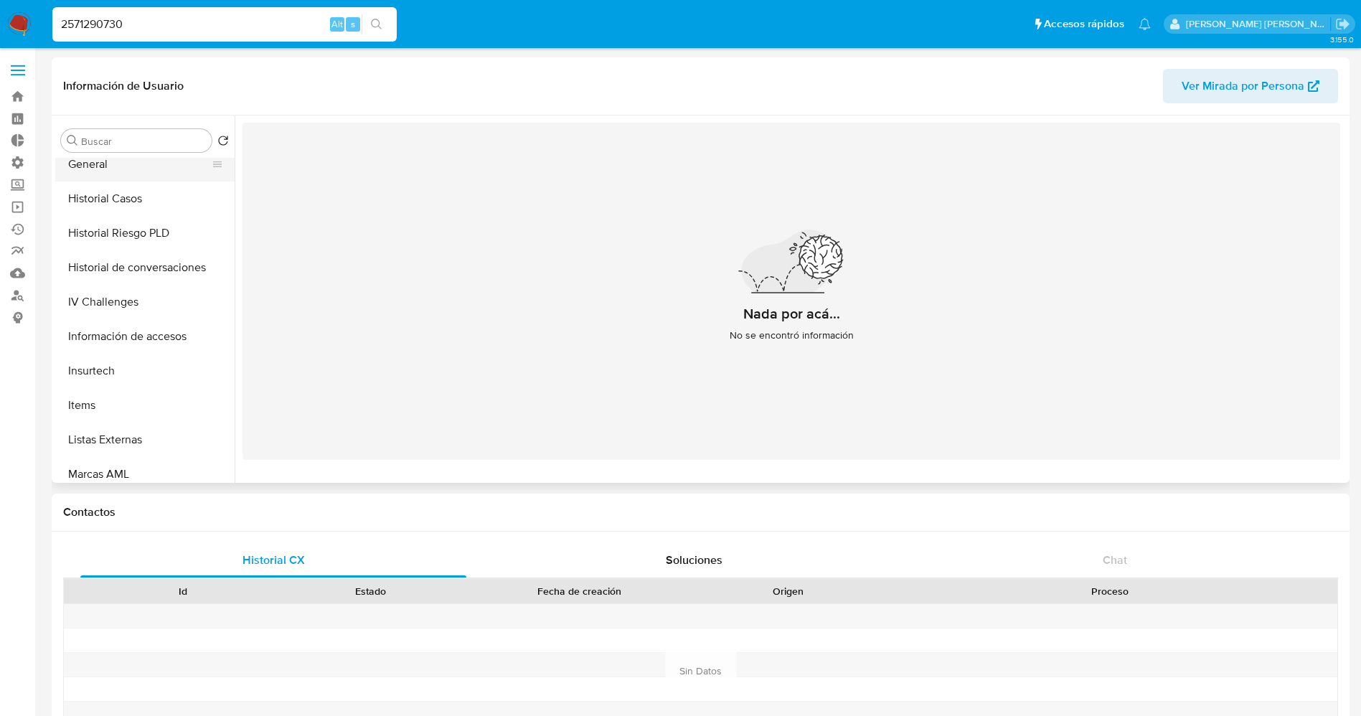
scroll to position [430, 0]
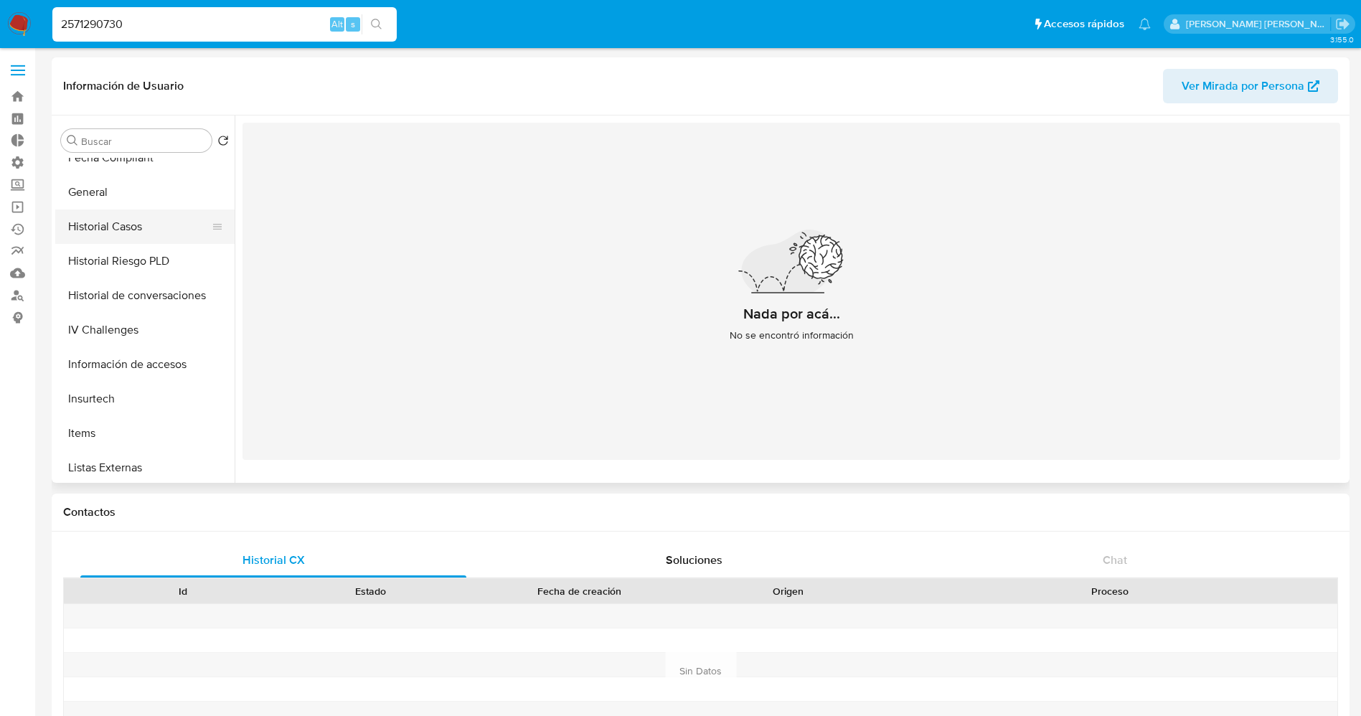
click at [120, 217] on button "Historial Casos" at bounding box center [139, 226] width 168 height 34
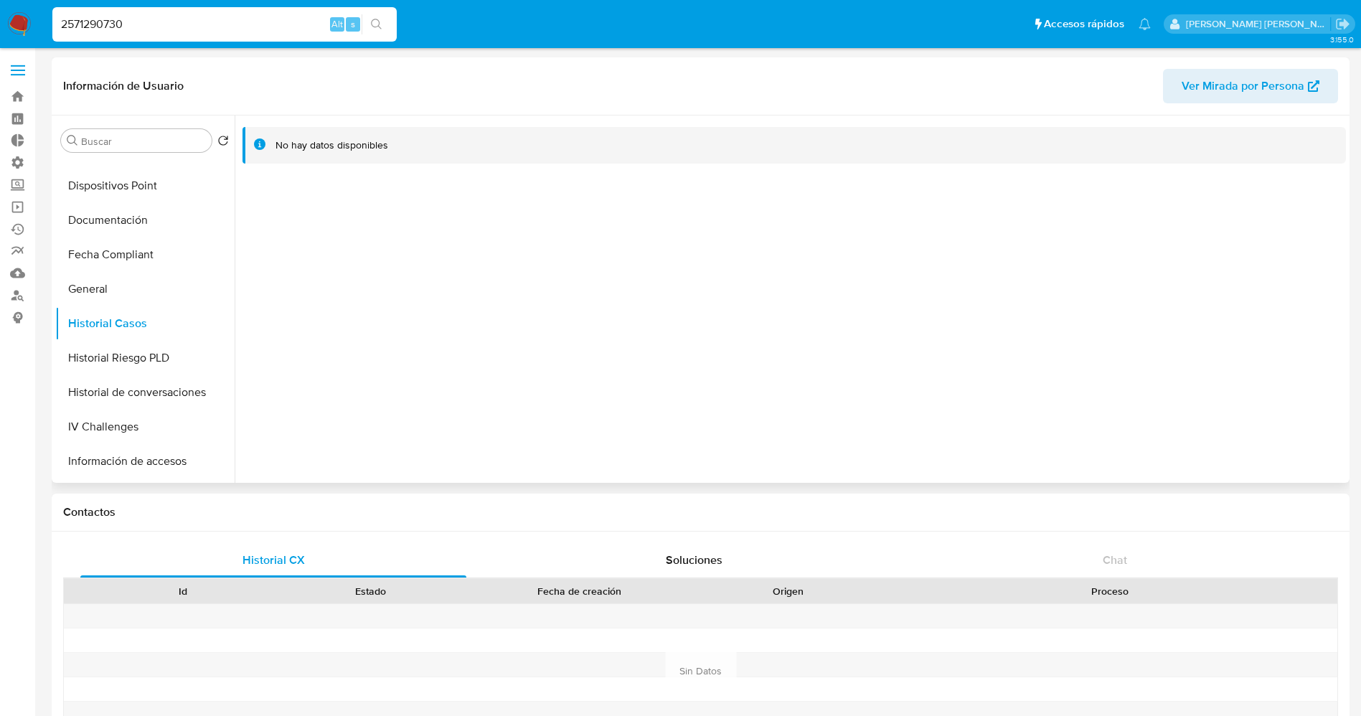
scroll to position [108, 0]
